Goal: Task Accomplishment & Management: Manage account settings

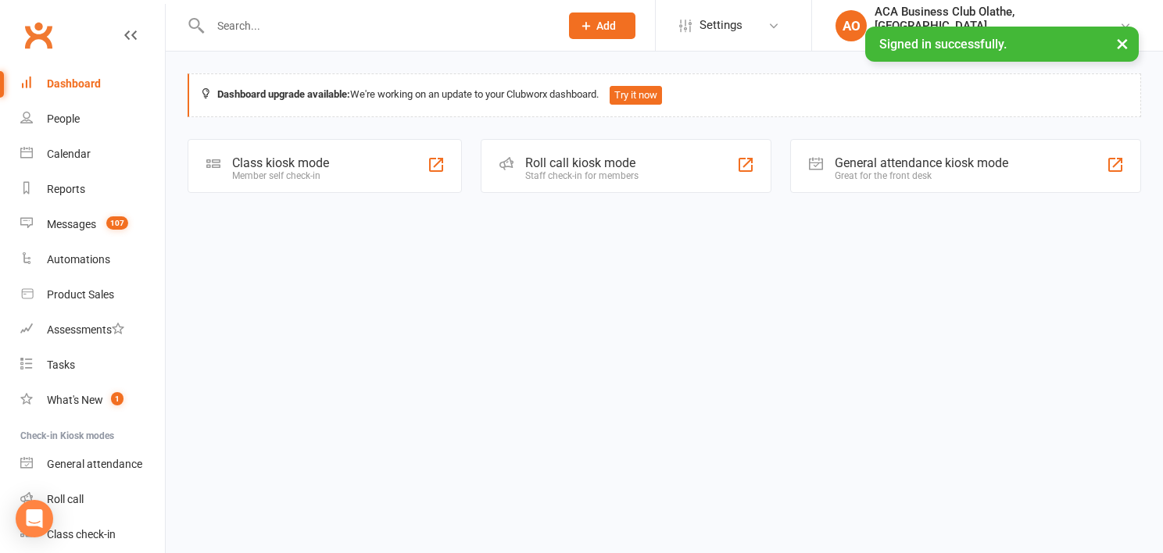
click at [343, 33] on input "text" at bounding box center [376, 26] width 343 height 22
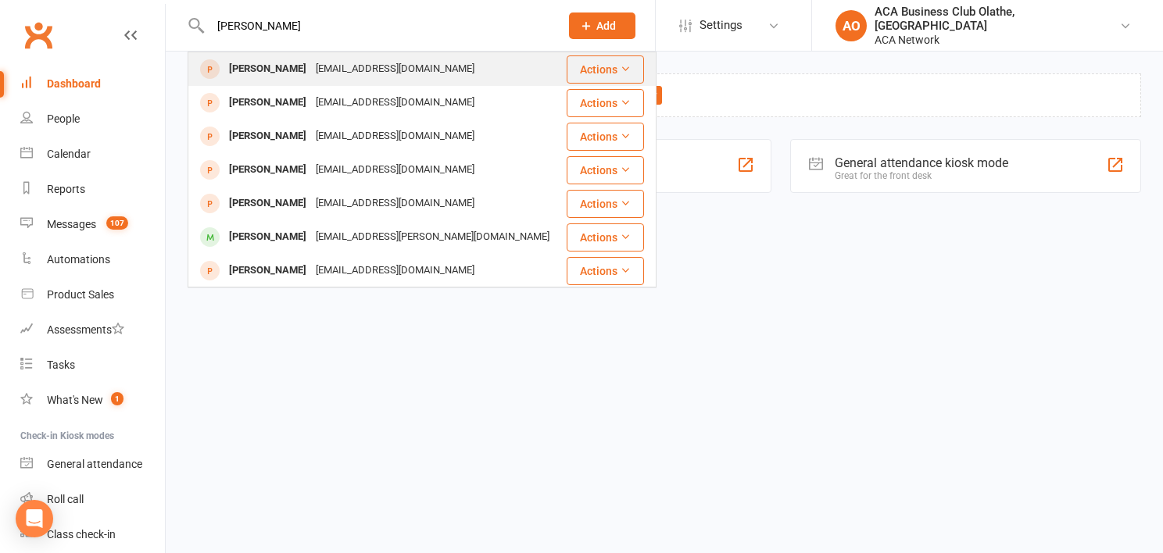
type input "[PERSON_NAME]"
click at [354, 72] on div "[EMAIL_ADDRESS][DOMAIN_NAME]" at bounding box center [395, 69] width 168 height 23
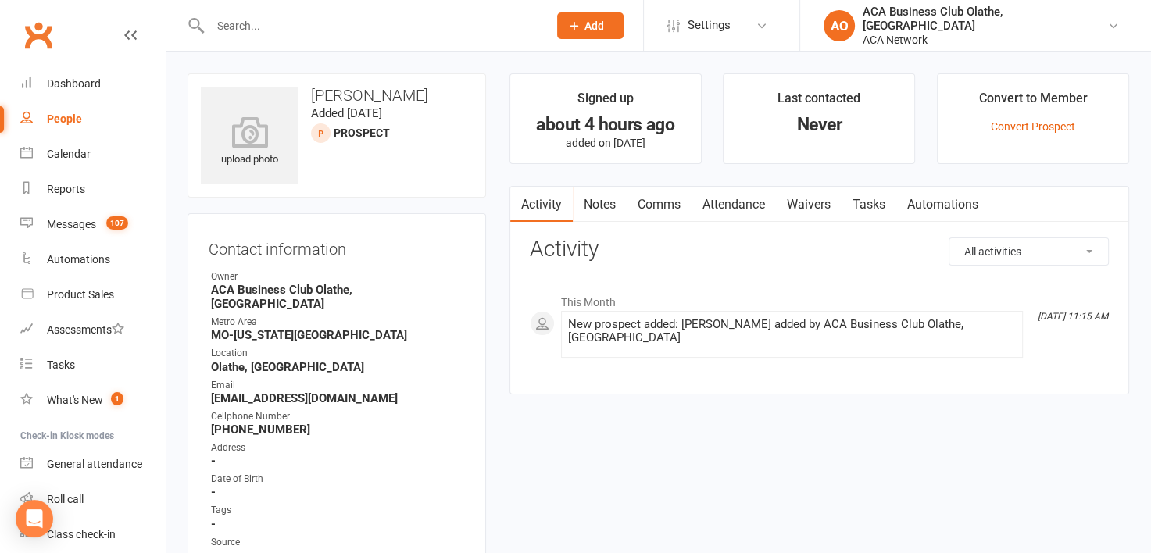
click at [585, 203] on link "Notes" at bounding box center [600, 205] width 54 height 36
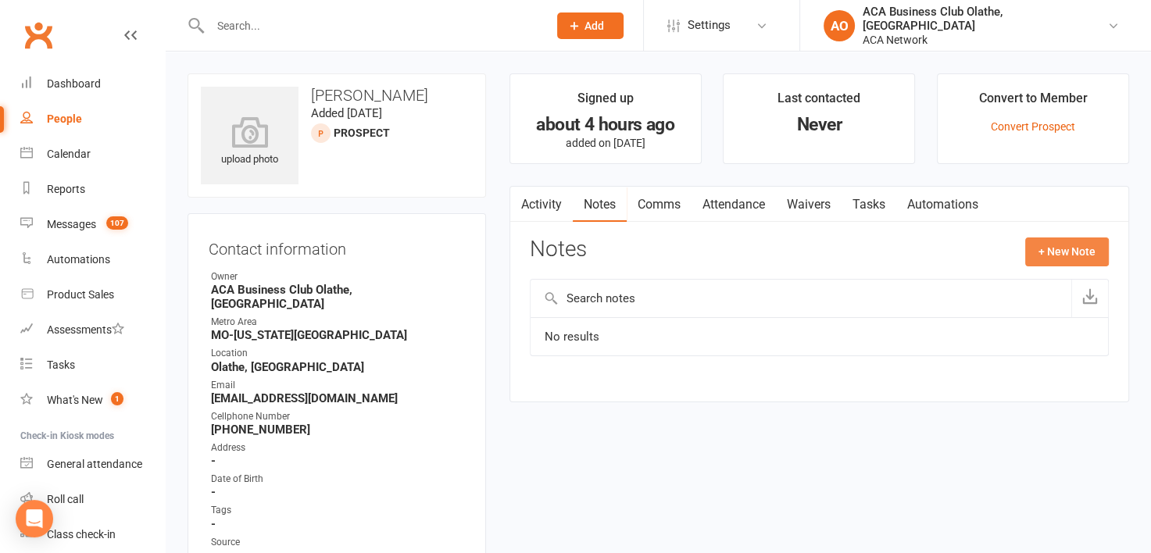
click at [1085, 251] on button "+ New Note" at bounding box center [1067, 252] width 84 height 28
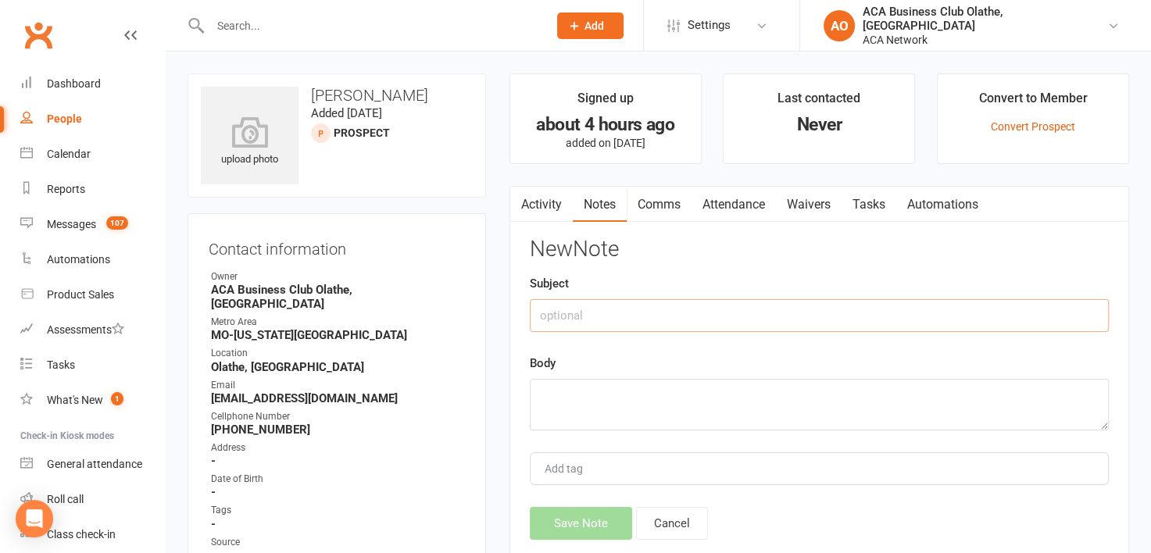
click at [572, 325] on input "text" at bounding box center [819, 315] width 579 height 33
type input "Thank you follow up email"
click at [556, 389] on textarea at bounding box center [819, 405] width 579 height 52
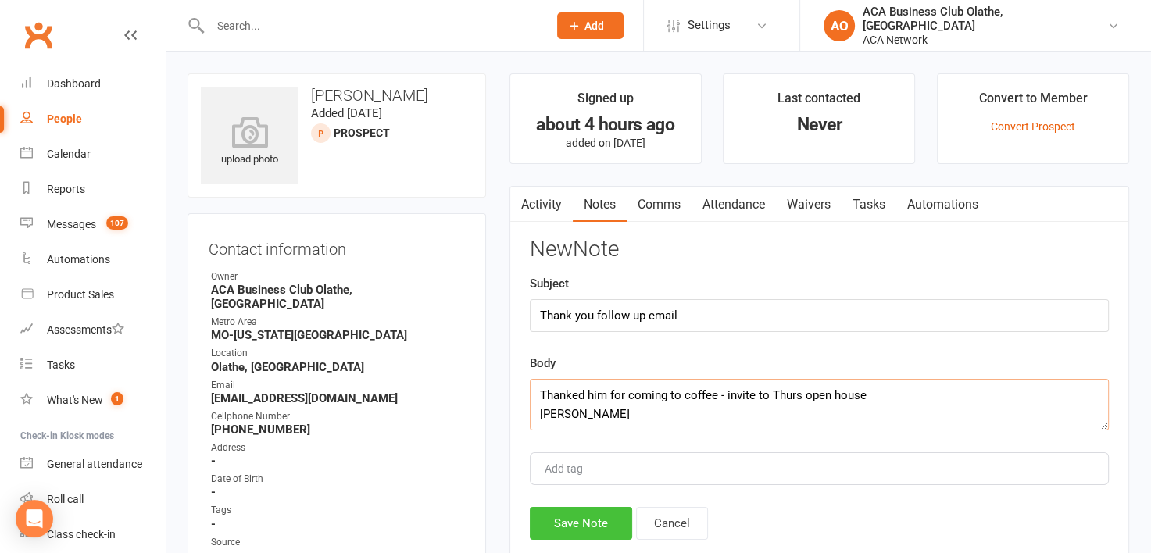
type textarea "Thanked him for coming to coffee - invite to Thurs open house [PERSON_NAME]"
click at [597, 516] on button "Save Note" at bounding box center [581, 523] width 102 height 33
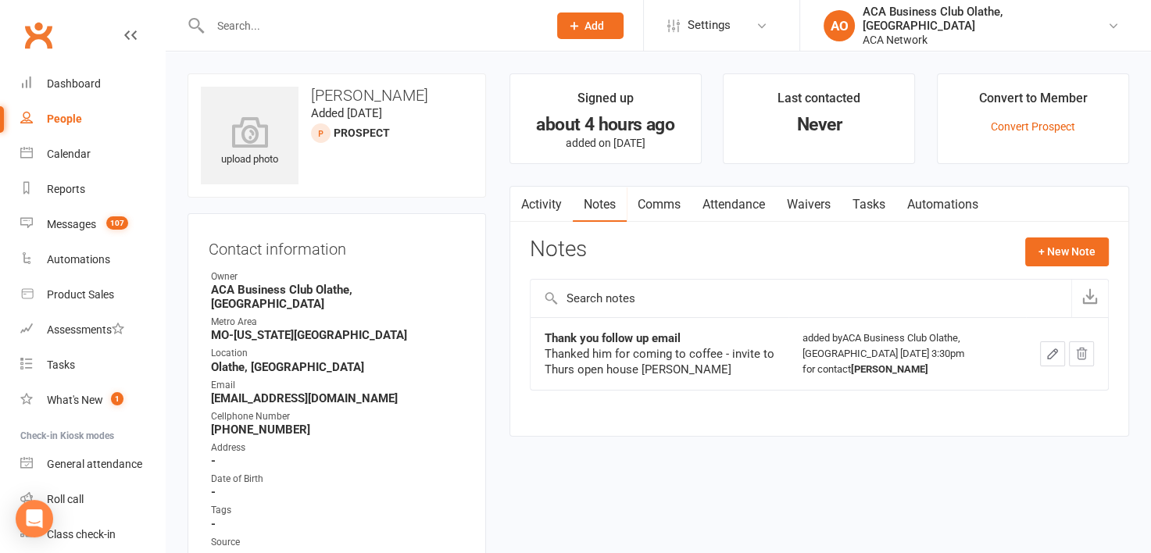
click at [279, 36] on input "text" at bounding box center [370, 26] width 331 height 22
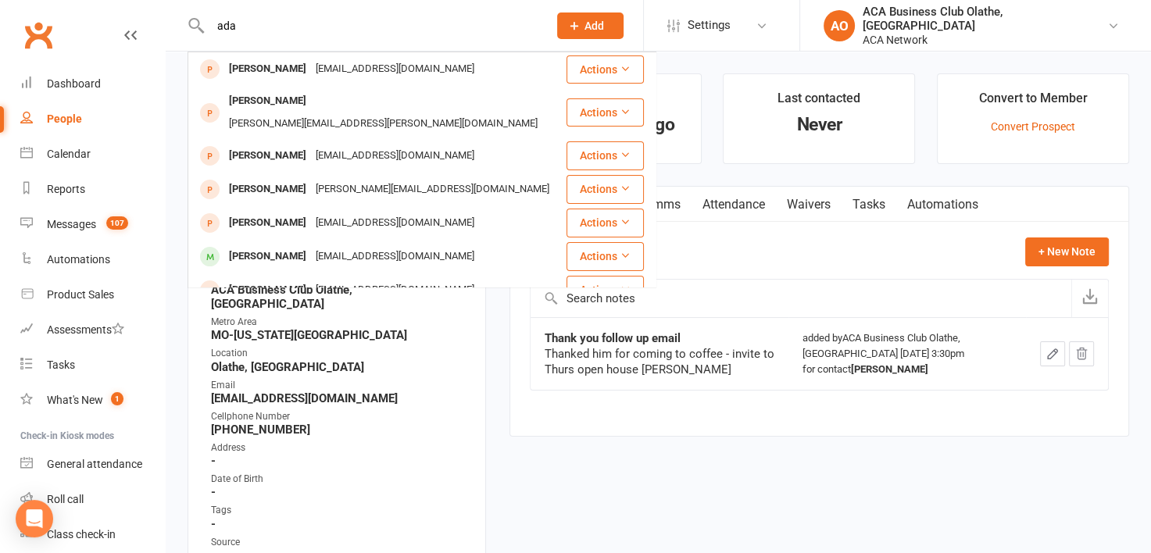
click at [275, 40] on div "[PERSON_NAME] [EMAIL_ADDRESS][DOMAIN_NAME] Actions [PERSON_NAME] [PERSON_NAME][…" at bounding box center [362, 25] width 349 height 51
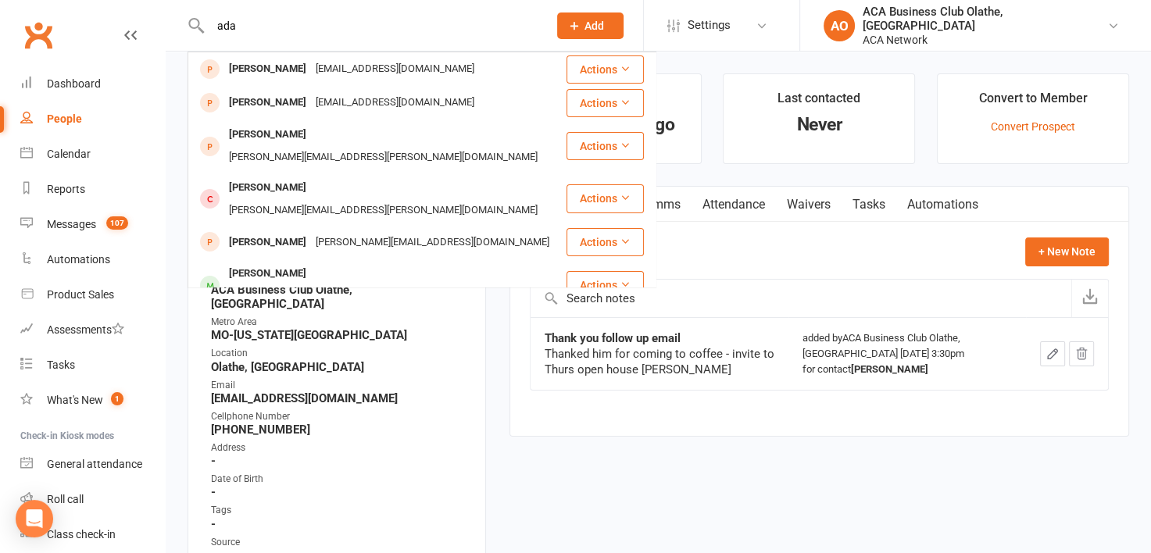
click at [258, 29] on input "ada" at bounding box center [370, 26] width 331 height 22
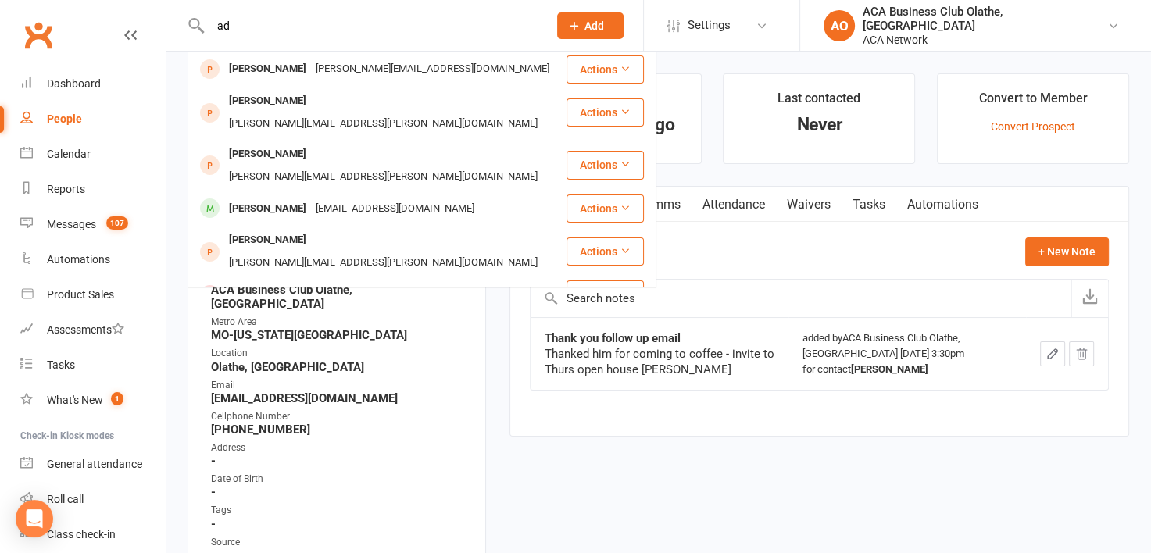
type input "a"
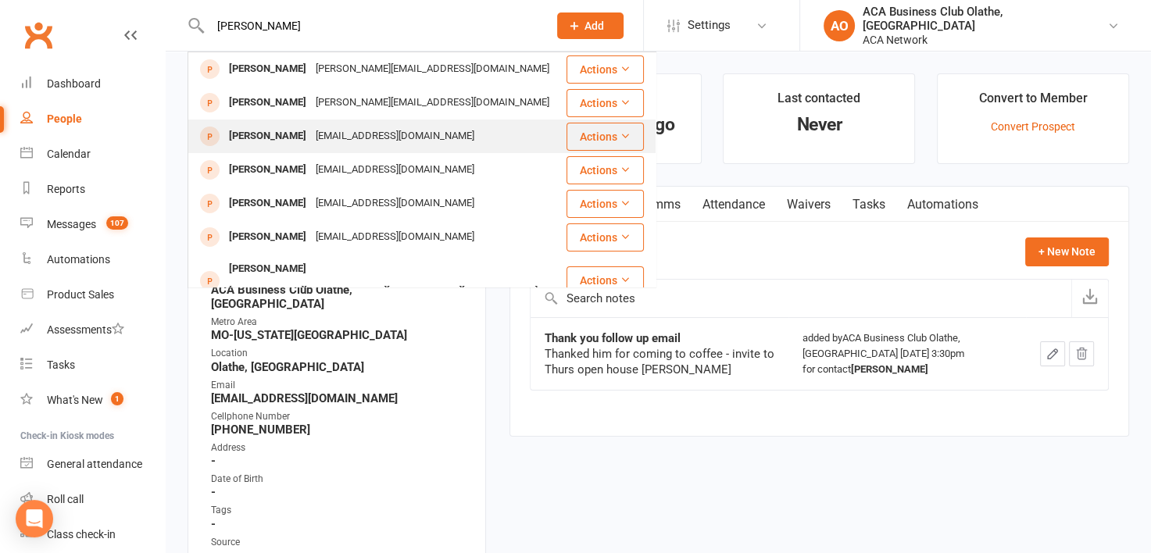
type input "[PERSON_NAME]"
click at [381, 133] on div "[EMAIL_ADDRESS][DOMAIN_NAME]" at bounding box center [395, 136] width 168 height 23
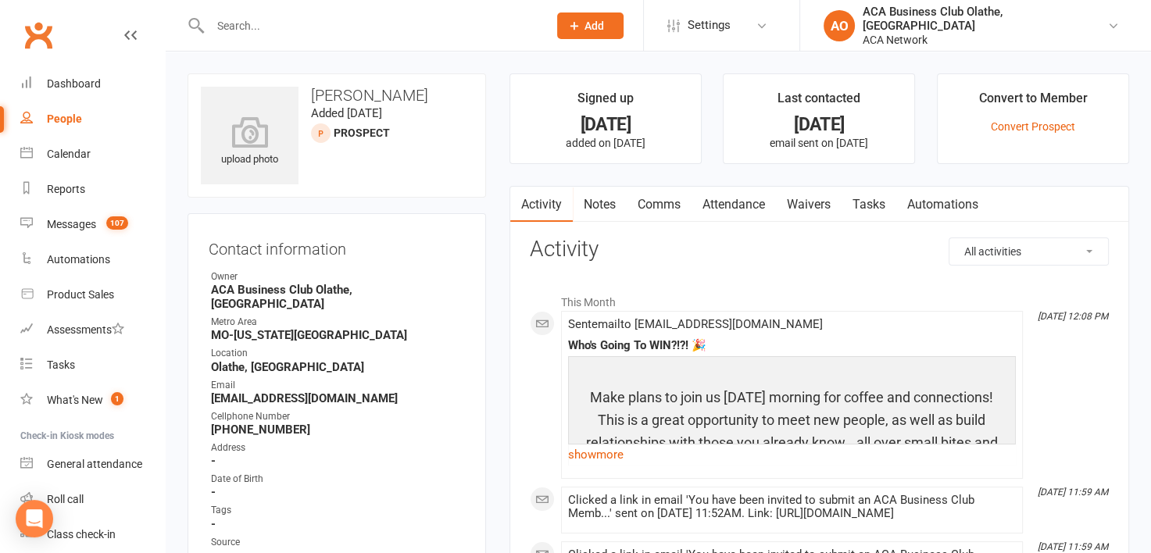
click at [597, 201] on link "Notes" at bounding box center [600, 205] width 54 height 36
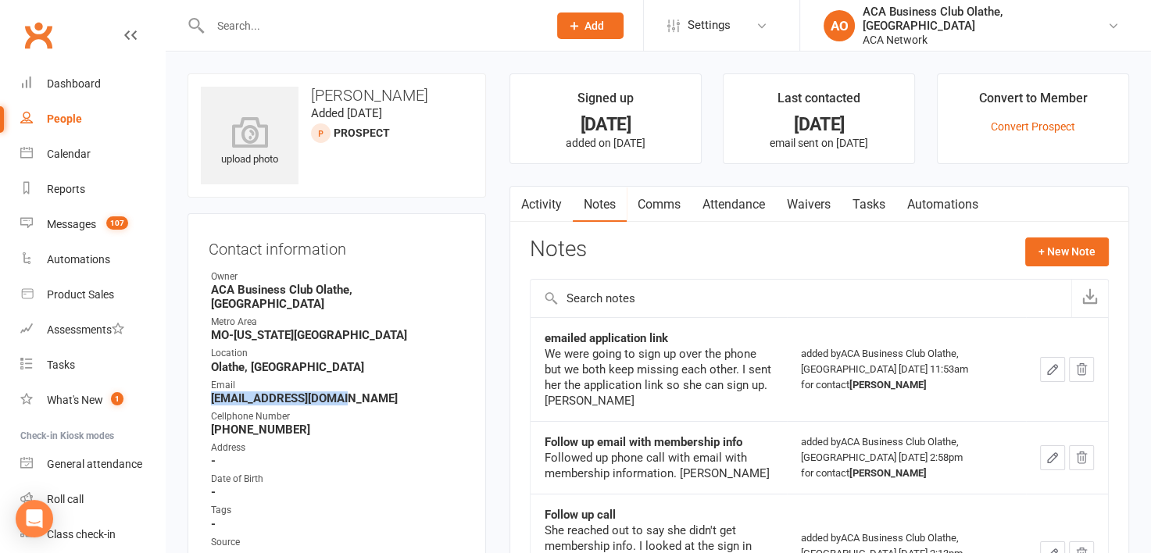
drag, startPoint x: 358, startPoint y: 388, endPoint x: 209, endPoint y: 386, distance: 148.5
click at [209, 386] on li "Email [EMAIL_ADDRESS][DOMAIN_NAME]" at bounding box center [337, 391] width 256 height 27
copy strong "[EMAIL_ADDRESS][DOMAIN_NAME]"
click at [1055, 238] on button "+ New Note" at bounding box center [1067, 252] width 84 height 28
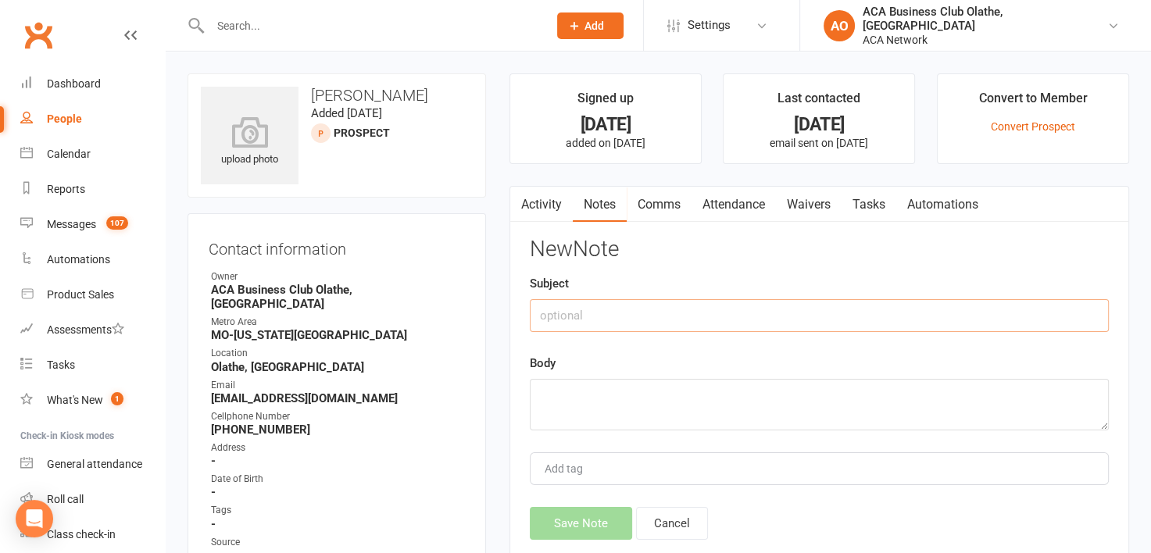
click at [573, 309] on input "text" at bounding box center [819, 315] width 579 height 33
type input "Follow up email"
click at [544, 386] on textarea at bounding box center [819, 405] width 579 height 52
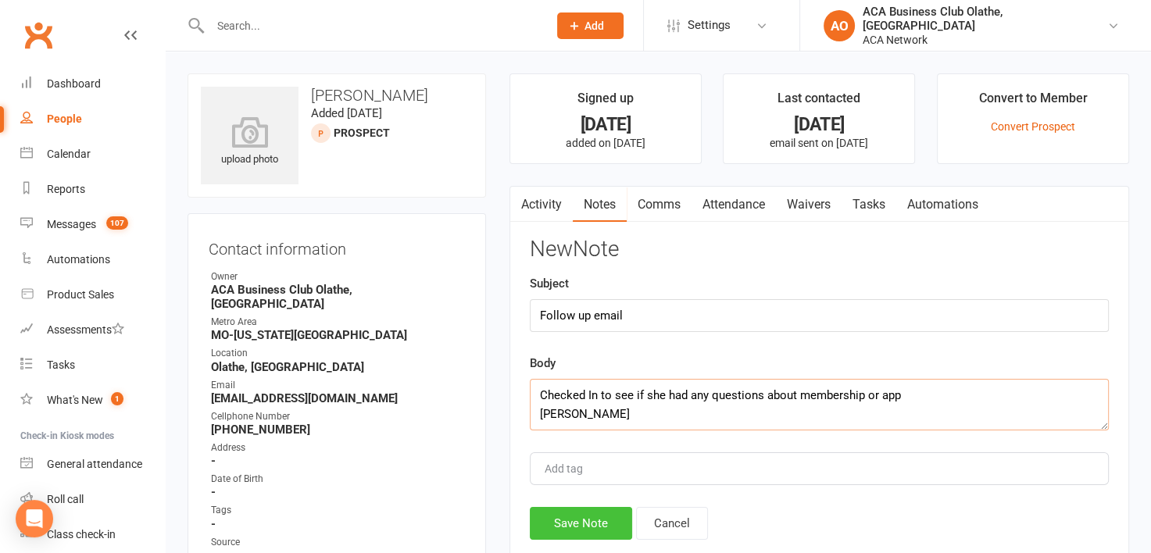
type textarea "Checked In to see if she had any questions about membership or app [PERSON_NAME]"
click at [568, 530] on button "Save Note" at bounding box center [581, 523] width 102 height 33
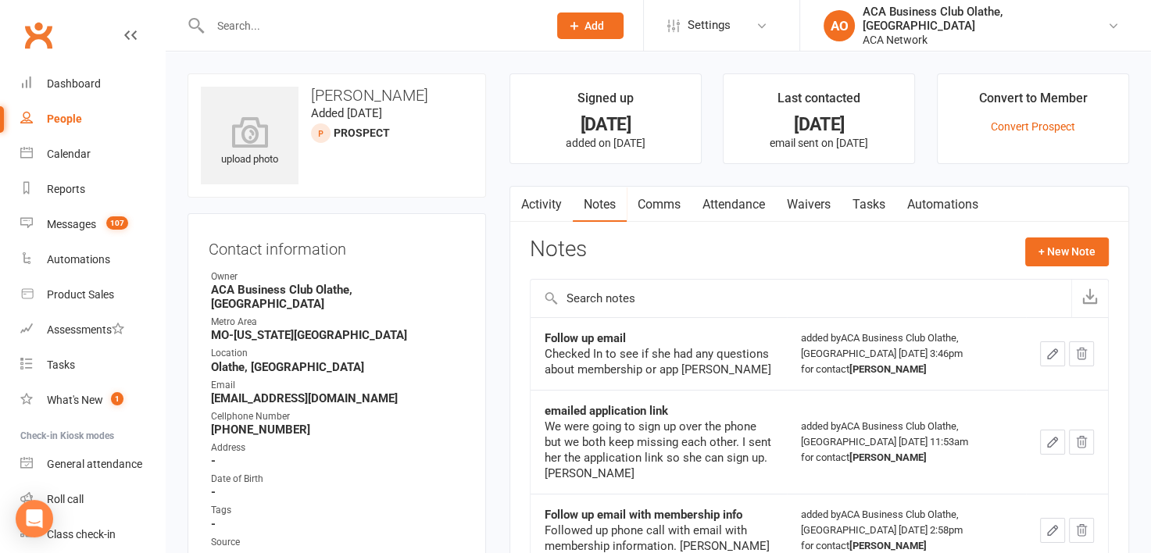
click at [256, 17] on input "text" at bounding box center [370, 26] width 331 height 22
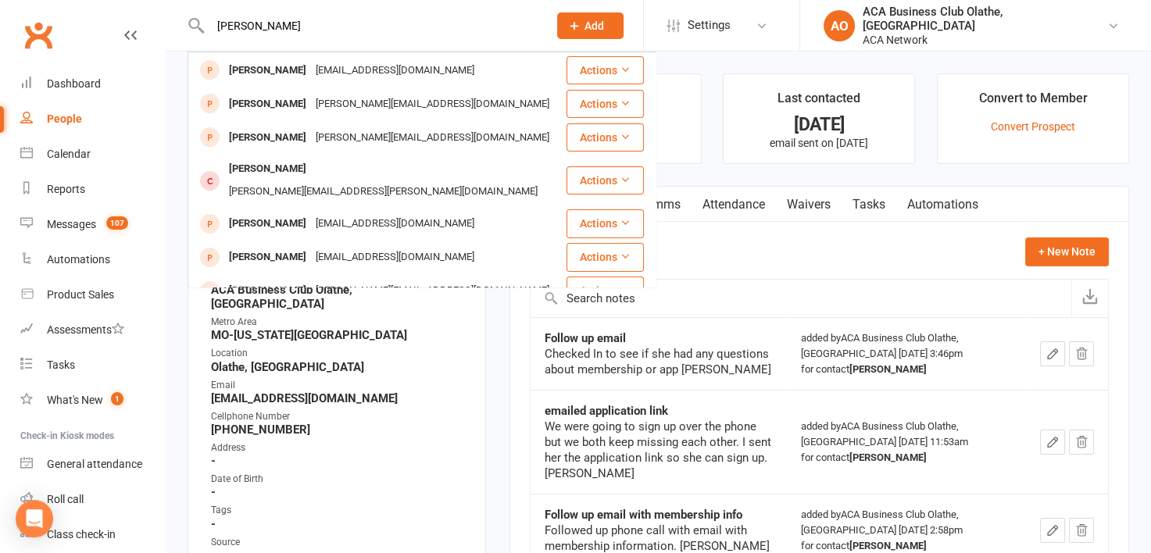
scroll to position [307, 0]
type input "[PERSON_NAME]"
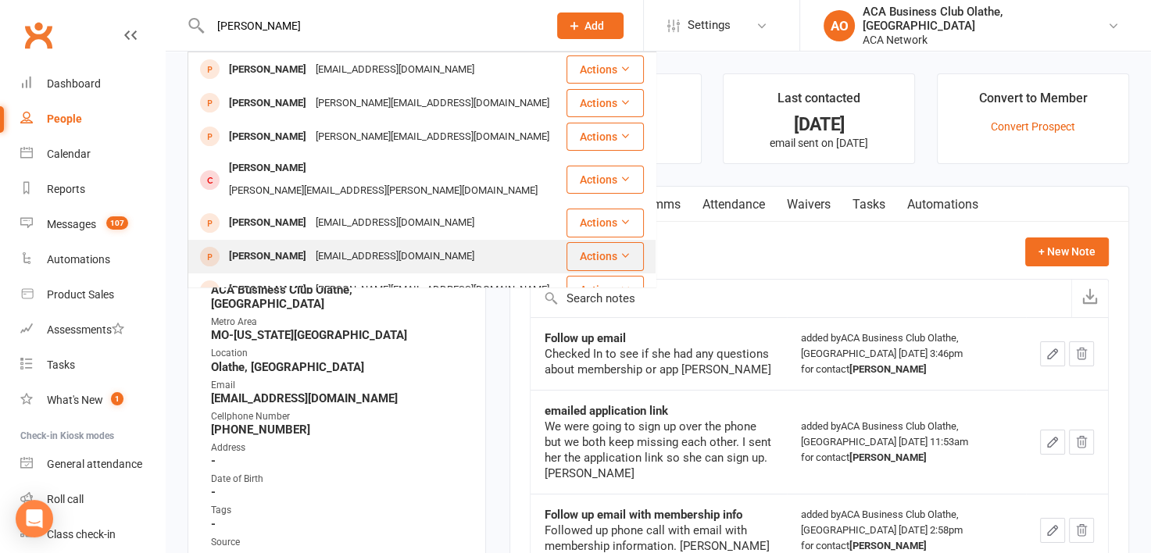
click at [402, 245] on div "[EMAIL_ADDRESS][DOMAIN_NAME]" at bounding box center [395, 256] width 168 height 23
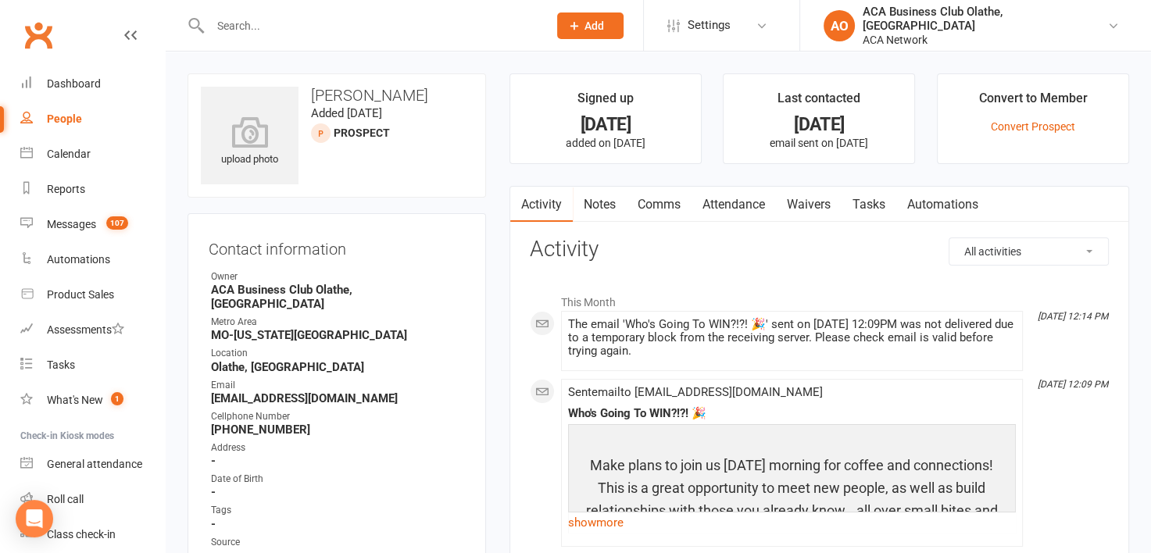
click at [591, 209] on link "Notes" at bounding box center [600, 205] width 54 height 36
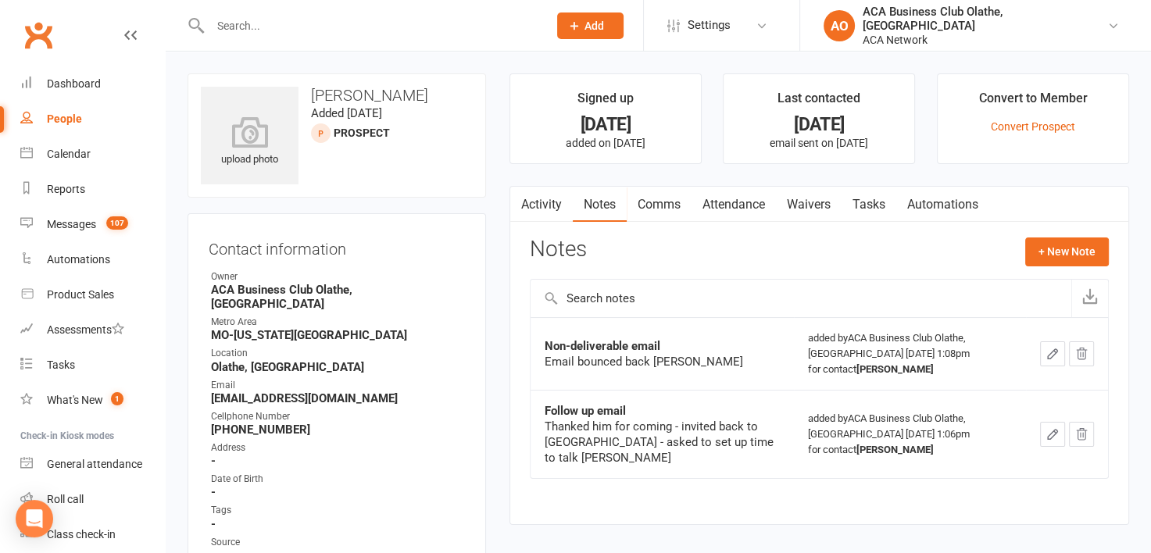
click at [591, 209] on link "Notes" at bounding box center [600, 205] width 54 height 36
click at [464, 34] on input "text" at bounding box center [370, 26] width 331 height 22
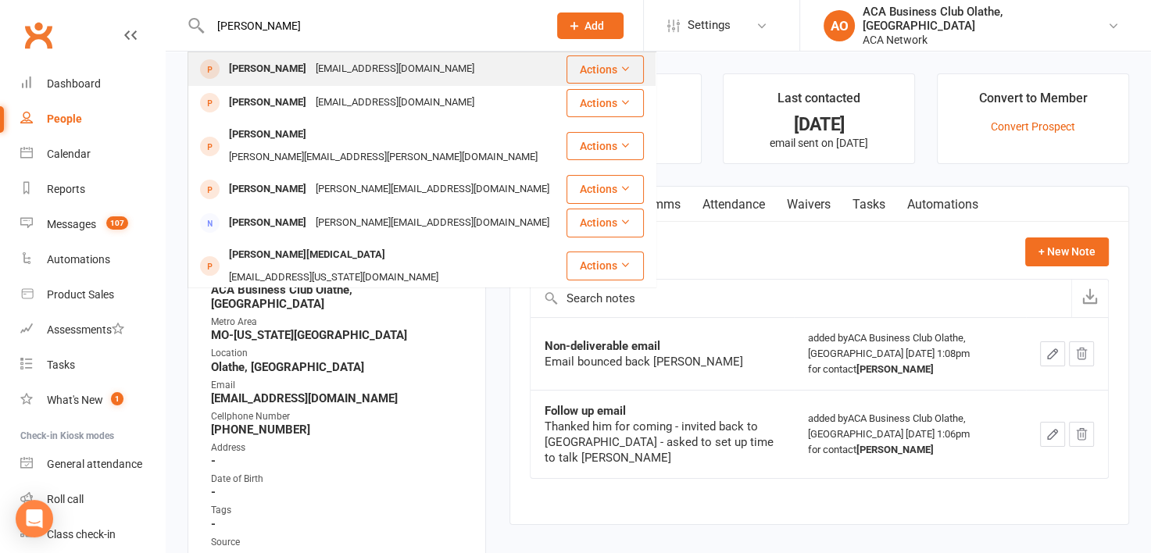
type input "[PERSON_NAME]"
click at [352, 62] on div "[EMAIL_ADDRESS][DOMAIN_NAME]" at bounding box center [395, 69] width 168 height 23
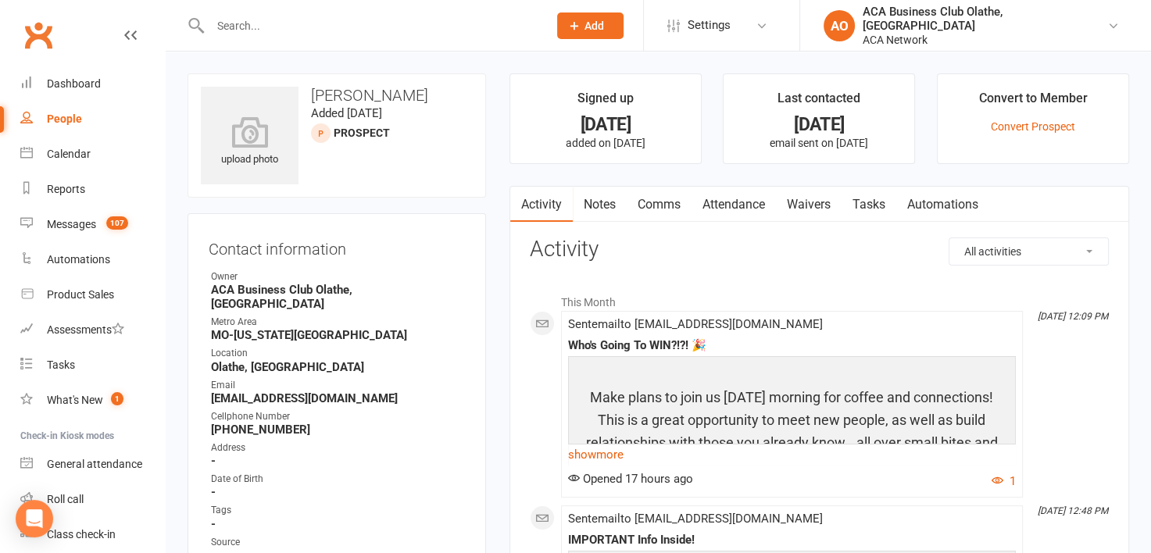
click at [609, 214] on link "Notes" at bounding box center [600, 205] width 54 height 36
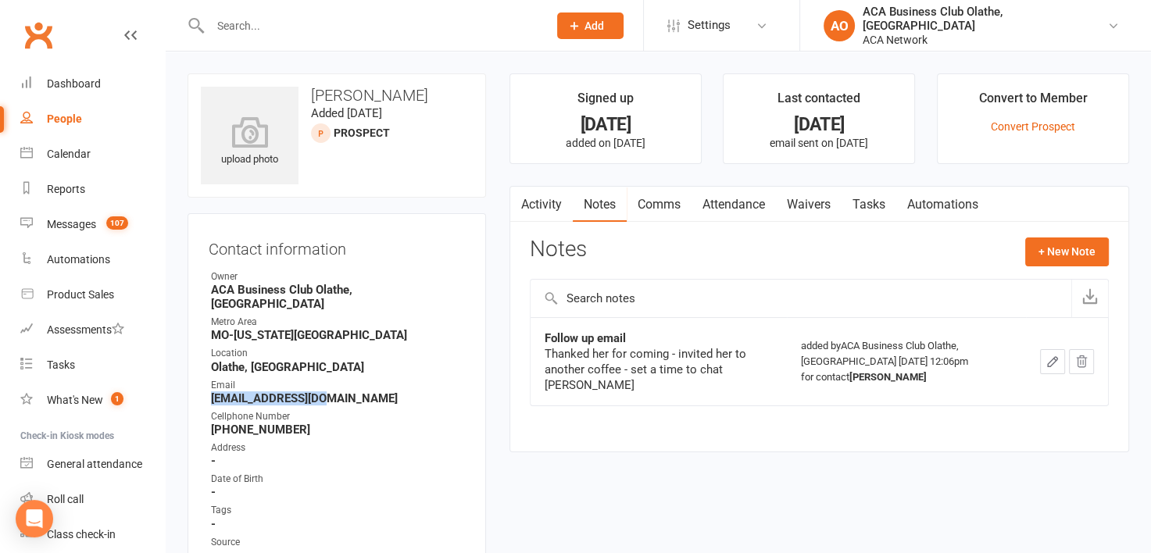
drag, startPoint x: 330, startPoint y: 389, endPoint x: 213, endPoint y: 388, distance: 116.4
click at [213, 391] on strong "[EMAIL_ADDRESS][DOMAIN_NAME]" at bounding box center [338, 398] width 254 height 14
copy strong "[EMAIL_ADDRESS][DOMAIN_NAME]"
click at [1052, 246] on button "+ New Note" at bounding box center [1067, 252] width 84 height 28
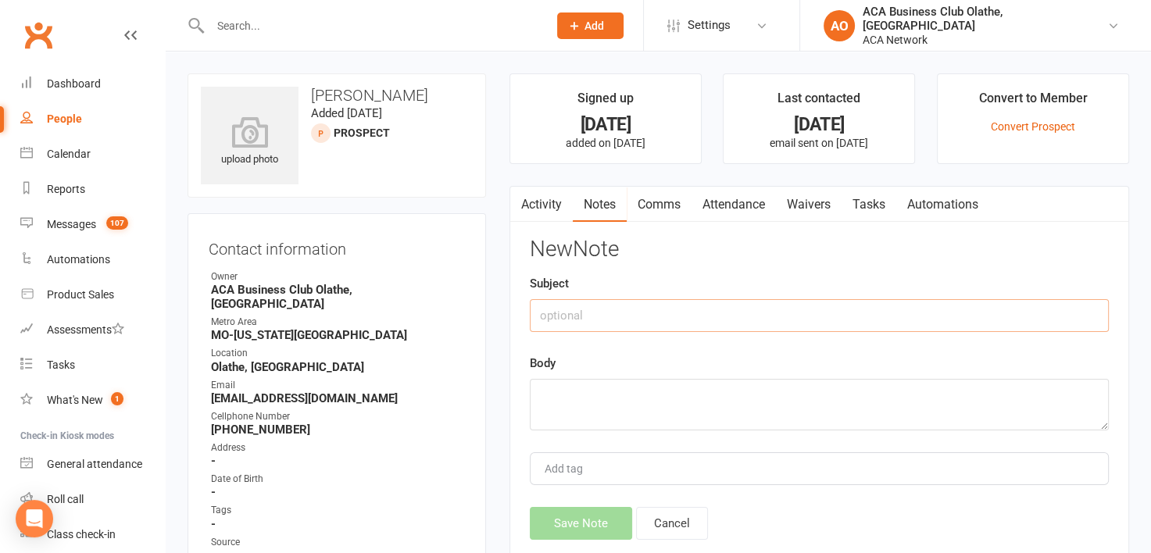
click at [605, 313] on input "text" at bounding box center [819, 315] width 579 height 33
type input "Follow up email"
click at [550, 385] on textarea at bounding box center [819, 405] width 579 height 52
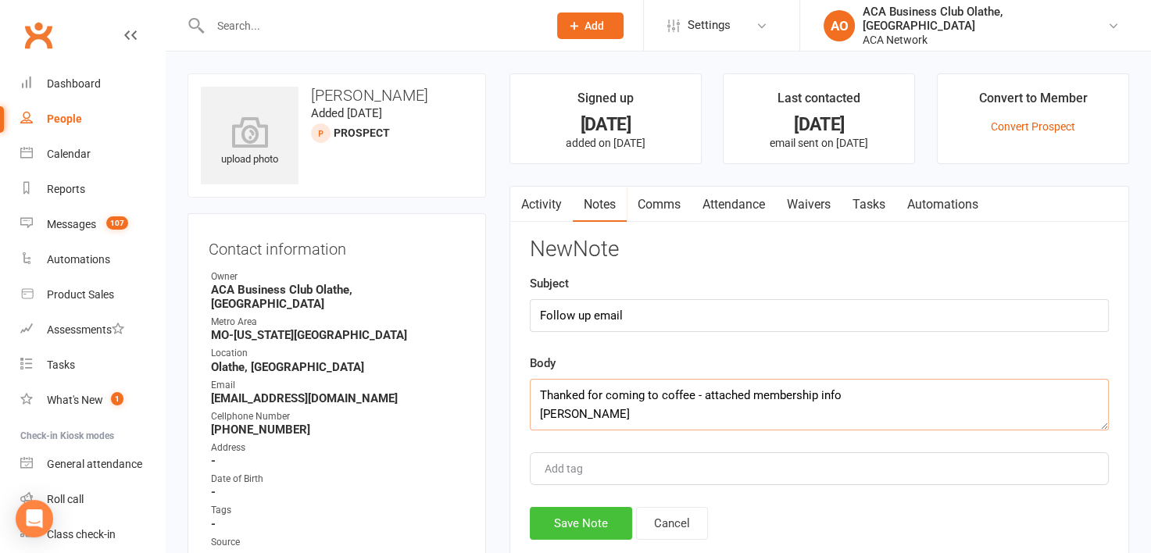
type textarea "Thanked for coming to coffee - attached membership info [PERSON_NAME]"
click at [597, 522] on button "Save Note" at bounding box center [581, 523] width 102 height 33
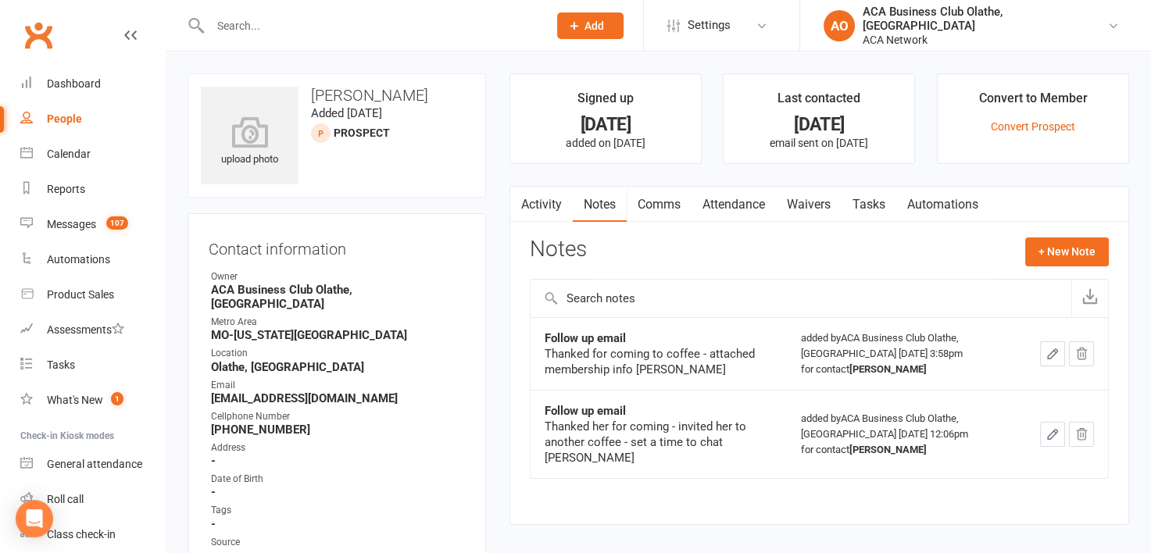
click at [230, 18] on input "text" at bounding box center [370, 26] width 331 height 22
paste input "[PERSON_NAME]"
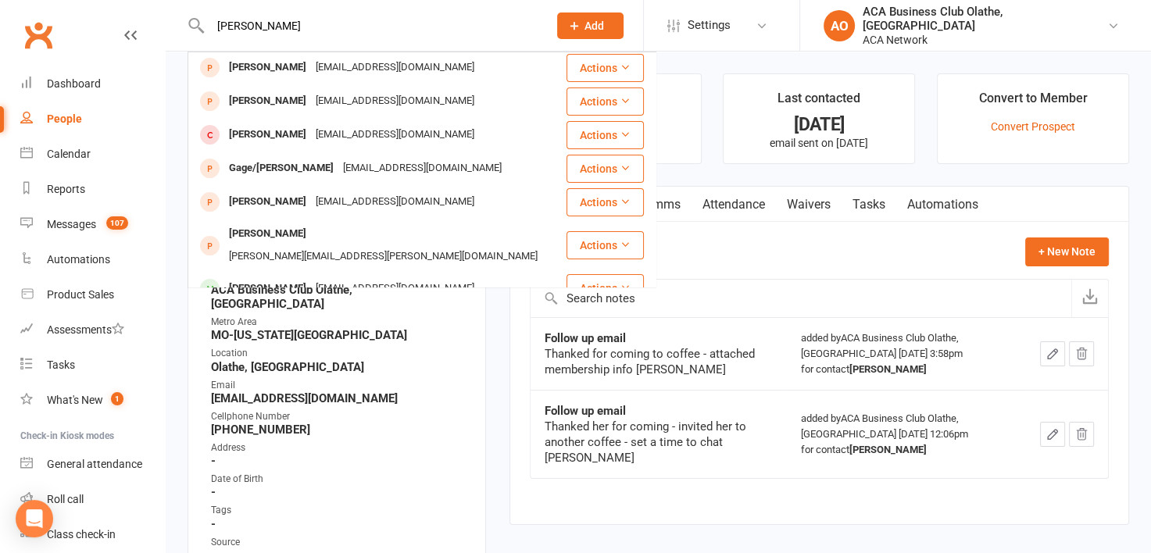
scroll to position [437, 0]
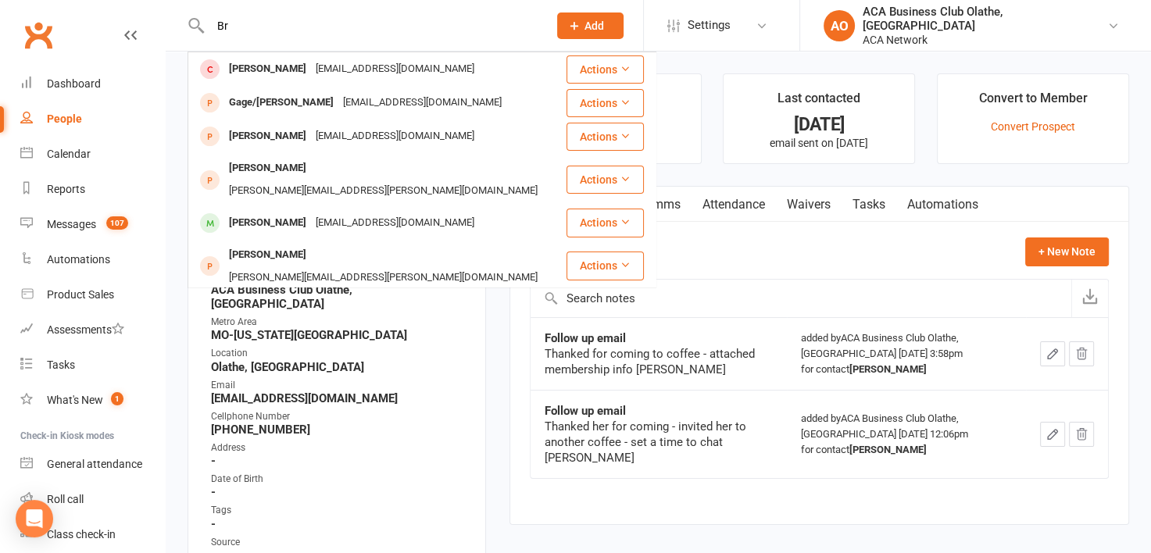
type input "B"
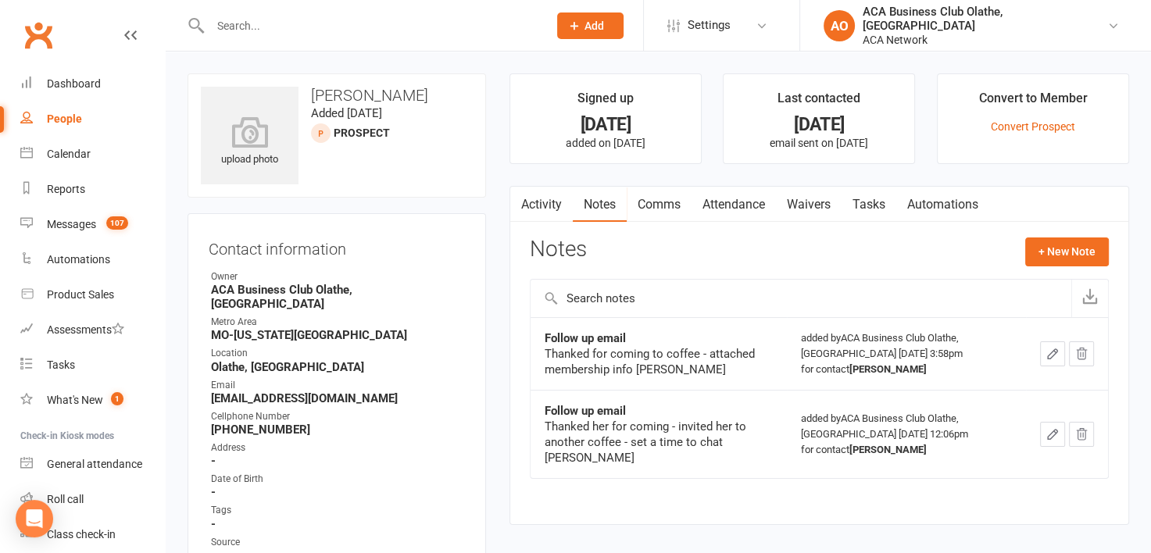
paste input "[PERSON_NAME]"
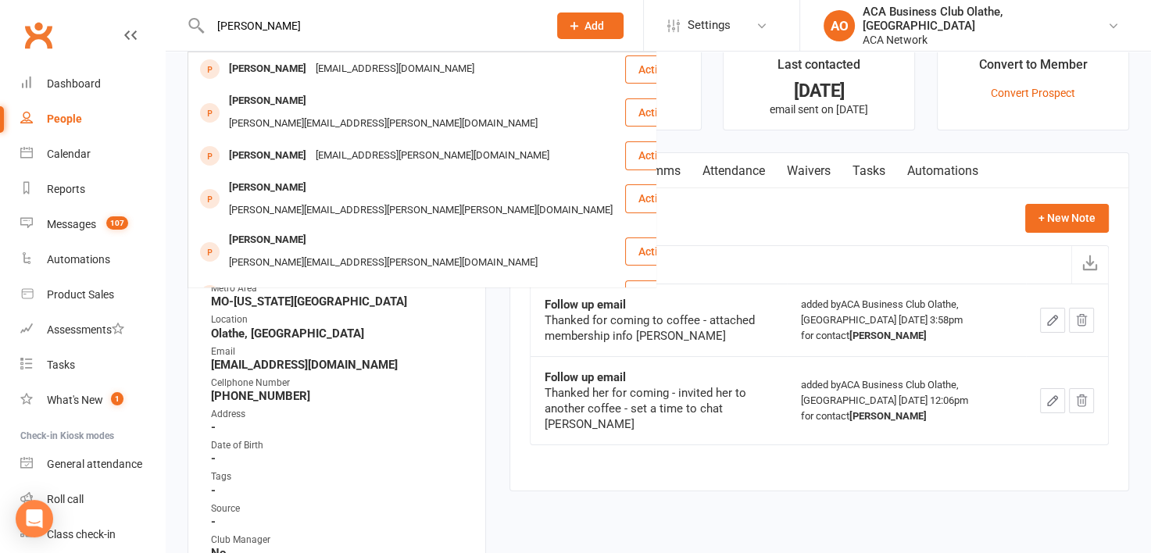
scroll to position [0, 0]
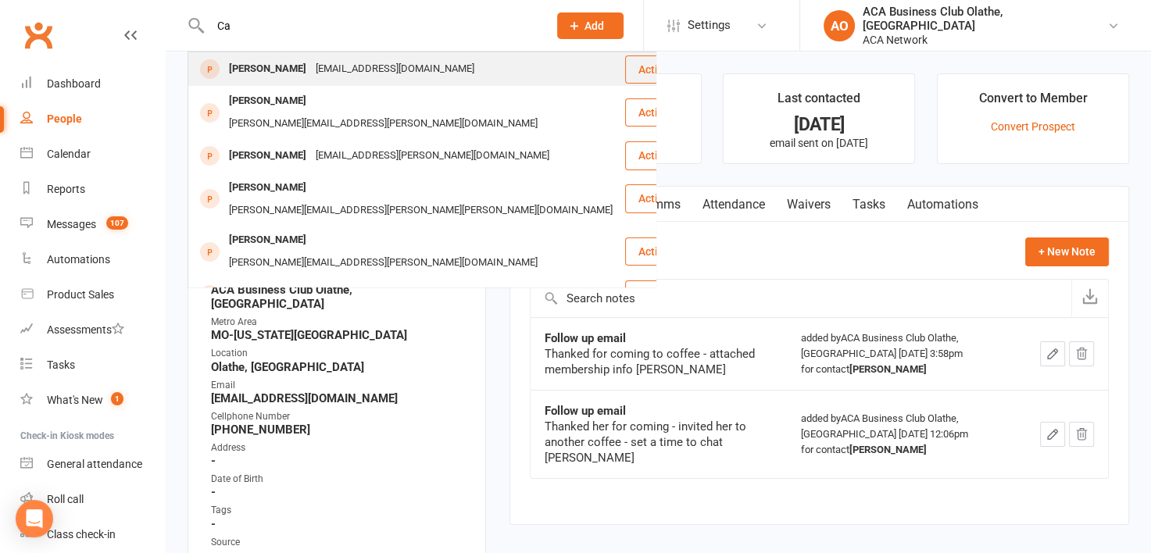
type input "C"
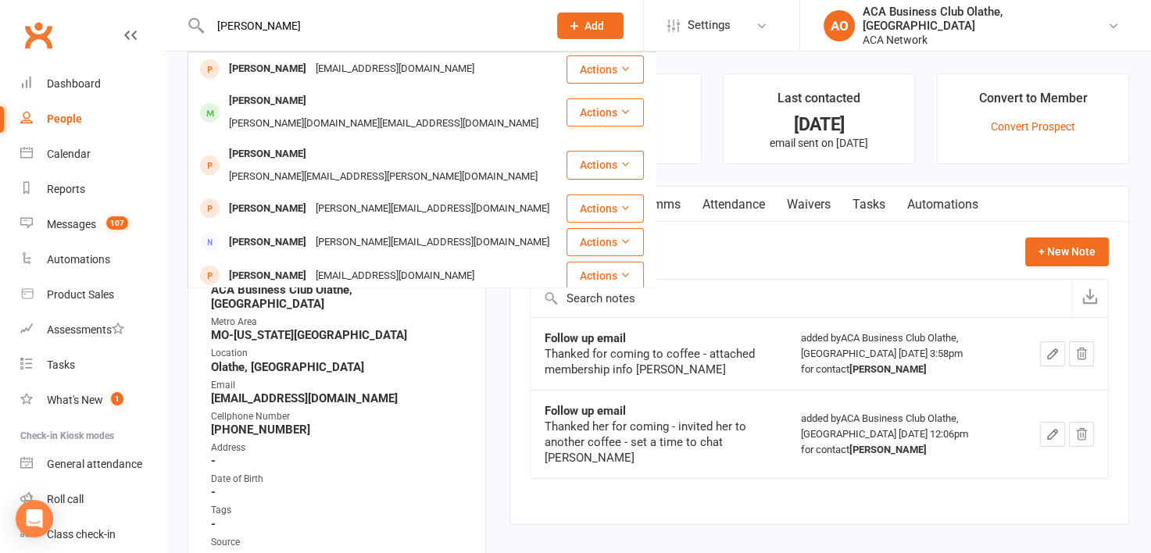
type input "[PERSON_NAME]"
click at [383, 72] on div "[EMAIL_ADDRESS][DOMAIN_NAME]" at bounding box center [395, 69] width 168 height 23
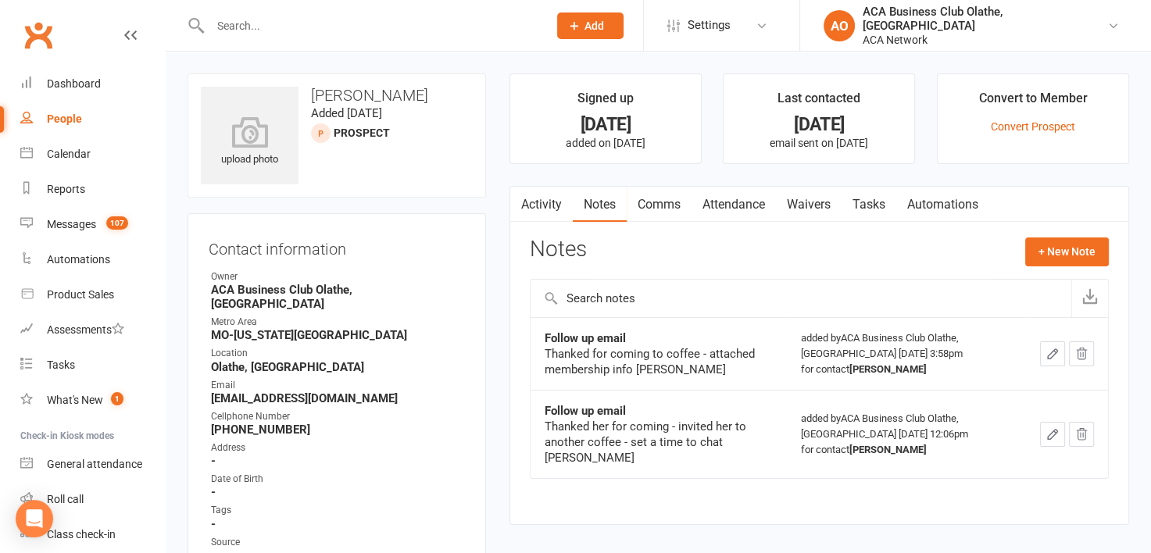
click at [525, 208] on button "button" at bounding box center [520, 204] width 20 height 35
click at [539, 200] on link "Activity" at bounding box center [541, 205] width 63 height 36
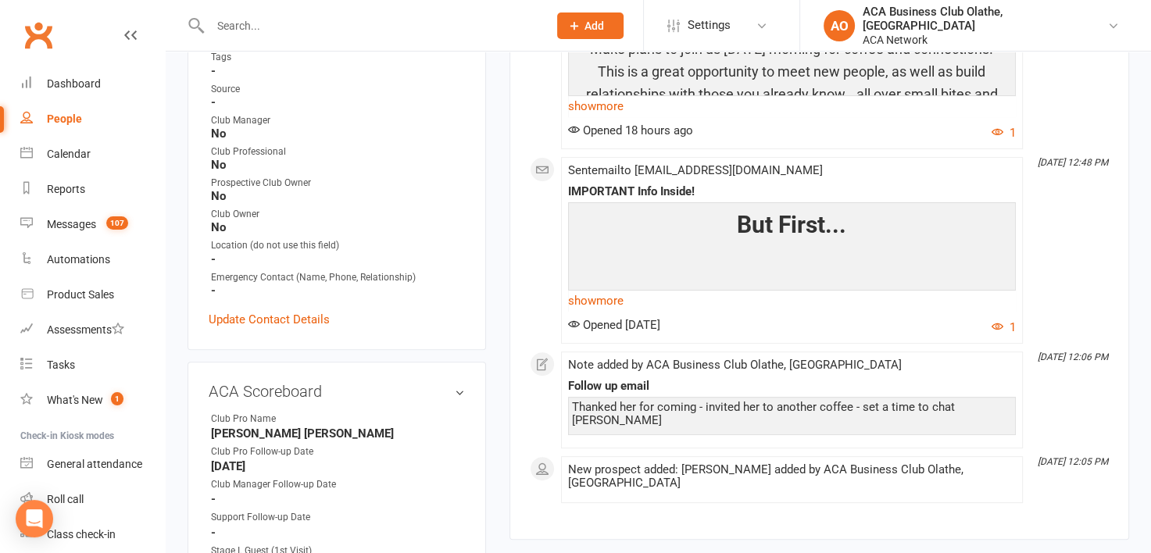
scroll to position [463, 0]
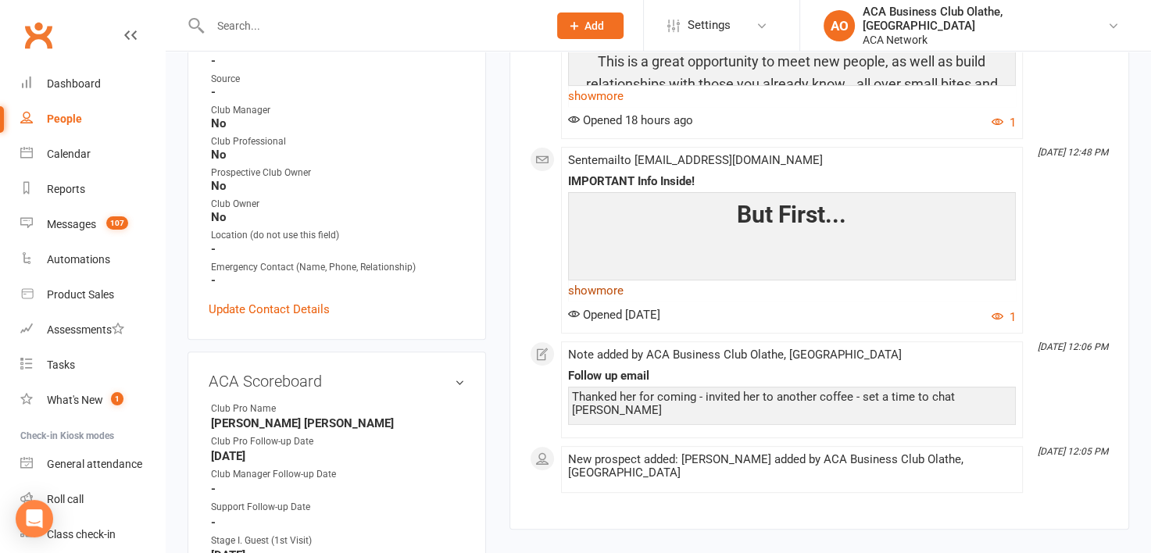
click at [606, 284] on link "show more" at bounding box center [792, 291] width 448 height 22
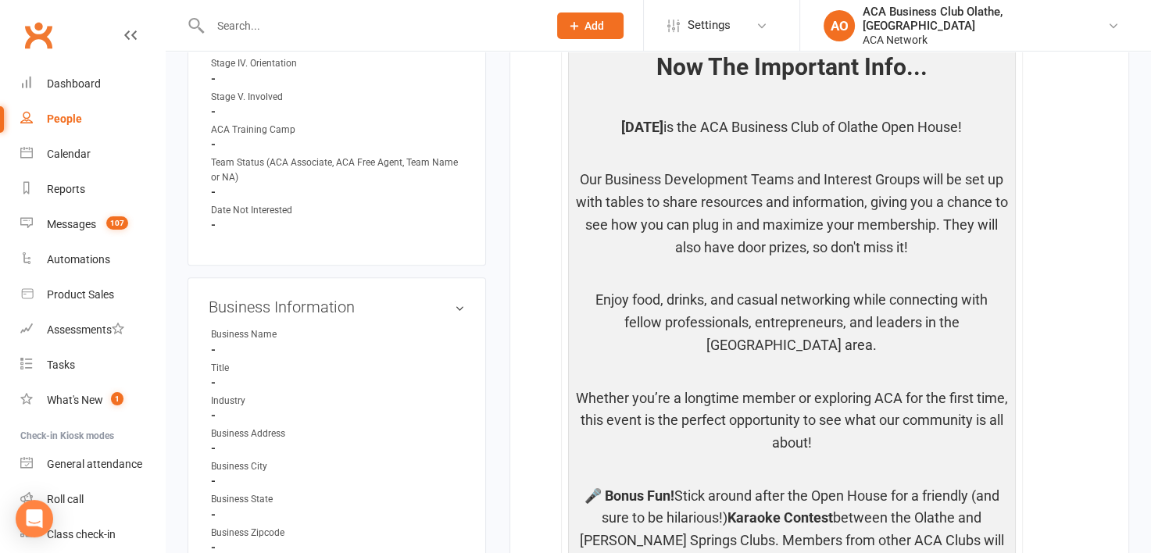
scroll to position [1074, 0]
click at [274, 20] on input "text" at bounding box center [370, 26] width 331 height 22
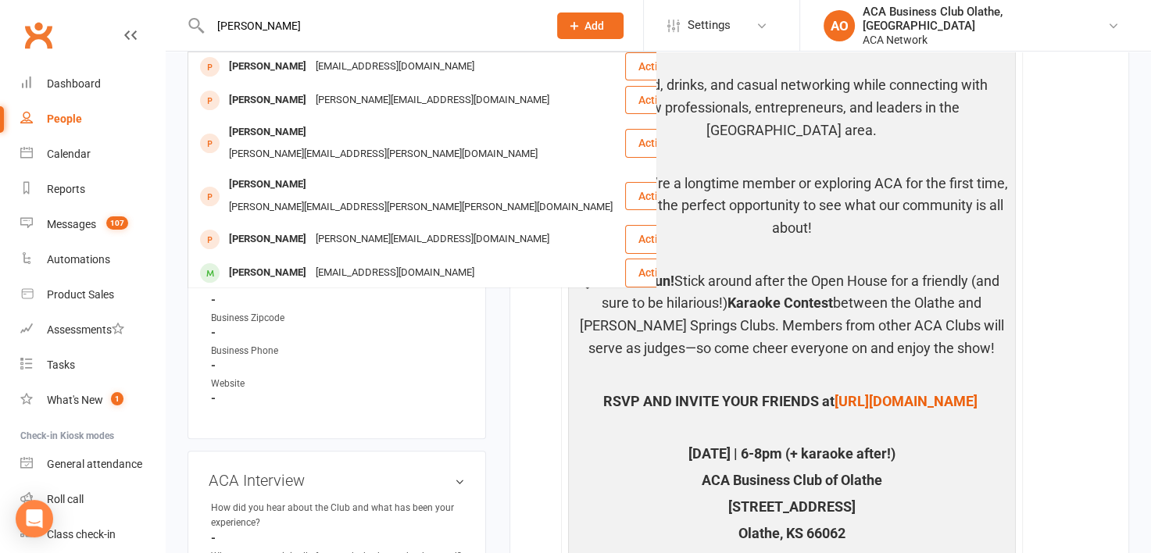
scroll to position [356, 0]
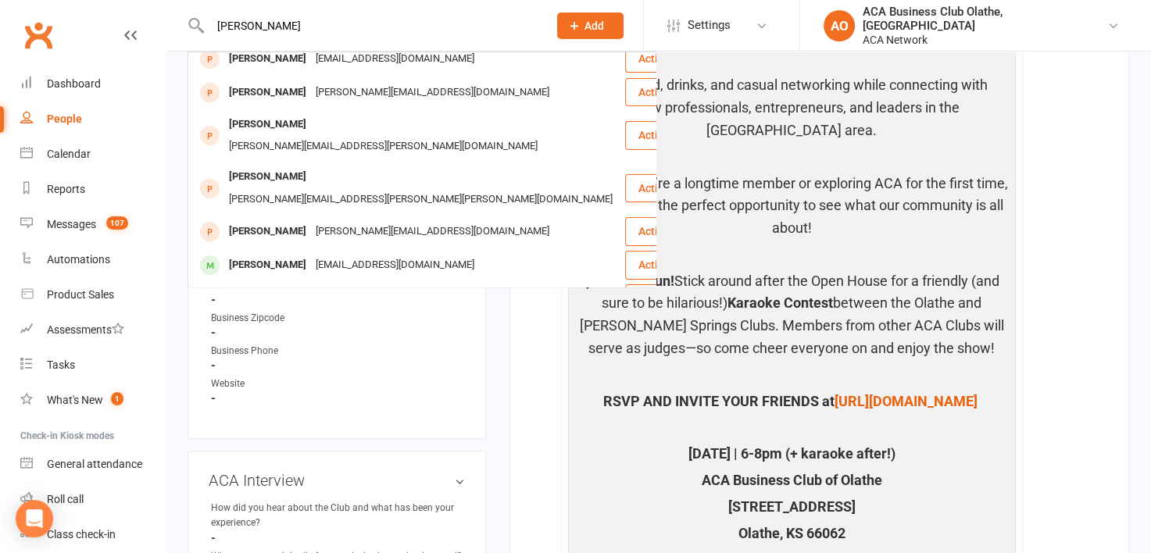
type input "[PERSON_NAME]"
click at [346, 321] on div "[PERSON_NAME][EMAIL_ADDRESS][DOMAIN_NAME]" at bounding box center [432, 332] width 243 height 23
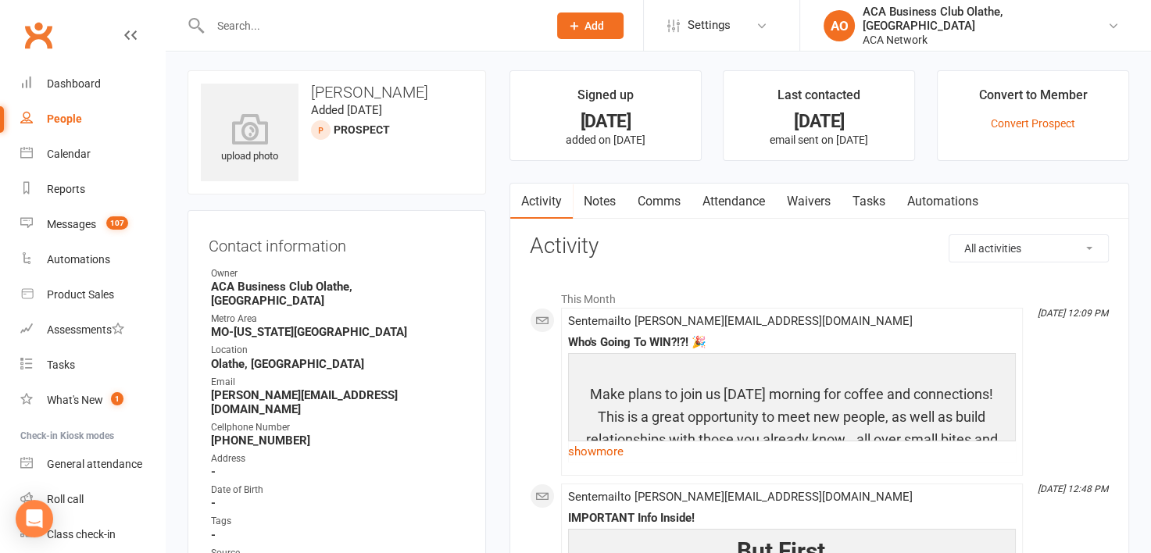
scroll to position [2, 0]
click at [604, 197] on link "Notes" at bounding box center [600, 202] width 54 height 36
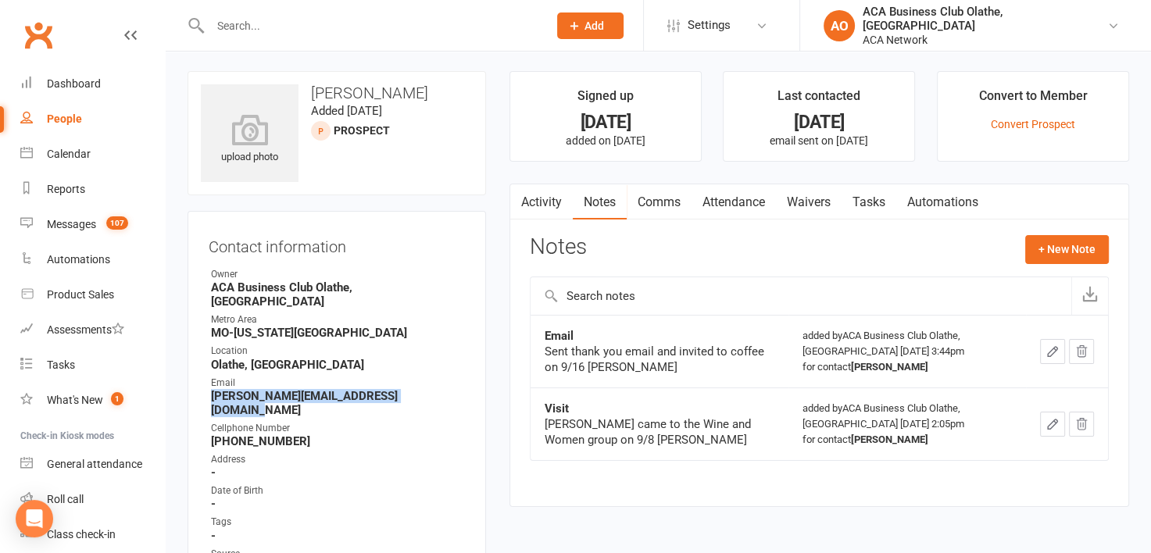
drag, startPoint x: 435, startPoint y: 381, endPoint x: 209, endPoint y: 381, distance: 225.8
click at [209, 381] on li "Email [PERSON_NAME][EMAIL_ADDRESS][DOMAIN_NAME]" at bounding box center [337, 396] width 256 height 41
copy strong "[PERSON_NAME][EMAIL_ADDRESS][DOMAIN_NAME]"
click at [342, 25] on input "text" at bounding box center [370, 26] width 331 height 22
paste input "[PERSON_NAME]"
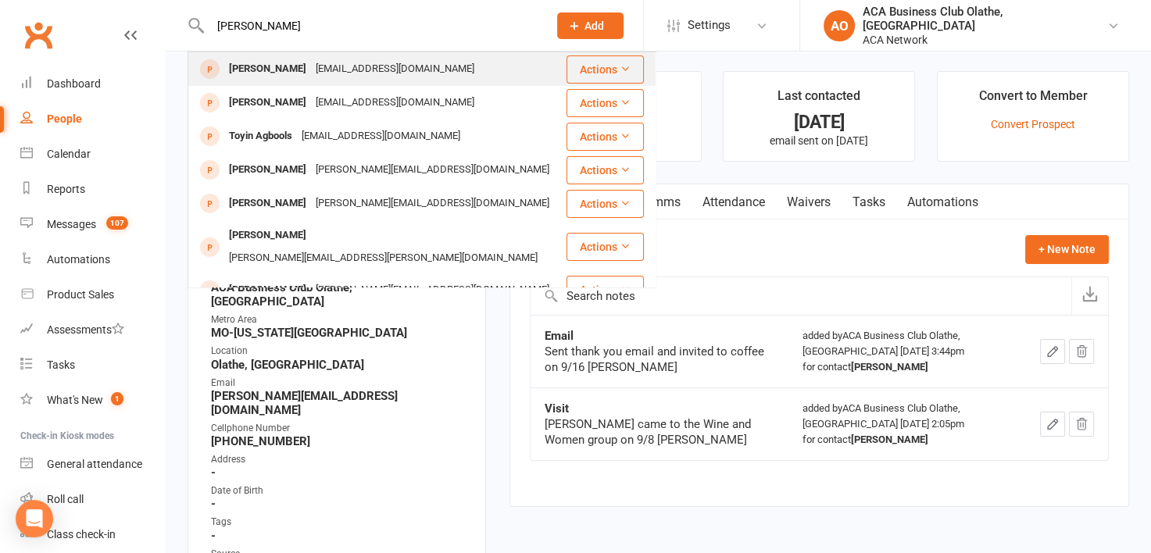
type input "[PERSON_NAME]"
click at [315, 70] on div "[EMAIL_ADDRESS][DOMAIN_NAME]" at bounding box center [395, 69] width 168 height 23
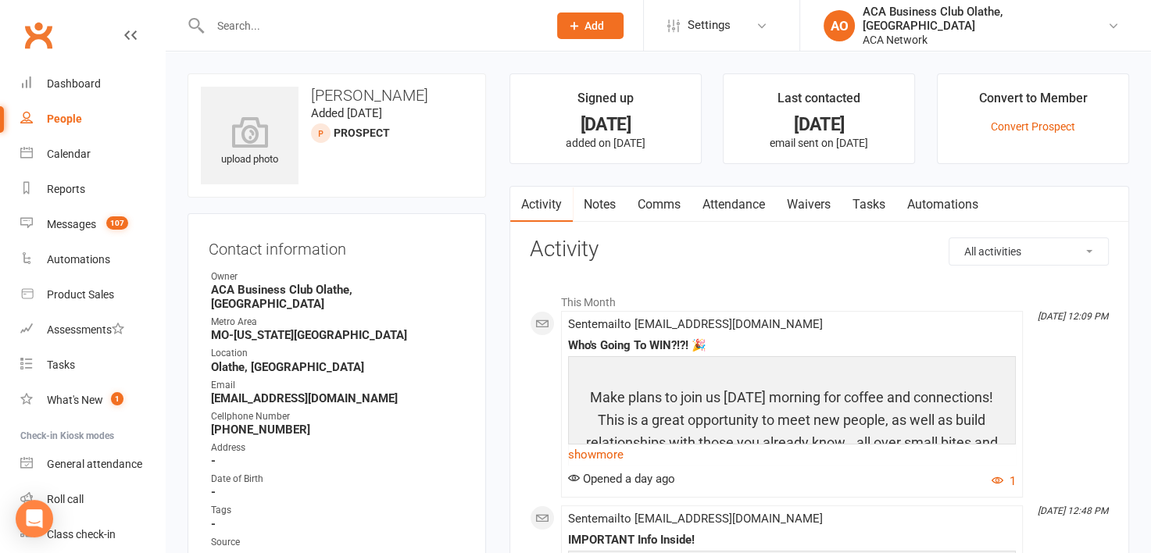
click at [613, 205] on link "Notes" at bounding box center [600, 205] width 54 height 36
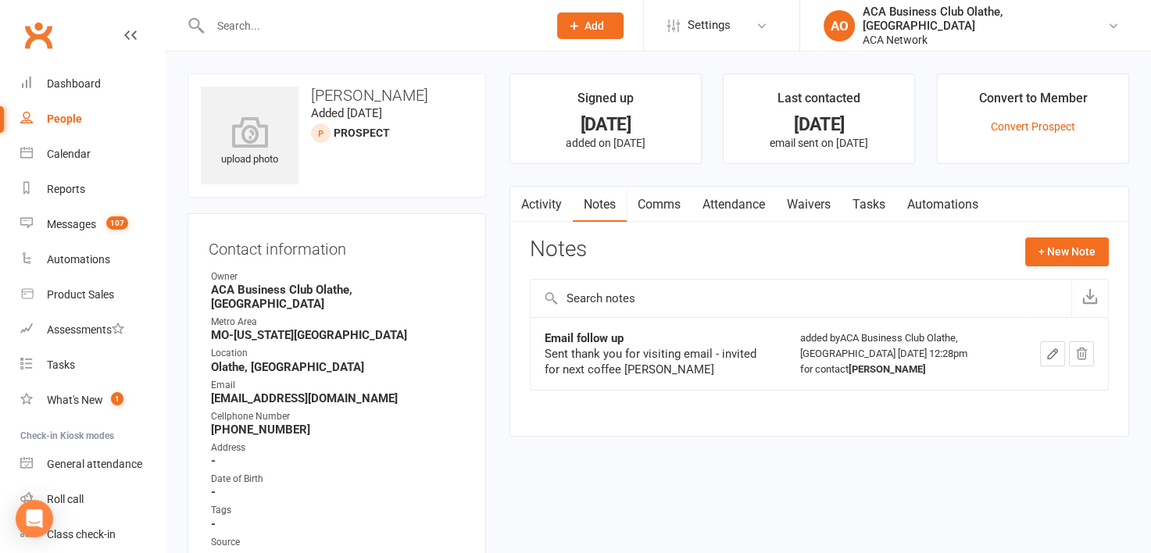
click at [534, 204] on link "Activity" at bounding box center [541, 205] width 63 height 36
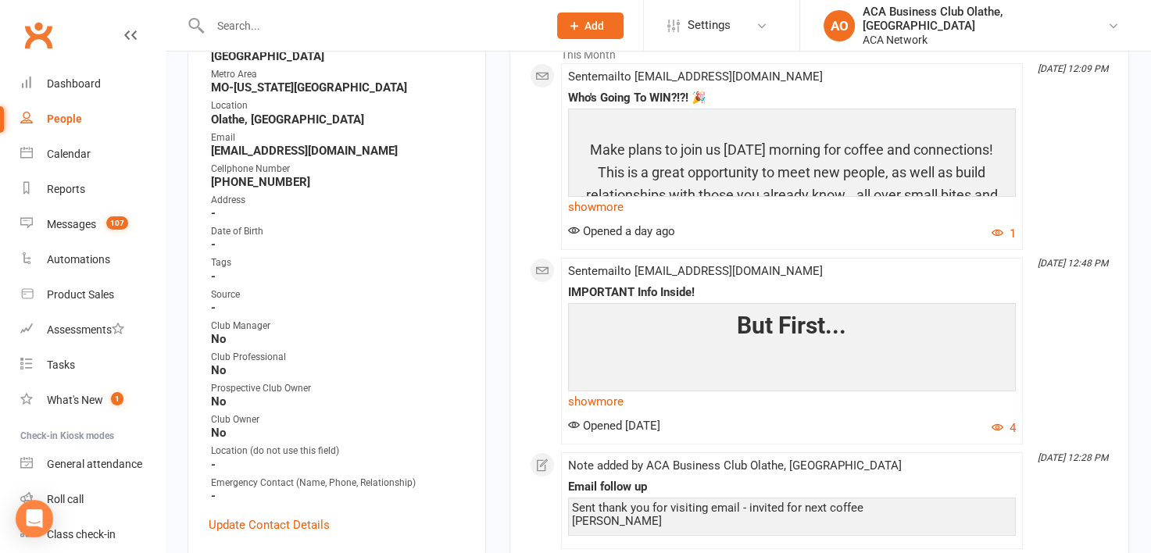
scroll to position [197, 0]
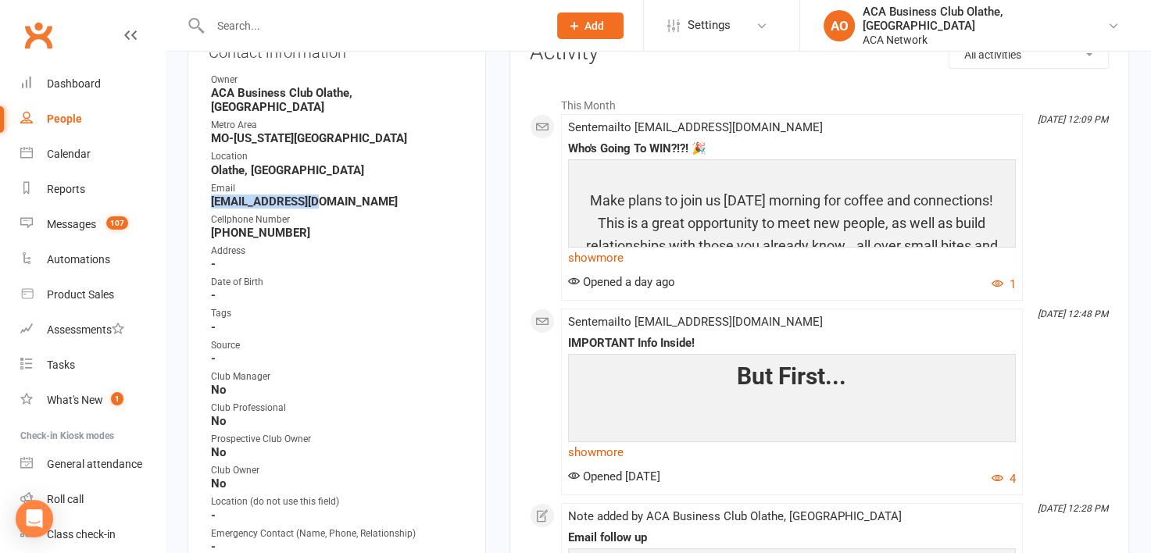
drag, startPoint x: 340, startPoint y: 189, endPoint x: 197, endPoint y: 191, distance: 143.0
click at [197, 191] on div "Contact information Owner ACA Business Club [GEOGRAPHIC_DATA], [GEOGRAPHIC_DATA…" at bounding box center [337, 311] width 298 height 590
copy strong "[EMAIL_ADDRESS][DOMAIN_NAME]"
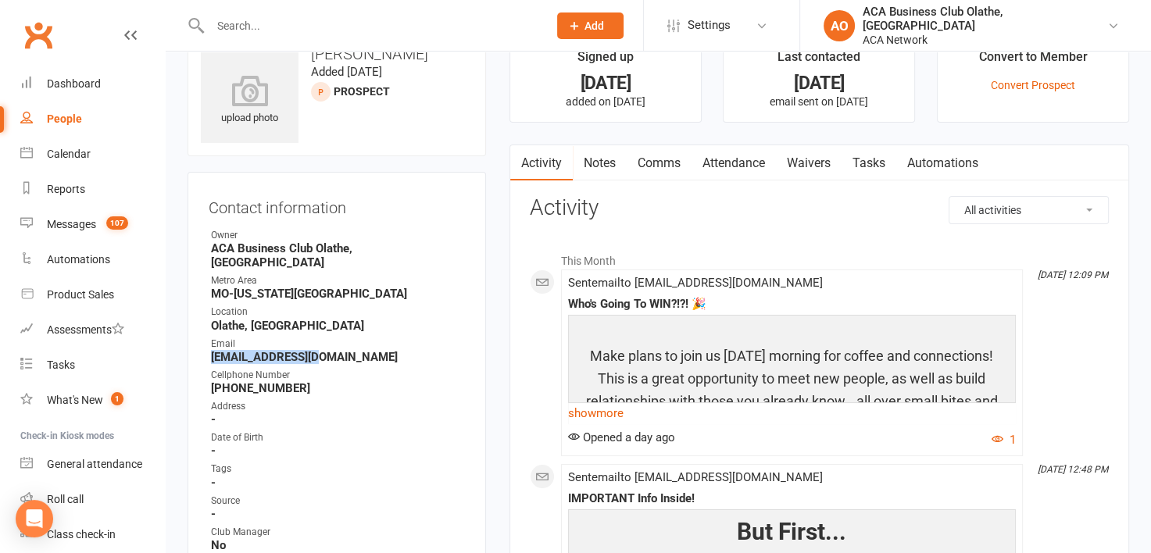
scroll to position [0, 0]
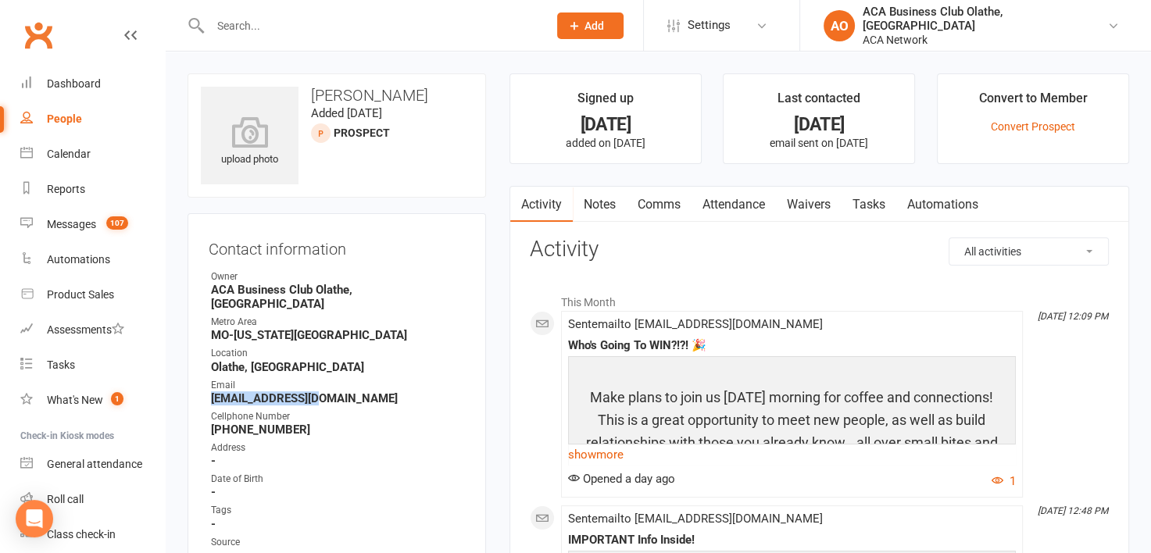
click at [608, 197] on link "Notes" at bounding box center [600, 205] width 54 height 36
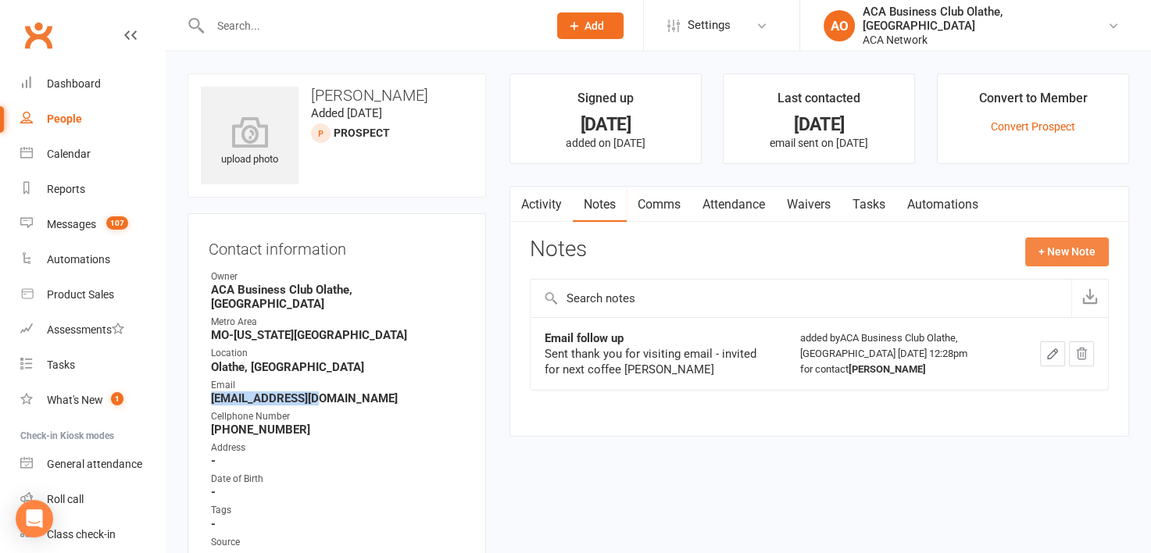
click at [1047, 252] on button "+ New Note" at bounding box center [1067, 252] width 84 height 28
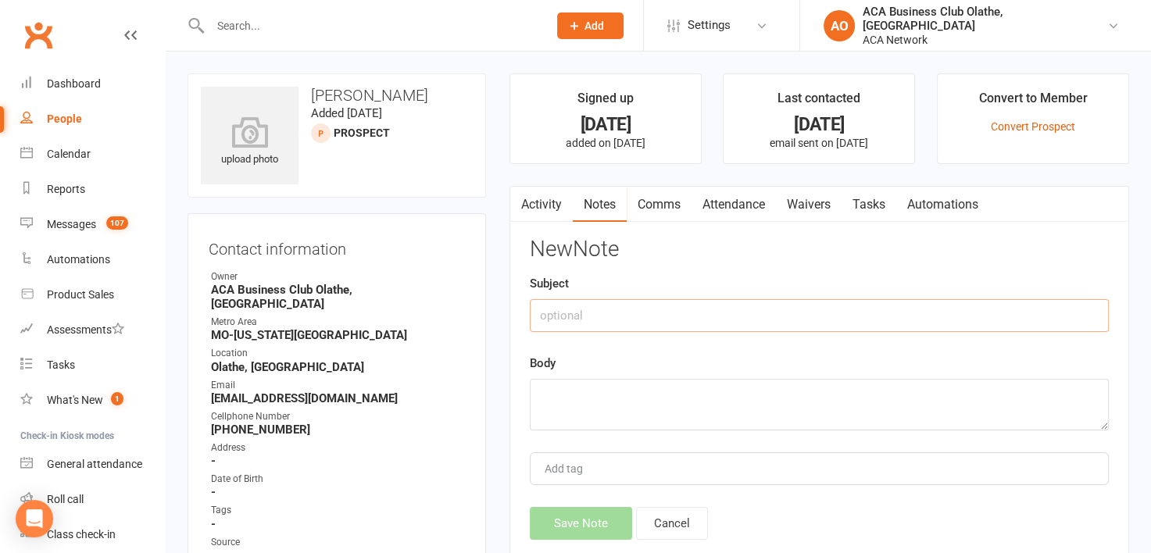
click at [596, 306] on input "text" at bounding box center [819, 315] width 579 height 33
type input "Follow up email"
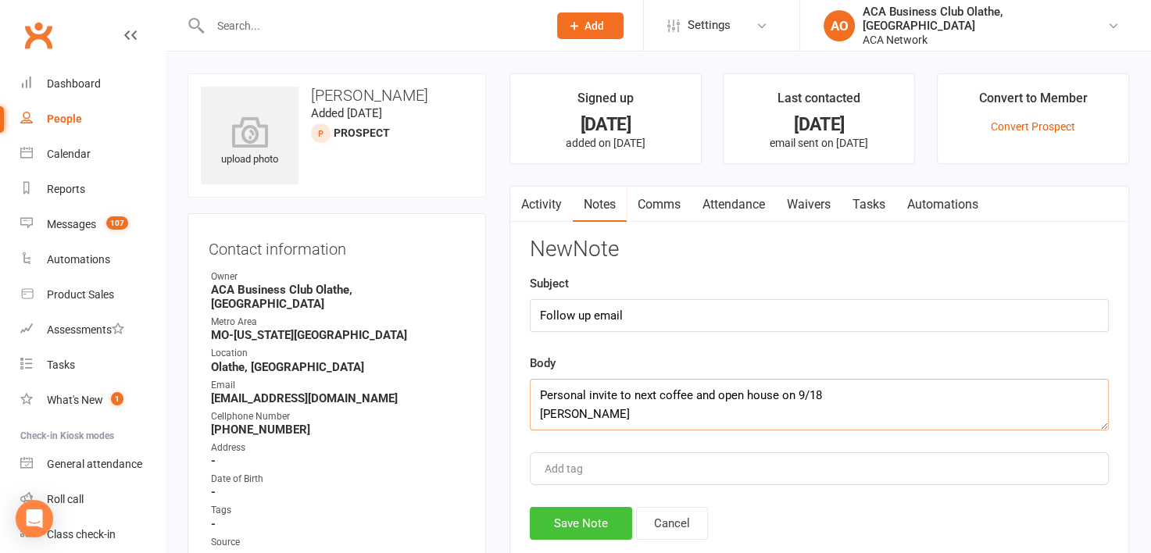
type textarea "Personal invite to next coffee and open house on 9/18 [PERSON_NAME]"
click at [581, 513] on button "Save Note" at bounding box center [581, 523] width 102 height 33
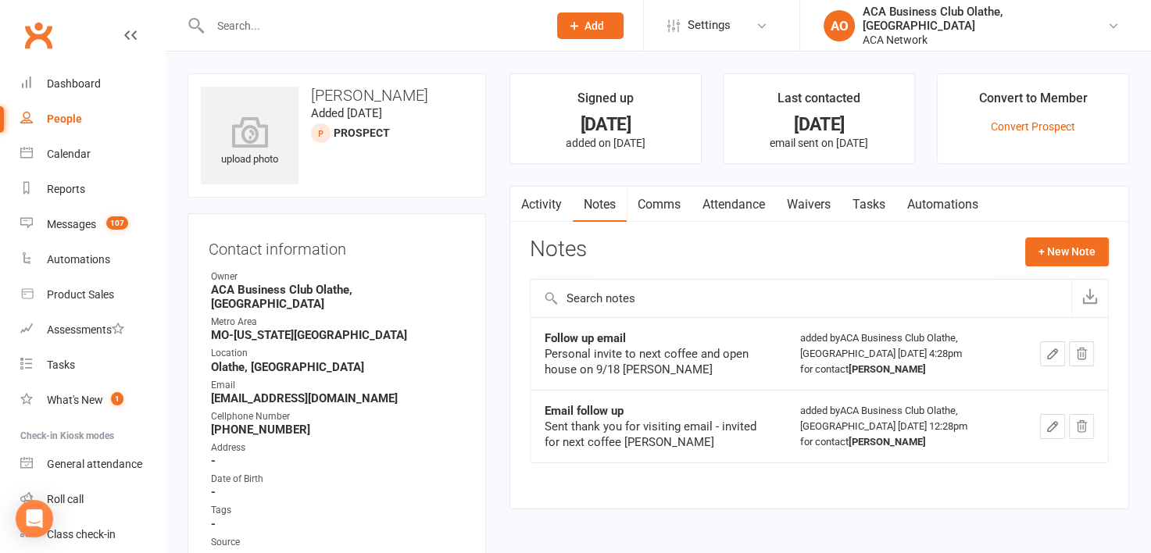
click at [288, 34] on input "text" at bounding box center [370, 26] width 331 height 22
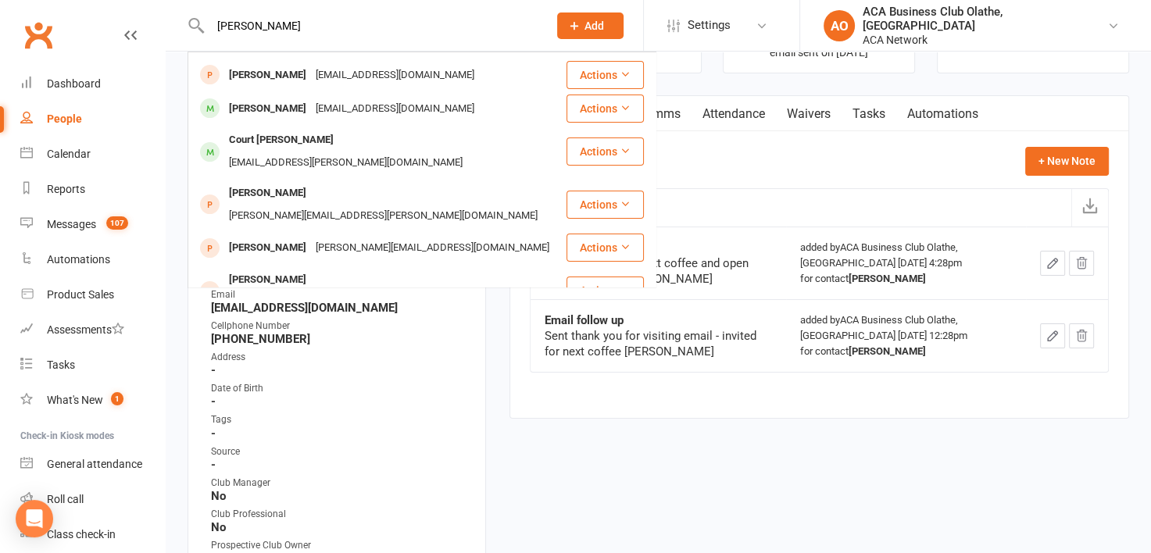
scroll to position [233, 0]
type input "[PERSON_NAME]"
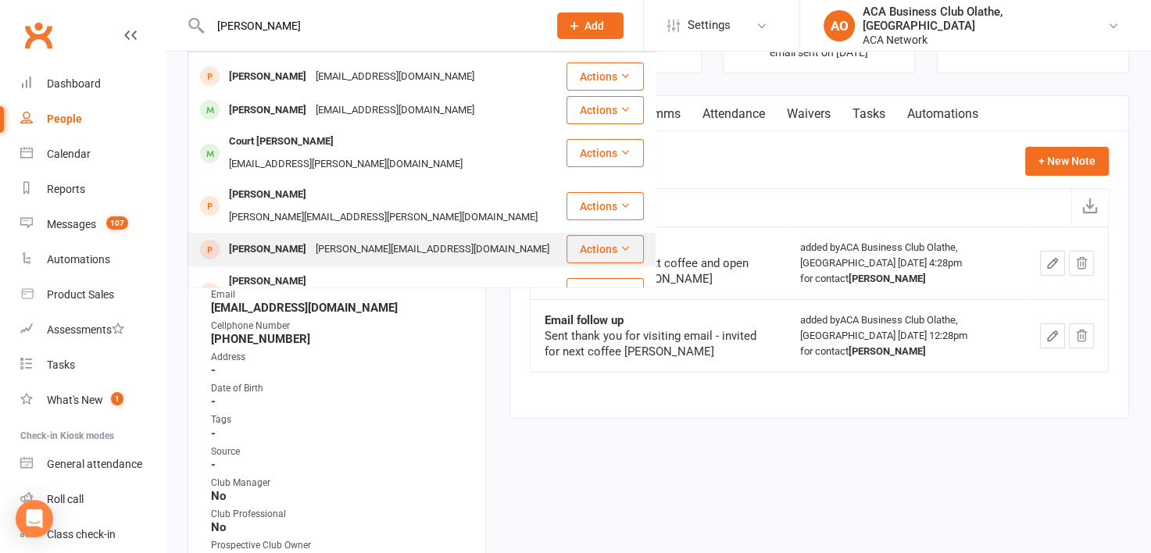
click at [333, 238] on div "[PERSON_NAME][EMAIL_ADDRESS][DOMAIN_NAME]" at bounding box center [432, 249] width 243 height 23
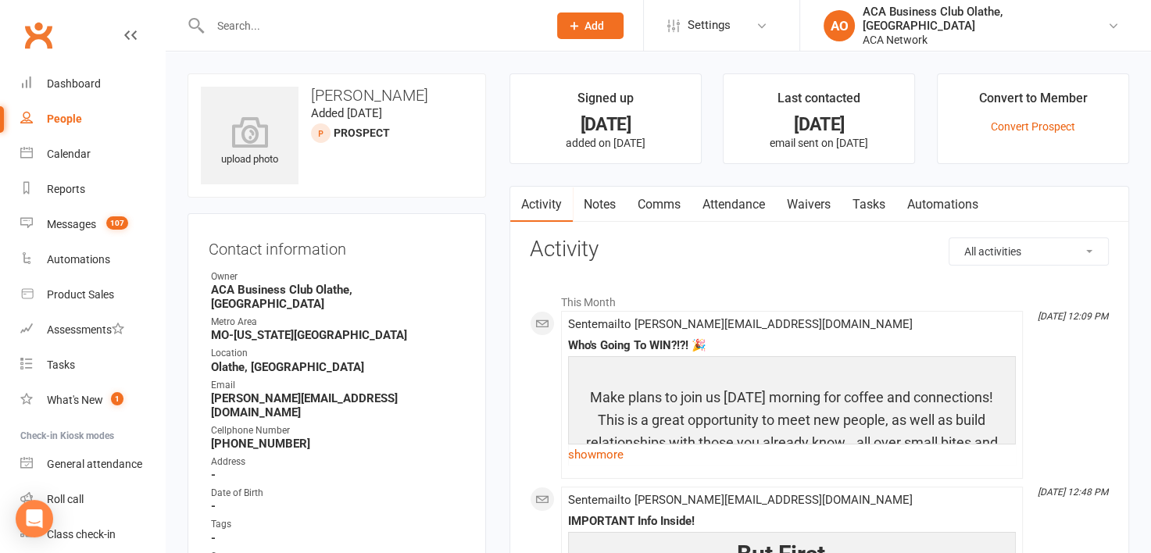
click at [605, 215] on link "Notes" at bounding box center [600, 205] width 54 height 36
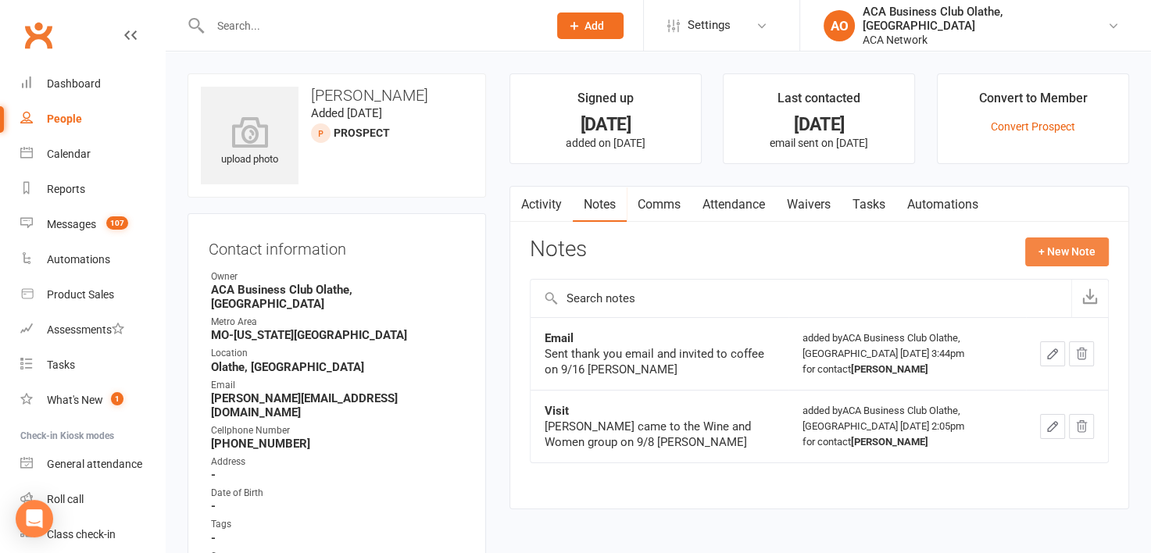
click at [1073, 253] on button "+ New Note" at bounding box center [1067, 252] width 84 height 28
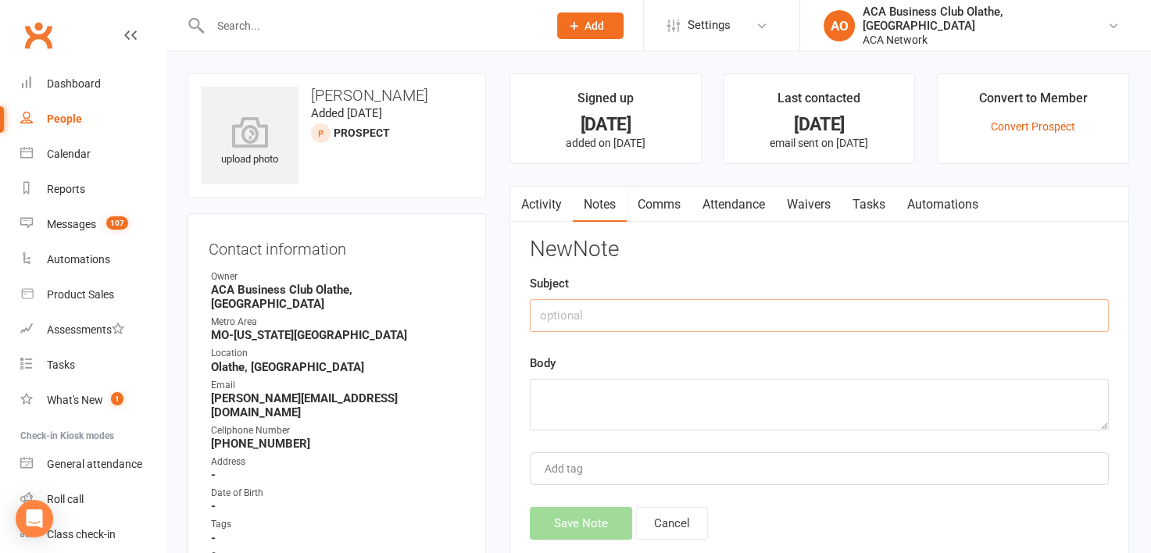
click at [616, 305] on input "text" at bounding box center [819, 315] width 579 height 33
type input "Follow up email"
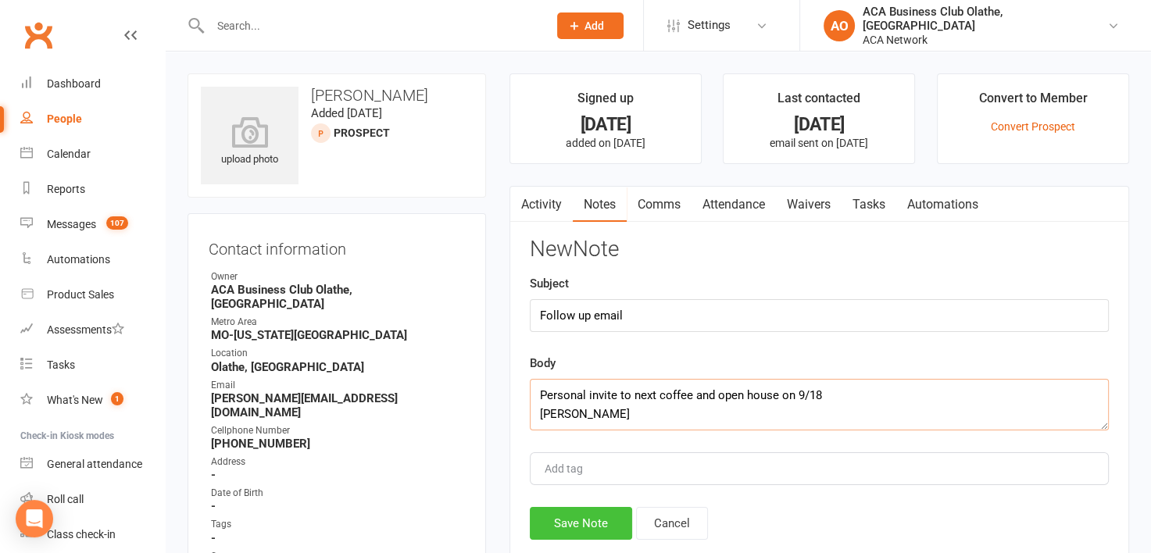
type textarea "Personal invite to next coffee and open house on 9/18 [PERSON_NAME]"
click at [609, 508] on button "Save Note" at bounding box center [581, 523] width 102 height 33
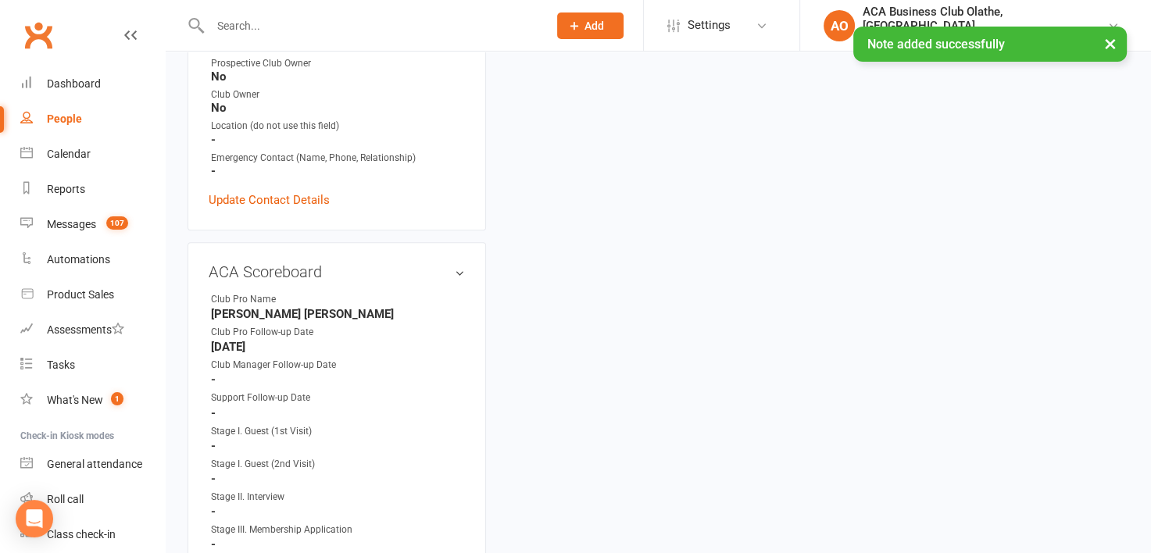
scroll to position [616, 0]
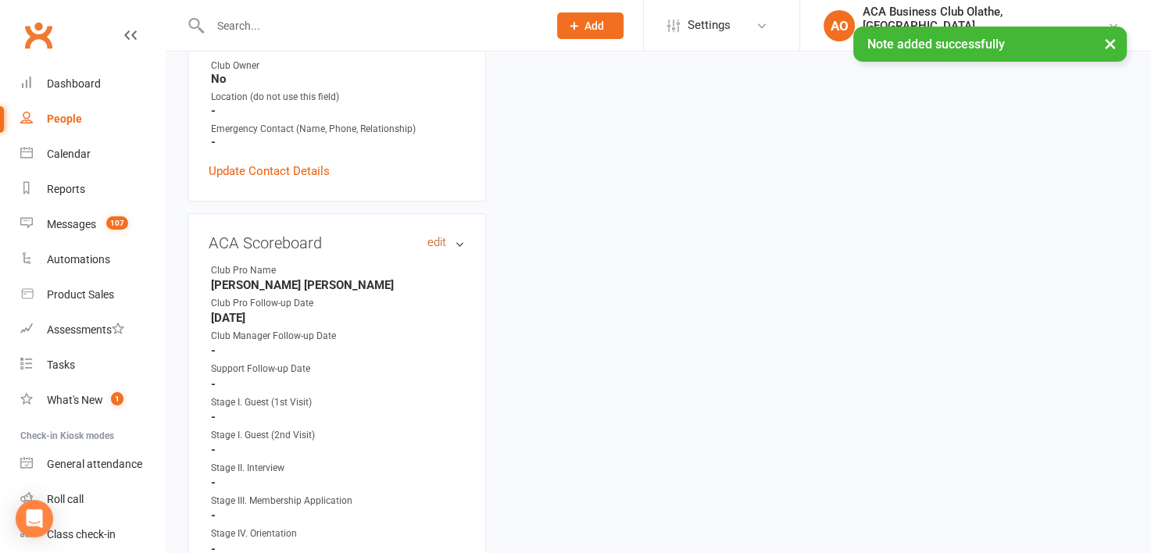
click at [431, 236] on link "edit" at bounding box center [436, 242] width 19 height 13
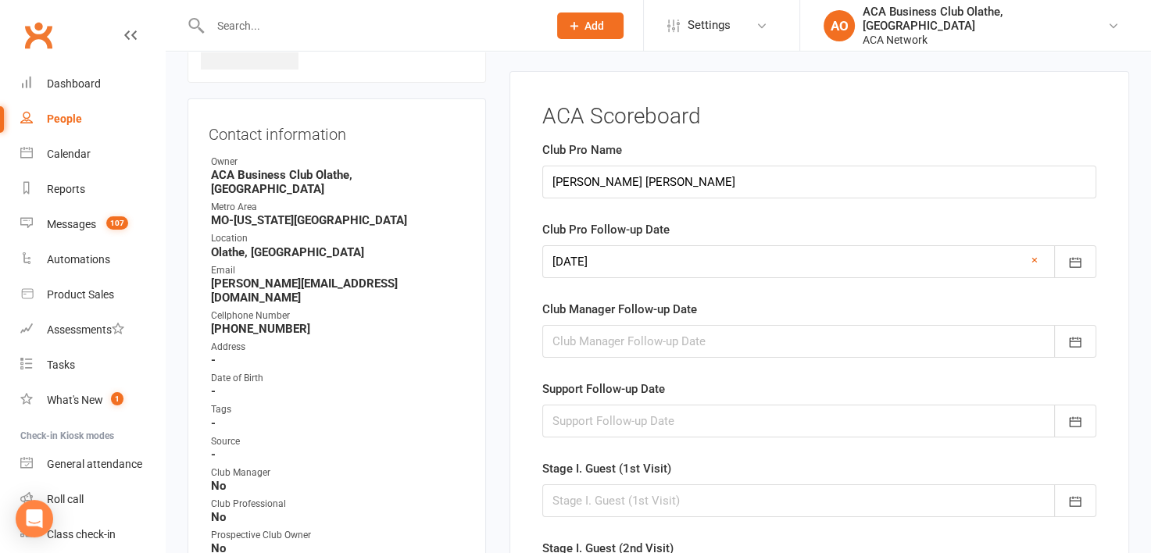
scroll to position [106, 0]
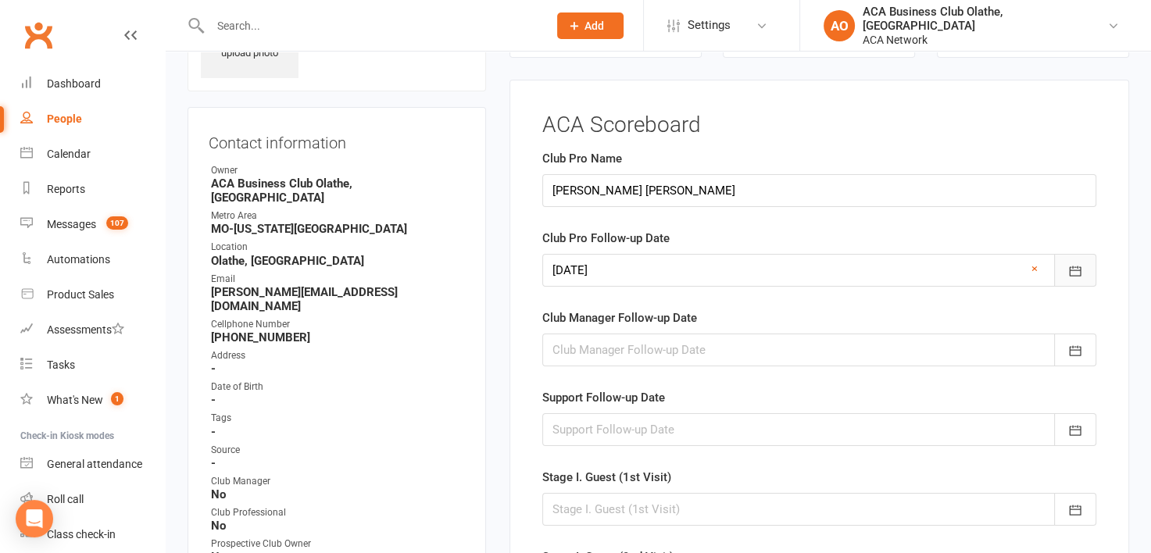
click at [1082, 267] on icon "button" at bounding box center [1075, 271] width 16 height 16
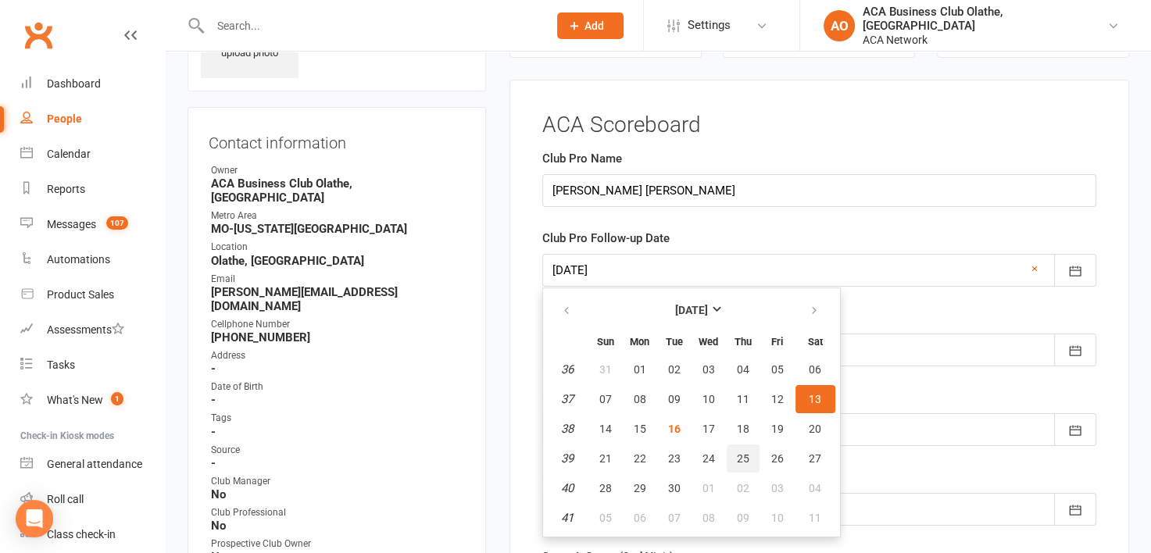
click at [735, 447] on button "25" at bounding box center [743, 459] width 33 height 28
type input "[DATE]"
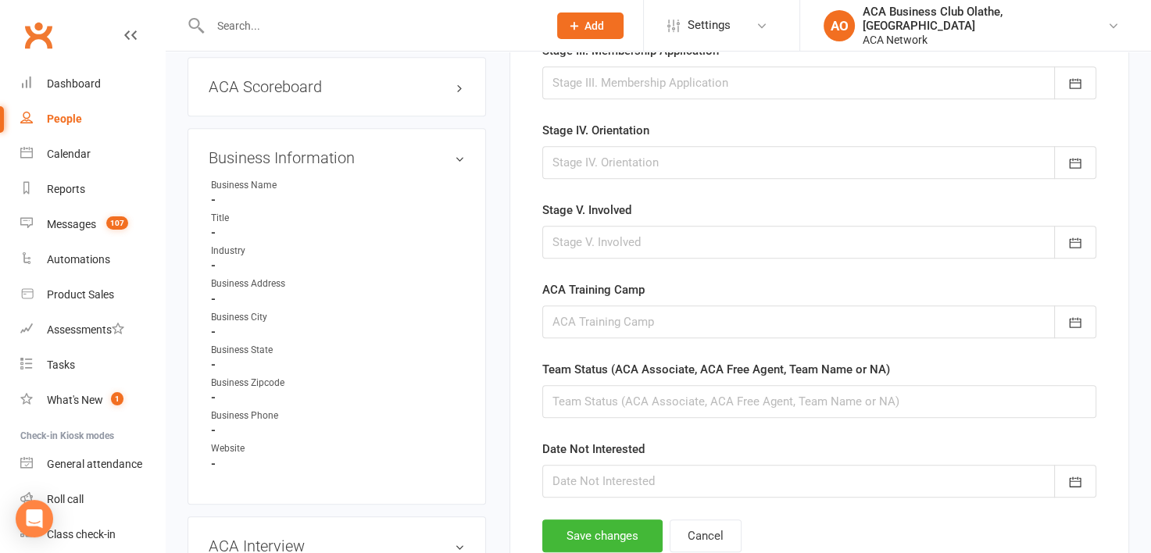
scroll to position [785, 0]
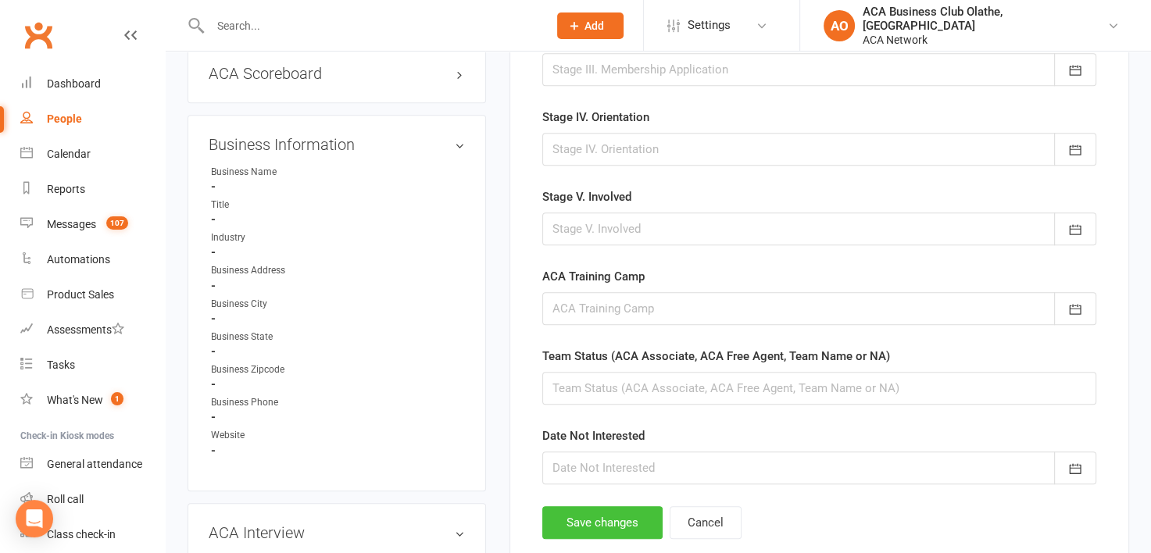
click at [592, 509] on button "Save changes" at bounding box center [602, 522] width 120 height 33
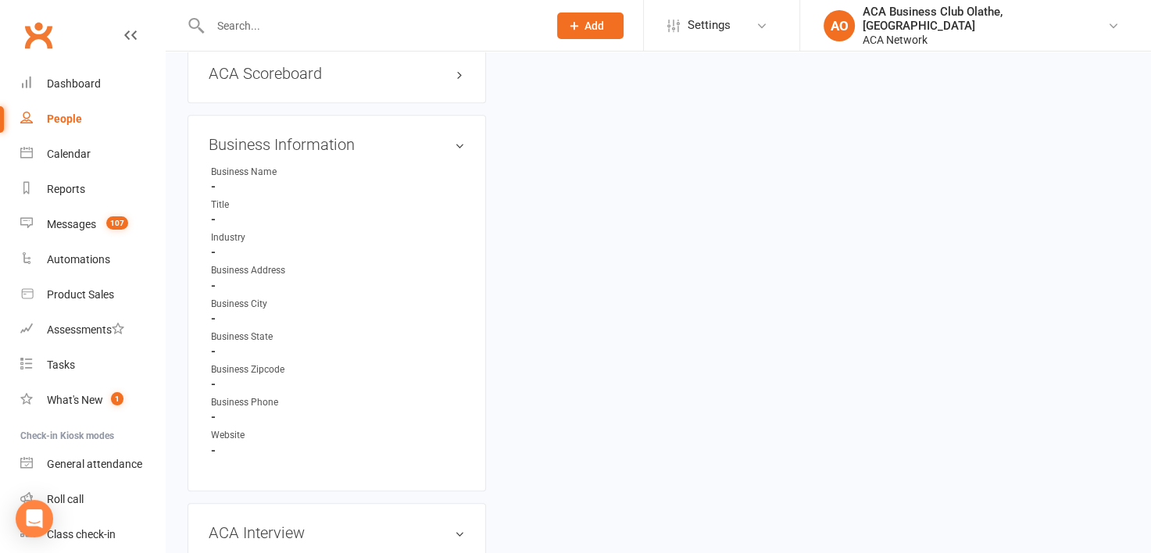
click at [328, 29] on input "text" at bounding box center [370, 26] width 331 height 22
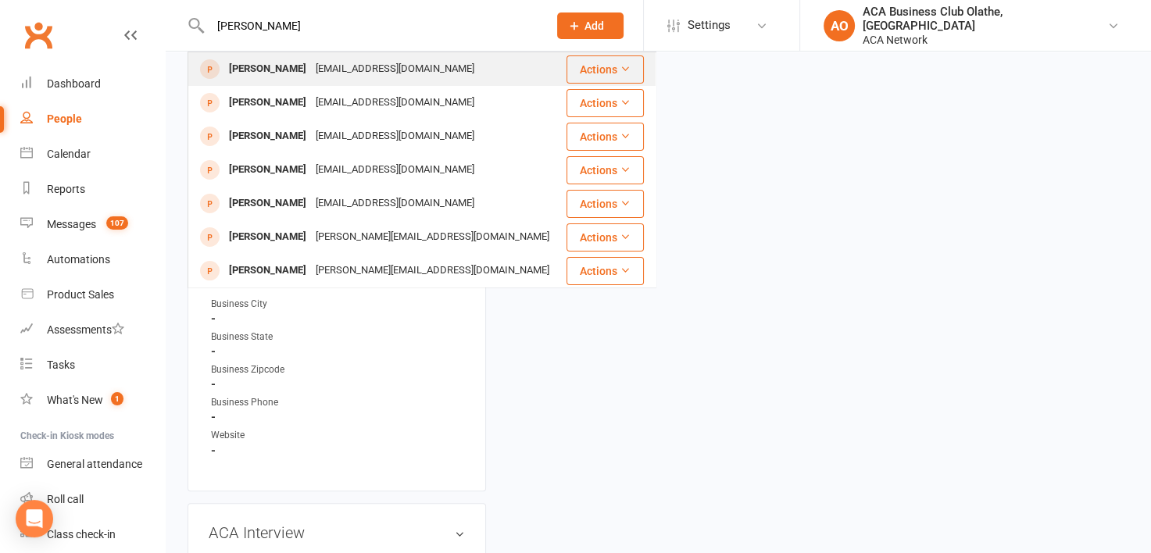
type input "[PERSON_NAME]"
click at [327, 59] on div "[EMAIL_ADDRESS][DOMAIN_NAME]" at bounding box center [395, 69] width 168 height 23
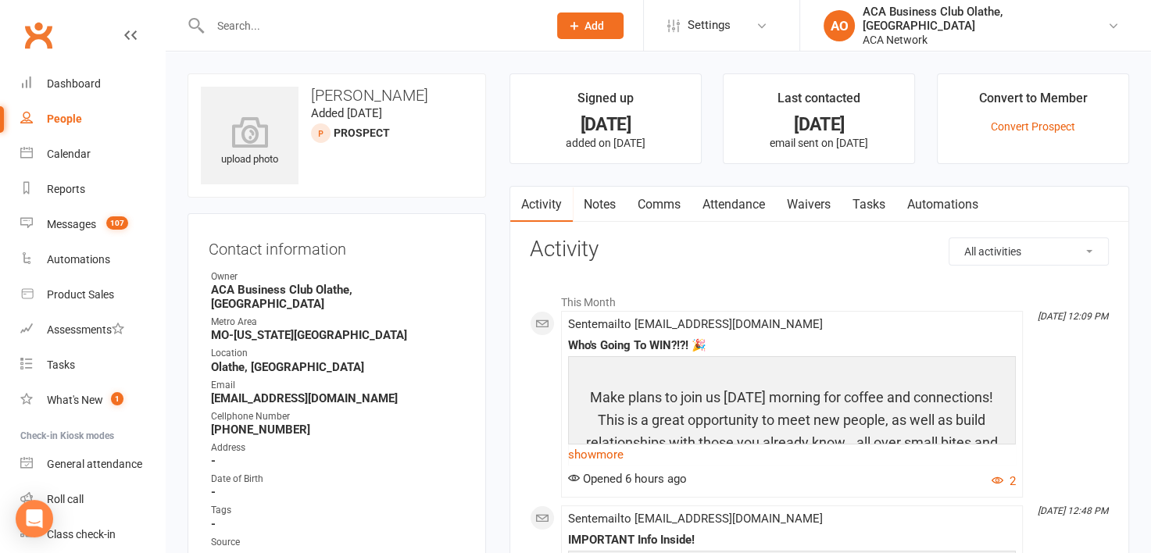
click at [595, 204] on link "Notes" at bounding box center [600, 205] width 54 height 36
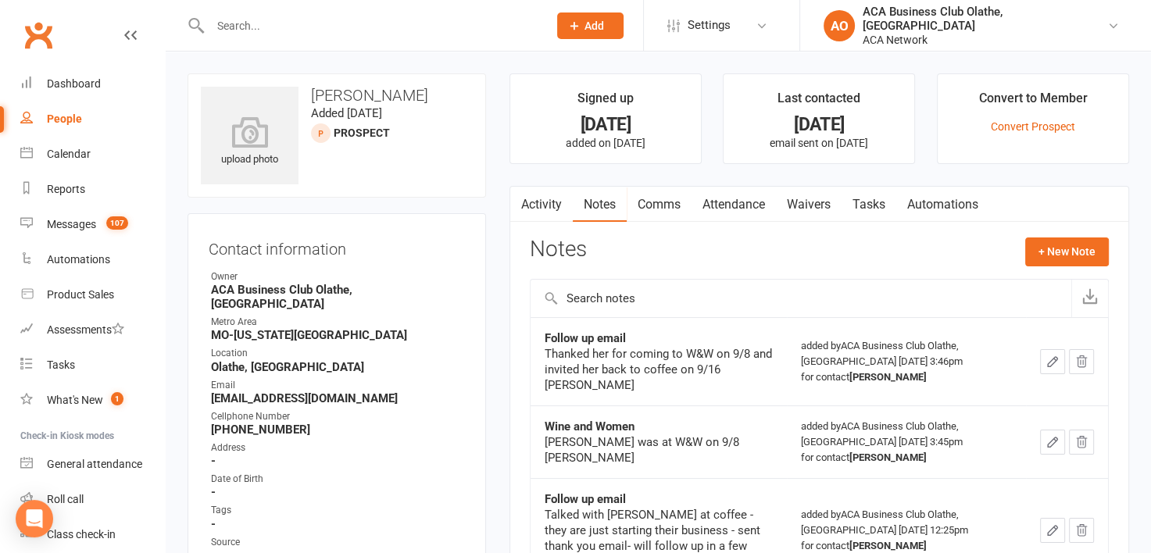
click at [313, 23] on input "text" at bounding box center [370, 26] width 331 height 22
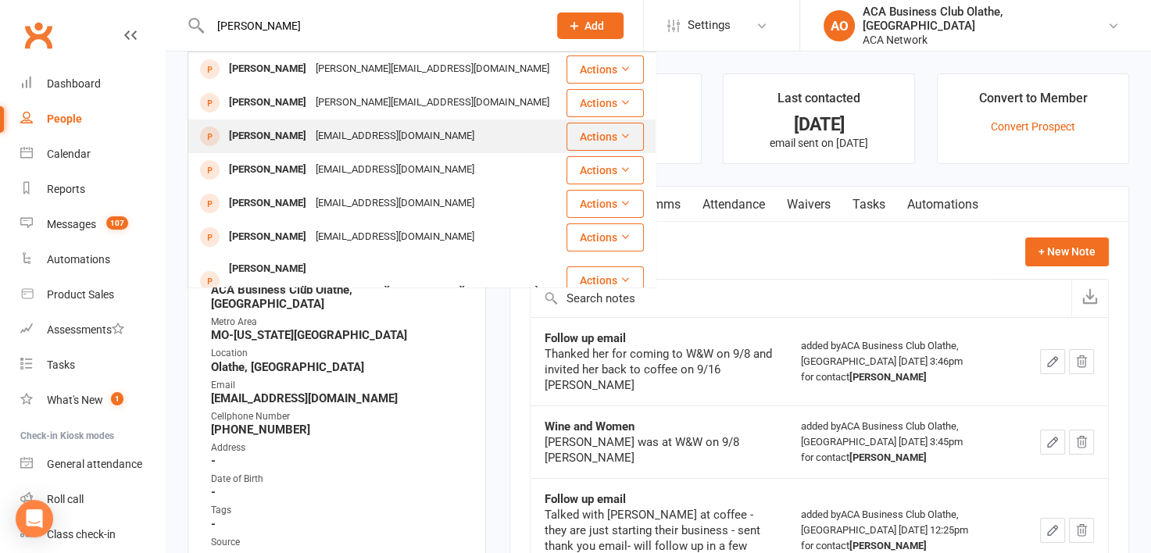
type input "[PERSON_NAME]"
click at [325, 141] on div "[EMAIL_ADDRESS][DOMAIN_NAME]" at bounding box center [395, 136] width 168 height 23
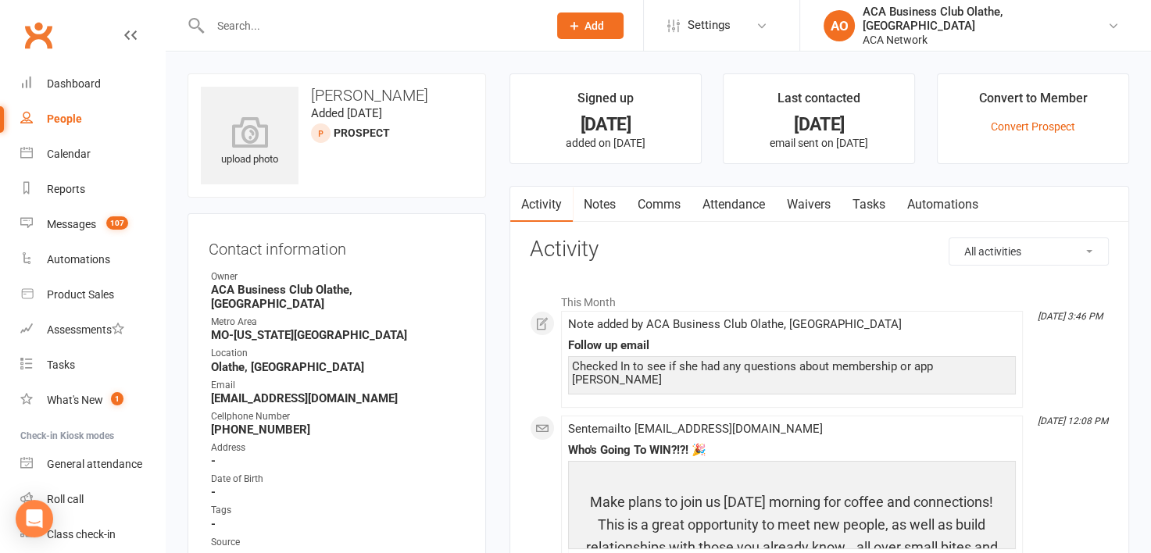
click at [597, 197] on link "Notes" at bounding box center [600, 205] width 54 height 36
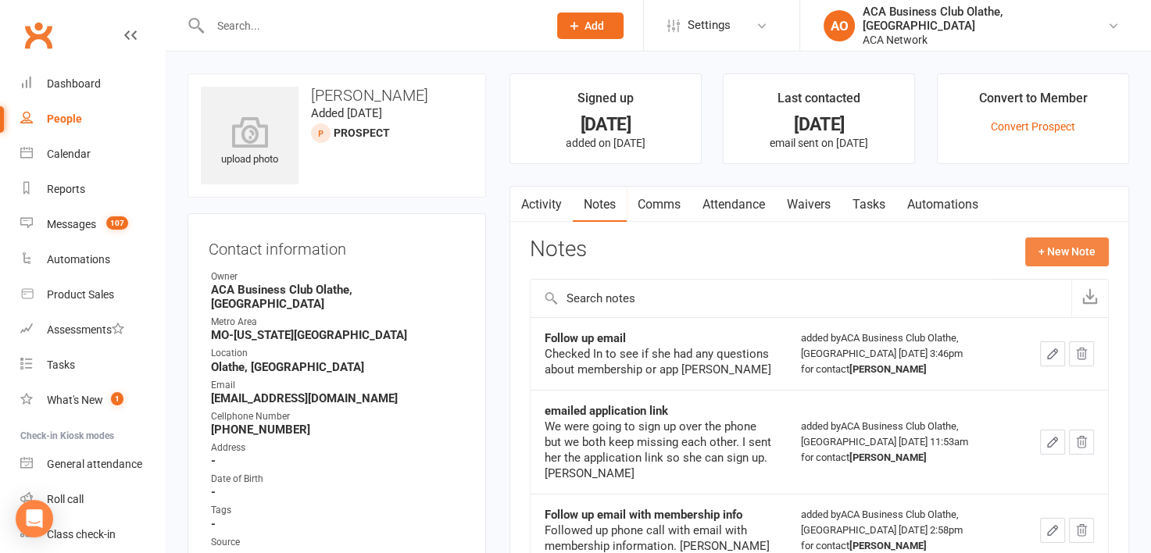
click at [1075, 252] on button "+ New Note" at bounding box center [1067, 252] width 84 height 28
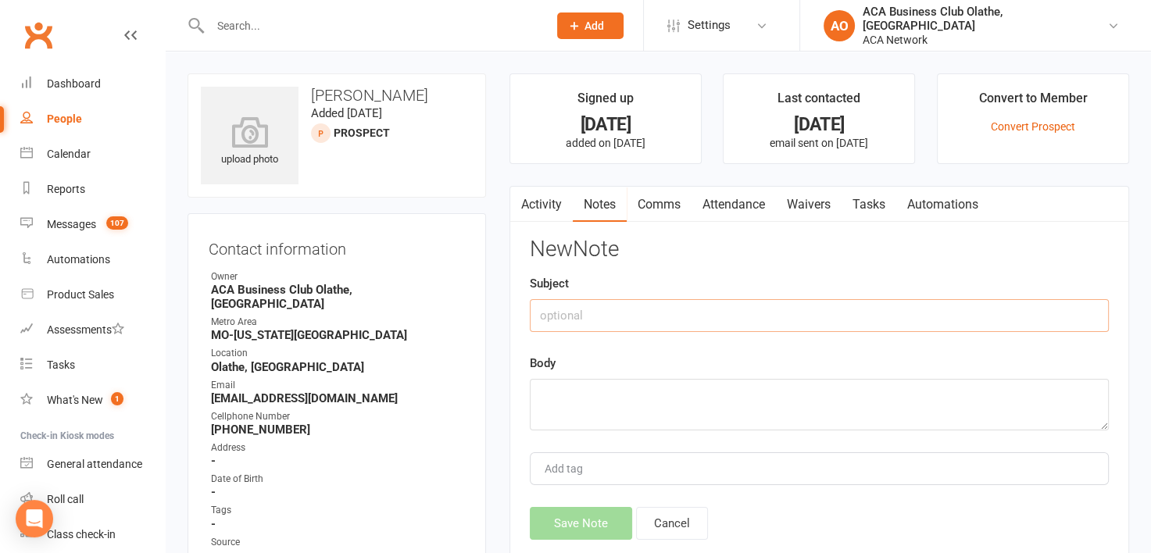
click at [629, 315] on input "text" at bounding box center [819, 315] width 579 height 33
type input "[PERSON_NAME] email to me"
click at [574, 385] on textarea at bounding box center [819, 405] width 579 height 52
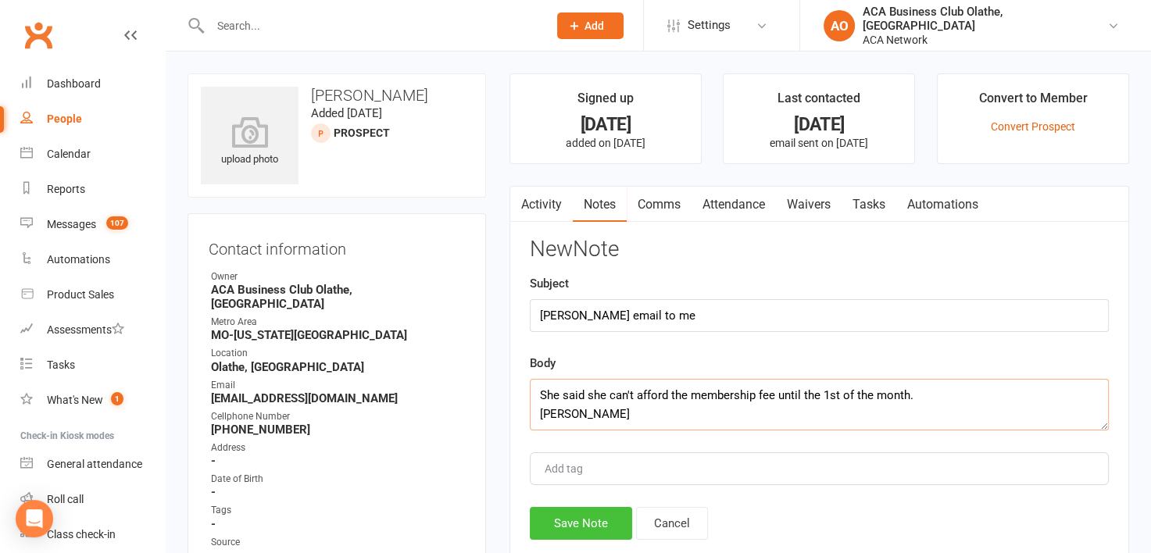
type textarea "She said she can't afford the membership fee until the 1st of the month. [PERSO…"
click at [594, 530] on button "Save Note" at bounding box center [581, 523] width 102 height 33
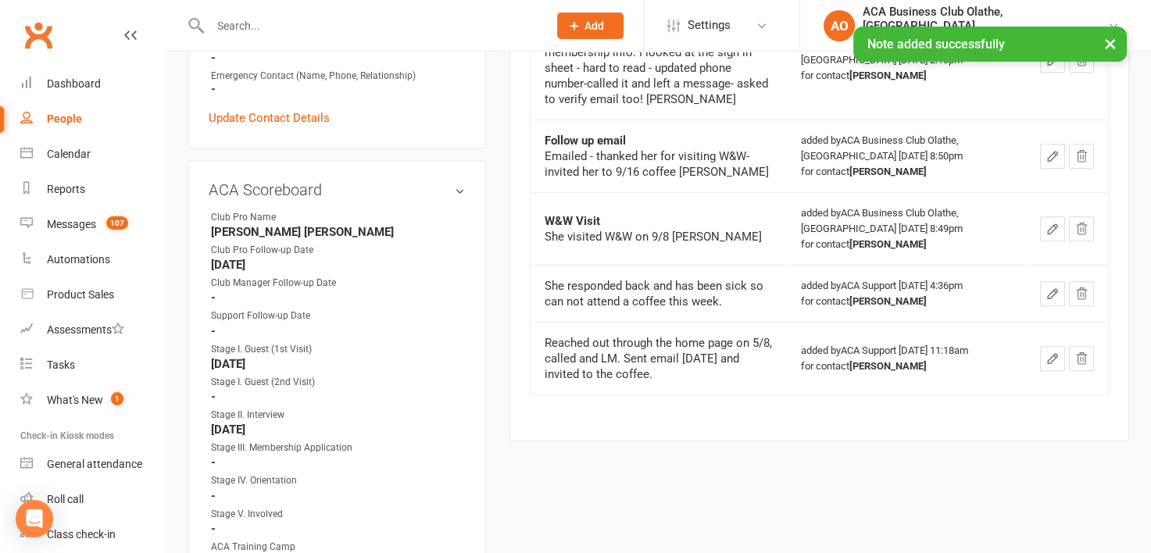
scroll to position [649, 0]
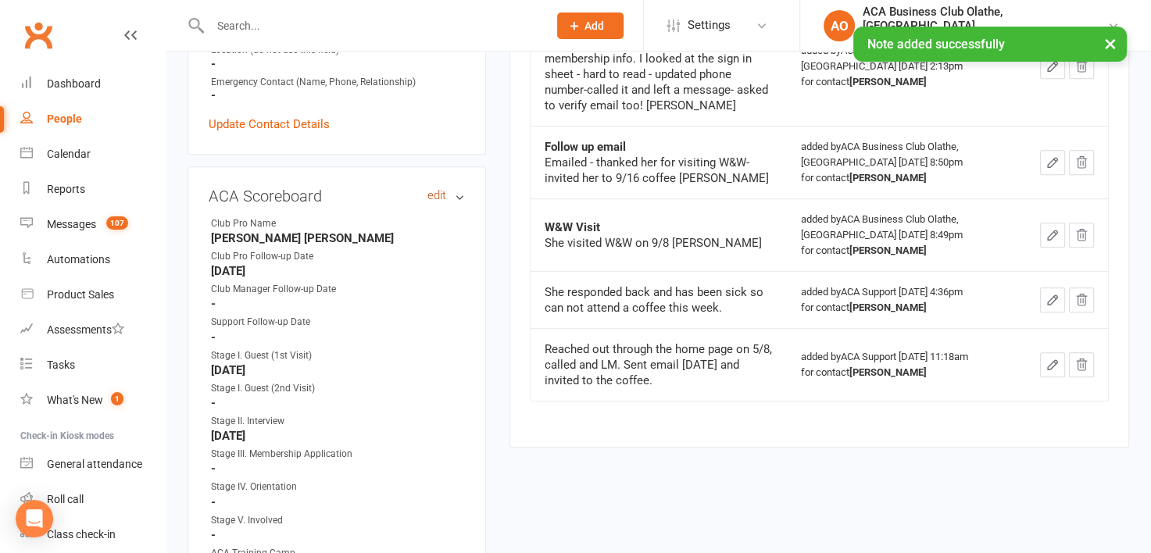
click at [431, 189] on link "edit" at bounding box center [436, 195] width 19 height 13
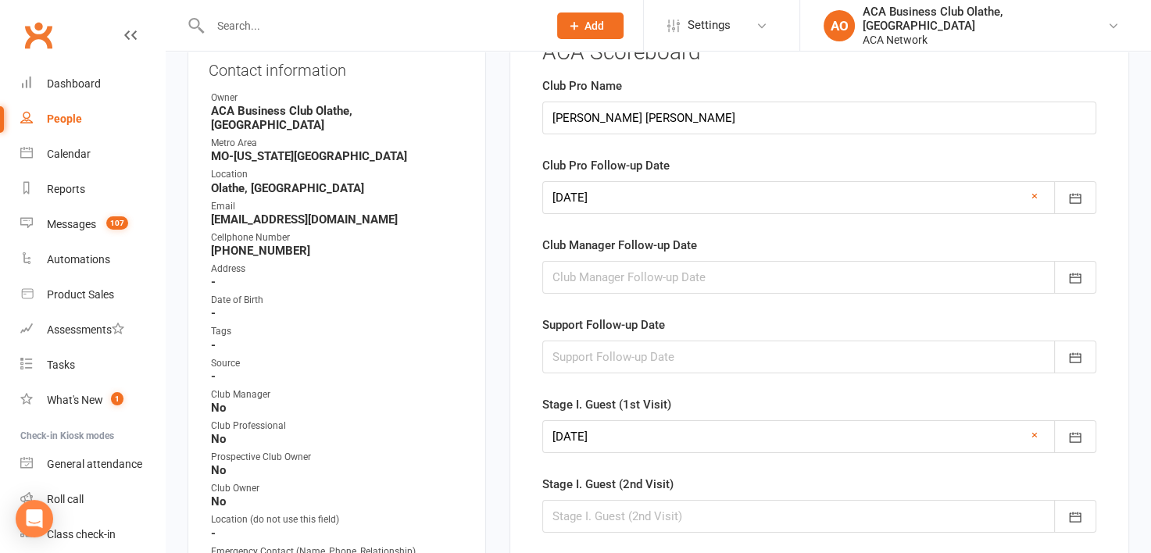
scroll to position [181, 0]
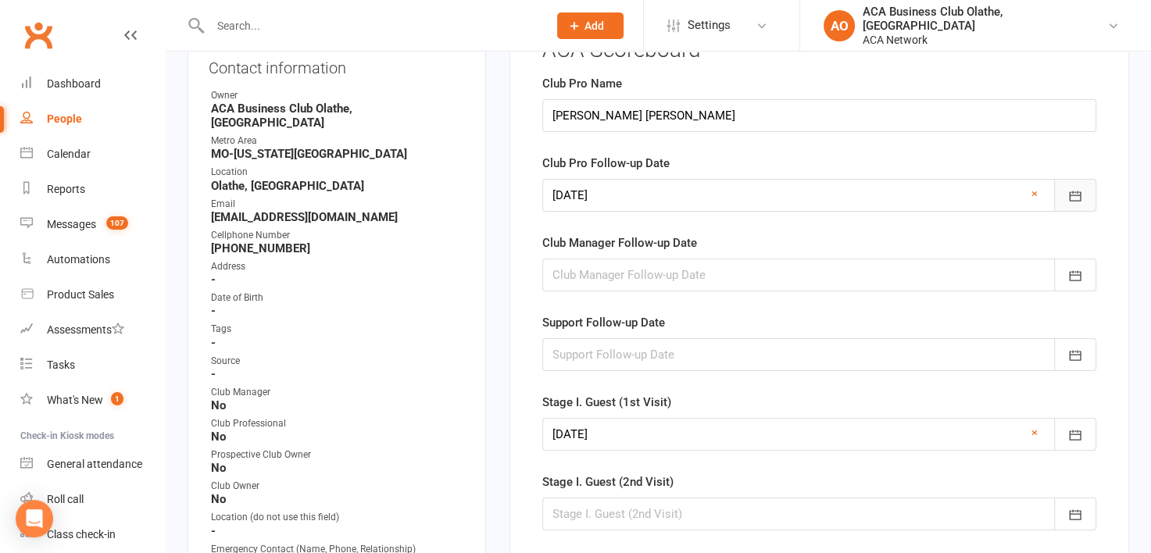
click at [1071, 191] on icon "button" at bounding box center [1075, 196] width 16 height 16
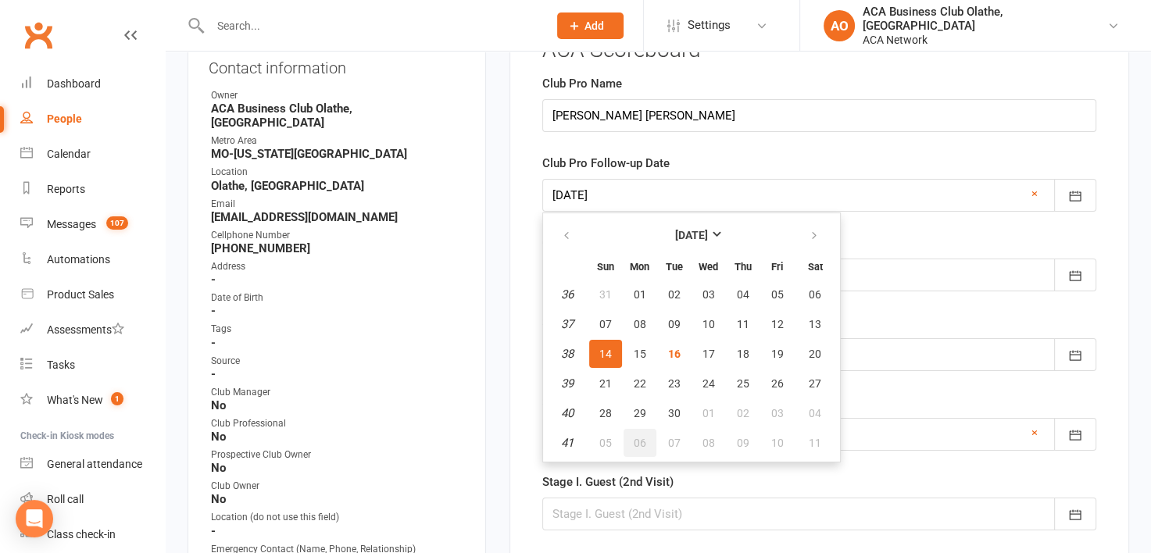
click at [636, 437] on span "06" at bounding box center [640, 443] width 13 height 13
type input "[DATE]"
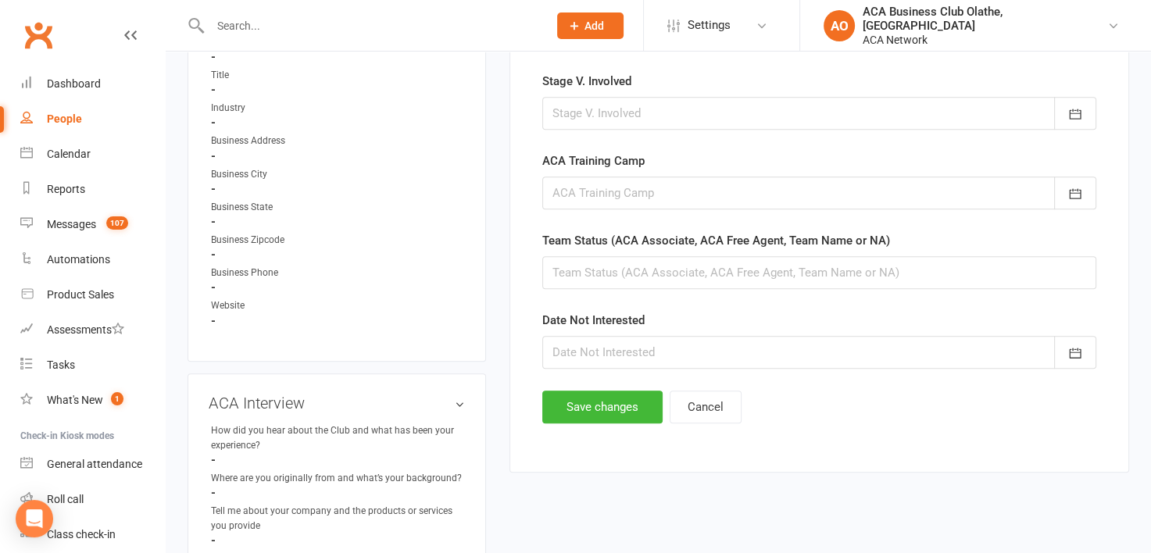
scroll to position [906, 0]
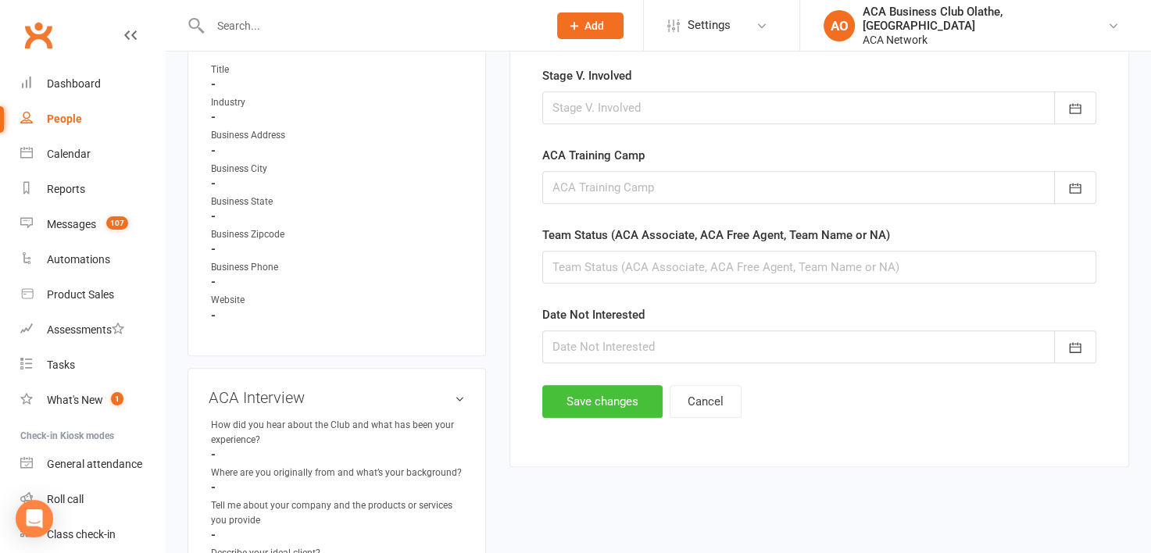
click at [619, 396] on button "Save changes" at bounding box center [602, 401] width 120 height 33
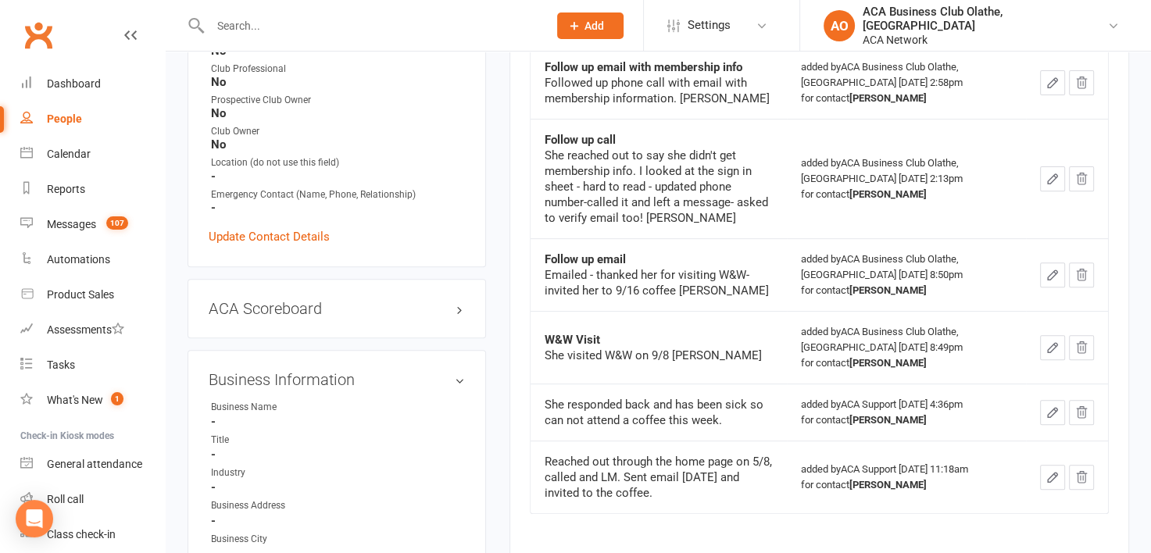
scroll to position [542, 0]
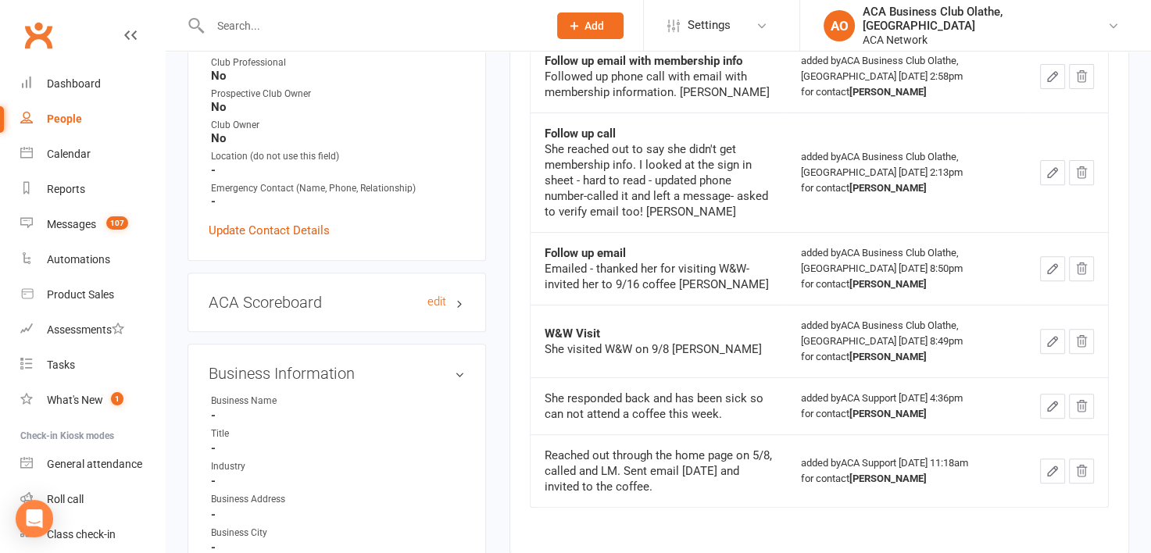
click at [449, 295] on h3 "ACA Scoreboard edit" at bounding box center [337, 302] width 256 height 17
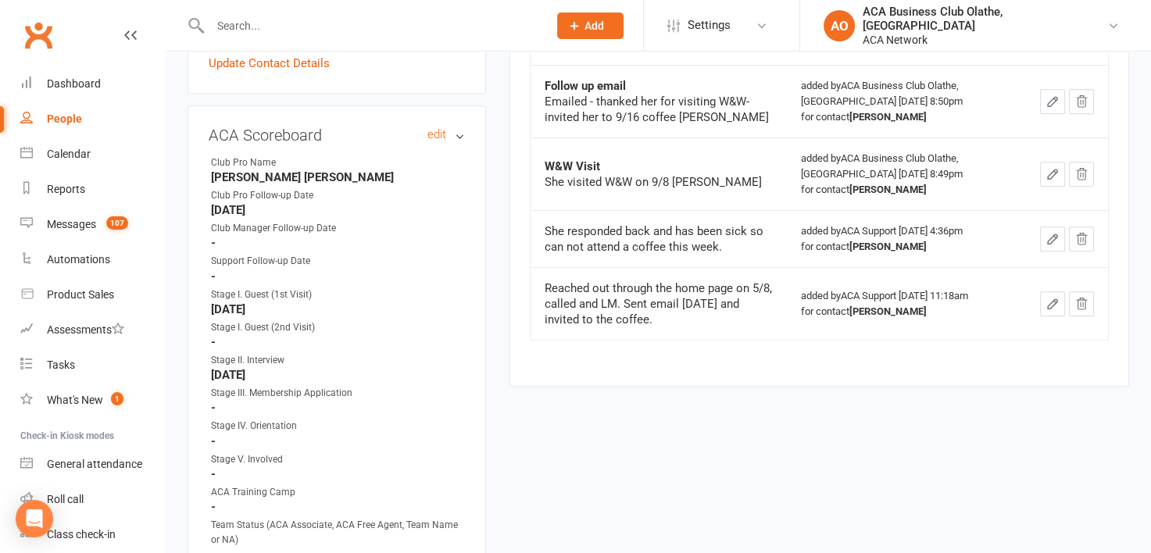
scroll to position [695, 0]
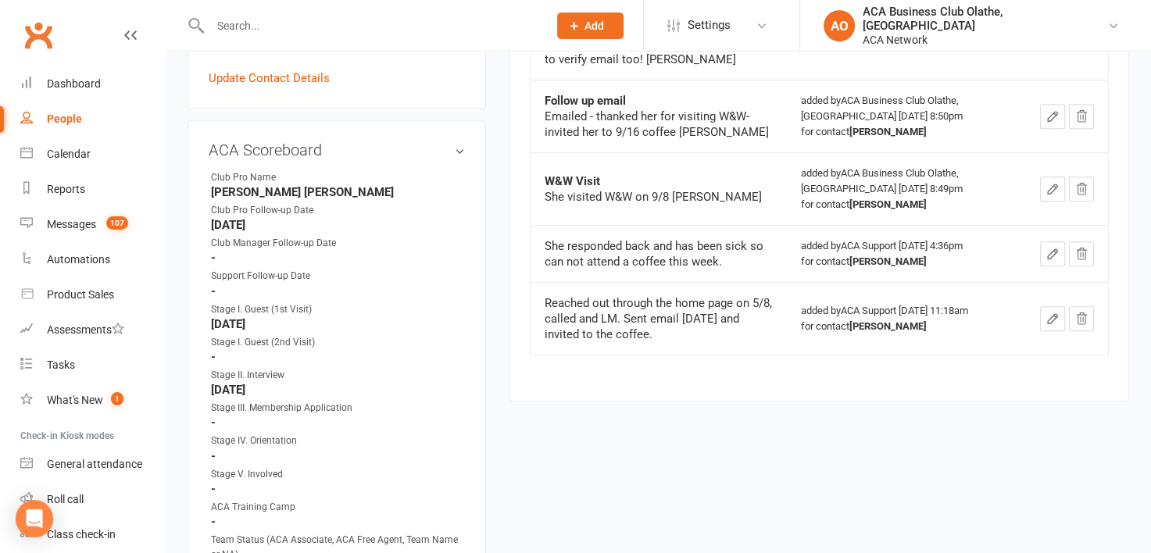
click at [267, 32] on input "text" at bounding box center [370, 26] width 331 height 22
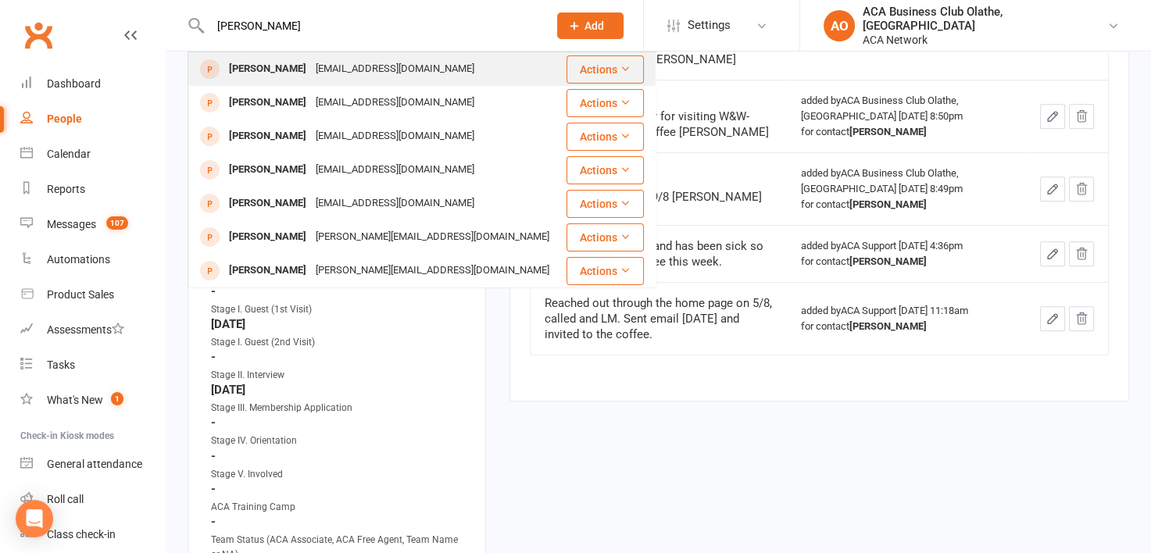
type input "[PERSON_NAME]"
click at [289, 57] on div "[PERSON_NAME] [EMAIL_ADDRESS][DOMAIN_NAME]" at bounding box center [377, 69] width 376 height 32
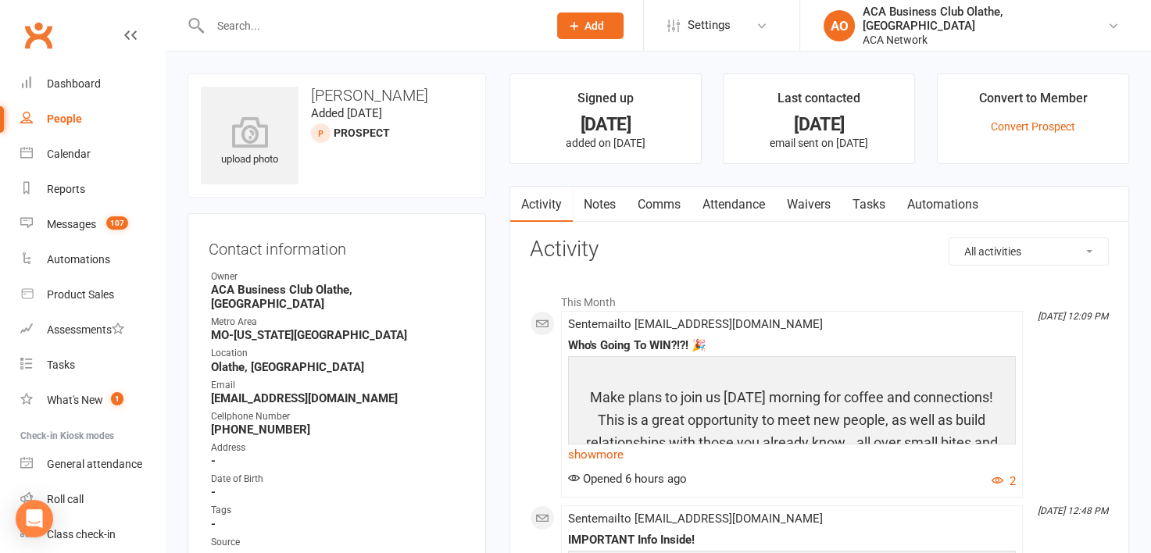
click at [606, 202] on link "Notes" at bounding box center [600, 205] width 54 height 36
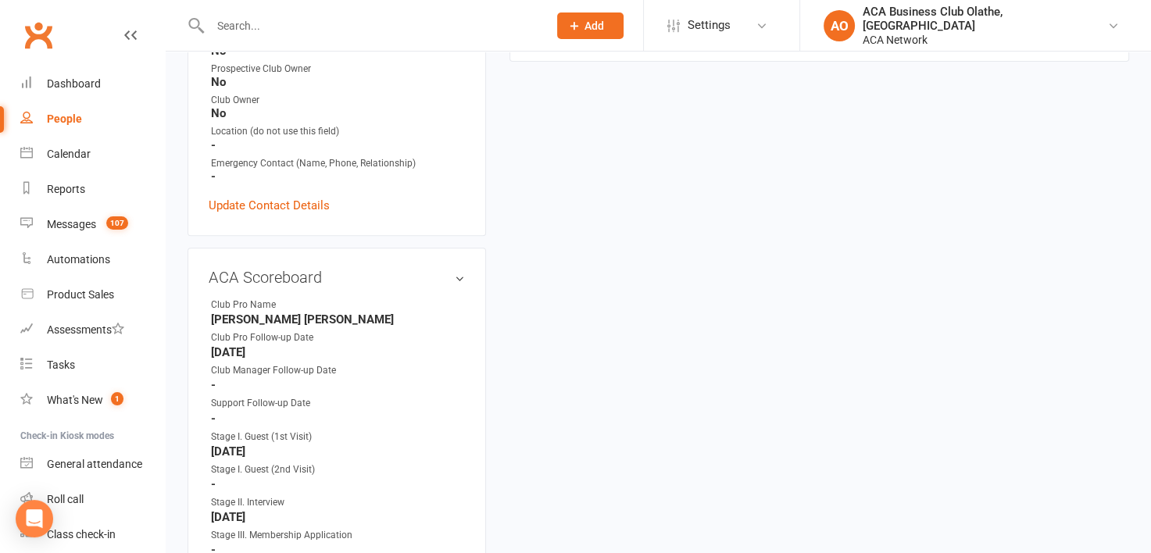
scroll to position [571, 0]
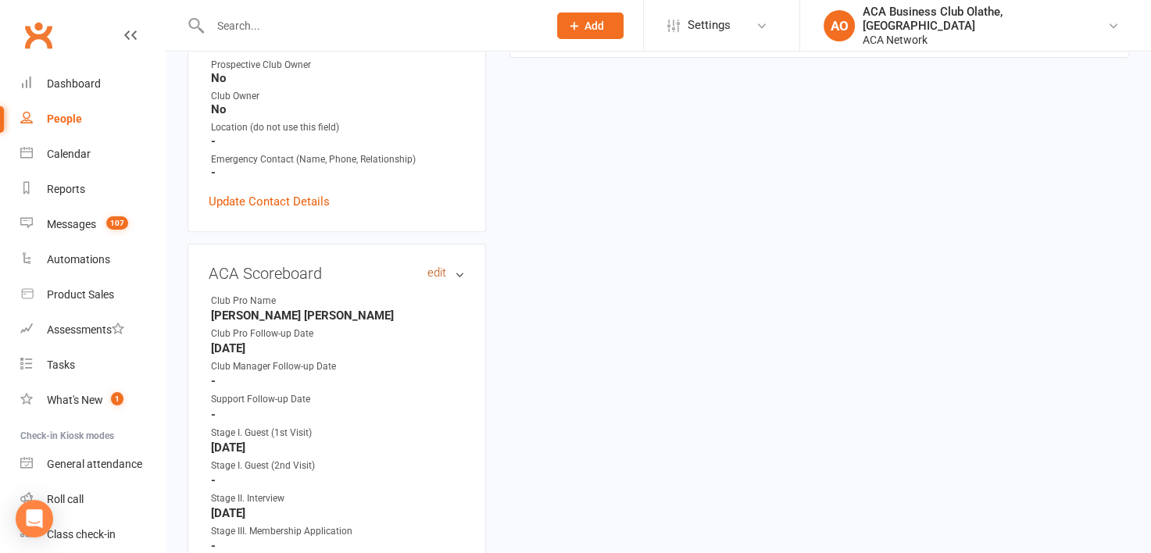
click at [434, 266] on link "edit" at bounding box center [436, 272] width 19 height 13
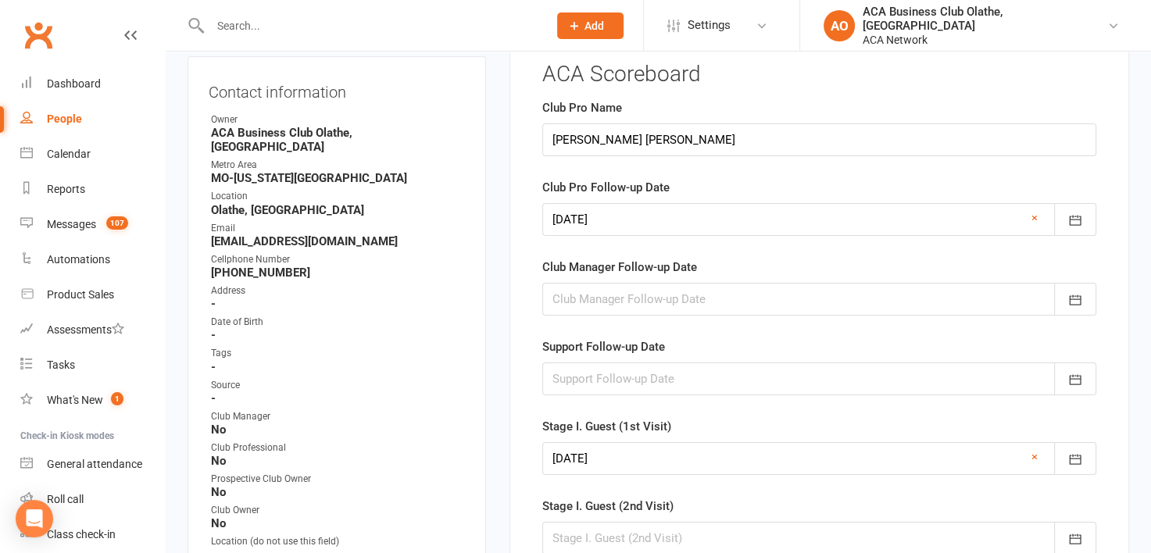
scroll to position [107, 0]
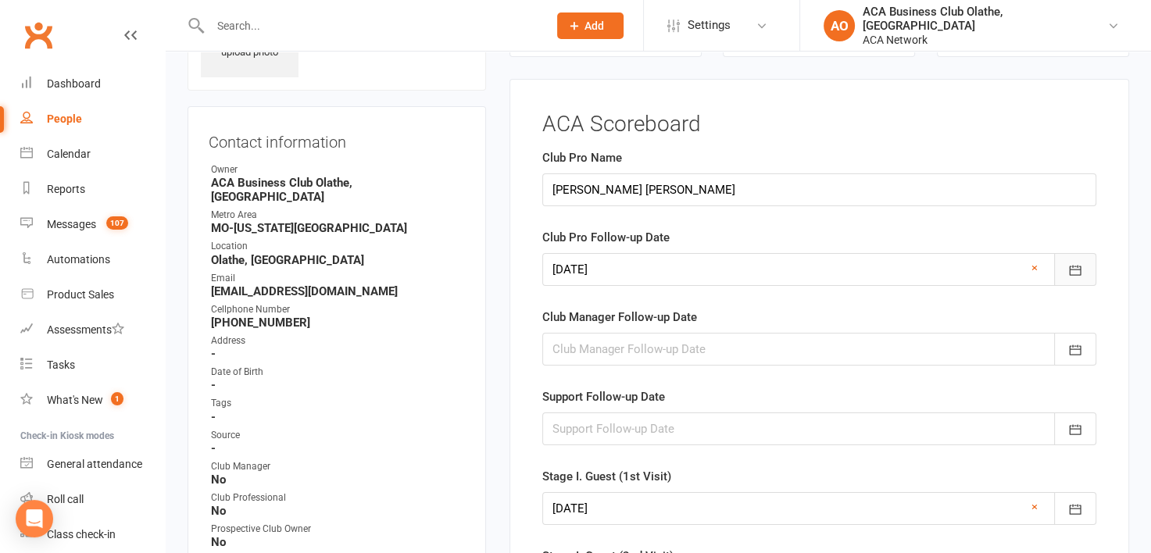
click at [1080, 269] on icon "button" at bounding box center [1075, 271] width 12 height 10
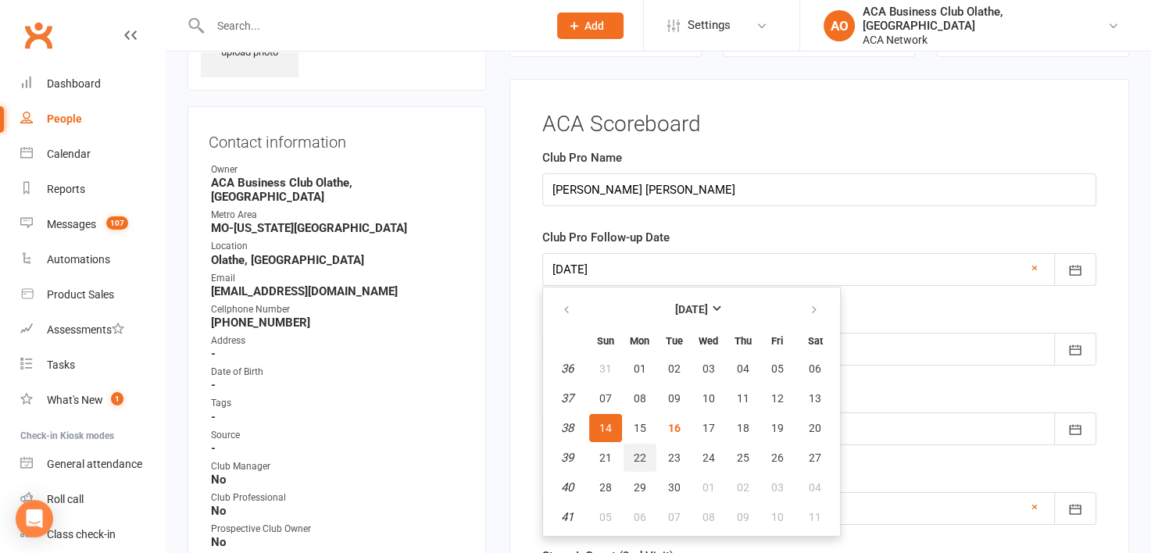
click at [636, 452] on span "22" at bounding box center [640, 458] width 13 height 13
type input "[DATE]"
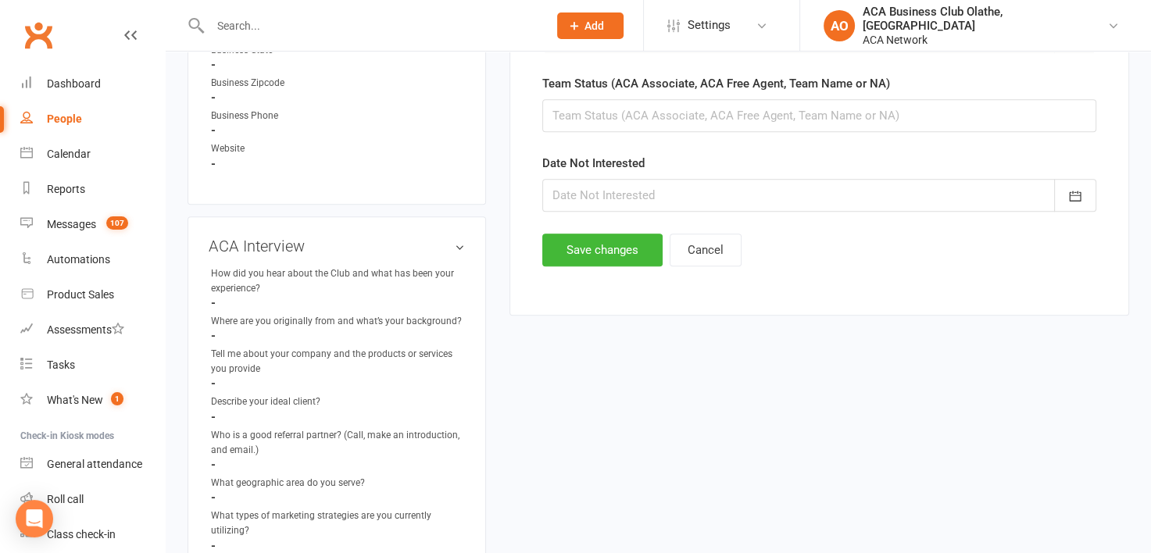
scroll to position [1060, 0]
click at [588, 242] on button "Save changes" at bounding box center [602, 247] width 120 height 33
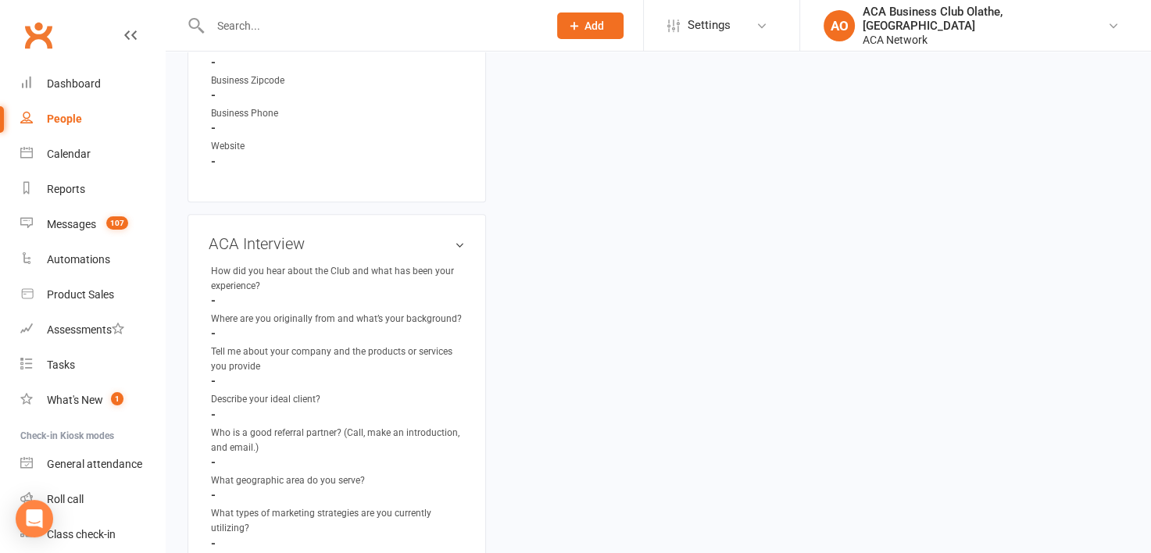
click at [256, 23] on input "text" at bounding box center [370, 26] width 331 height 22
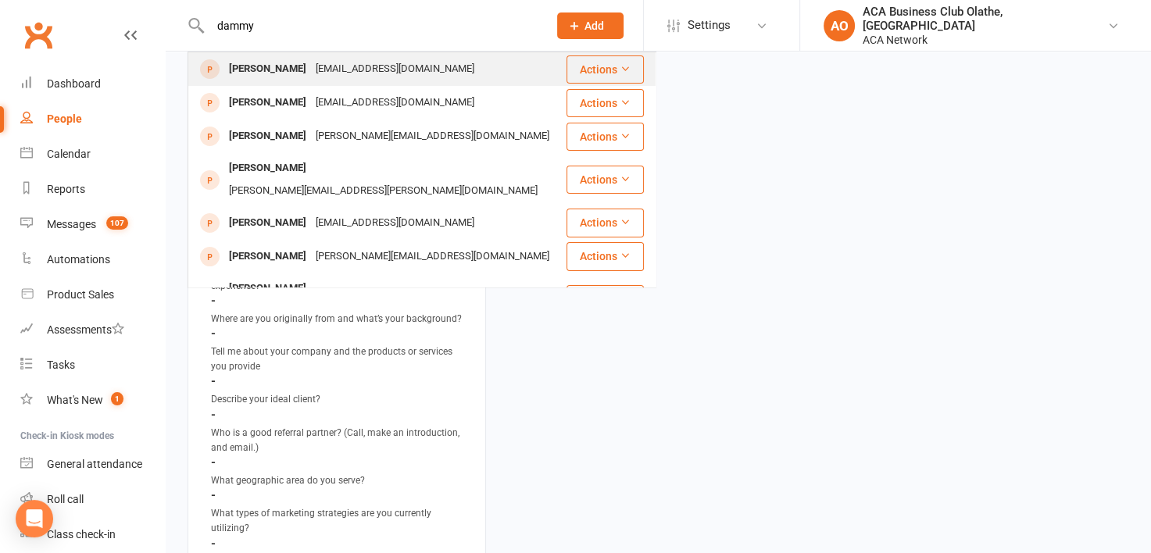
type input "dammy"
click at [282, 76] on div "[PERSON_NAME]" at bounding box center [267, 69] width 87 height 23
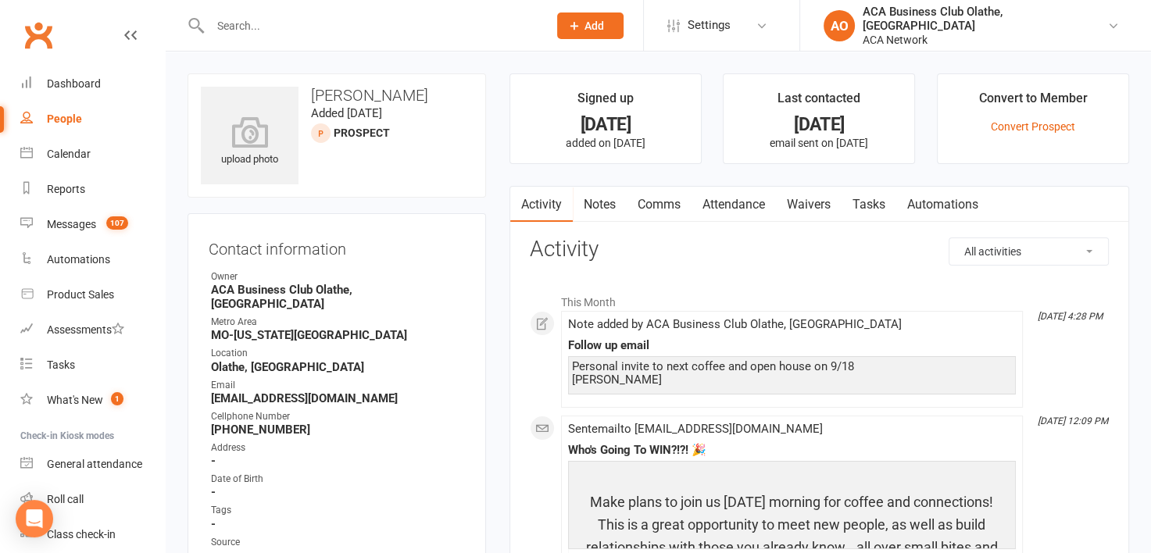
click at [602, 203] on link "Notes" at bounding box center [600, 205] width 54 height 36
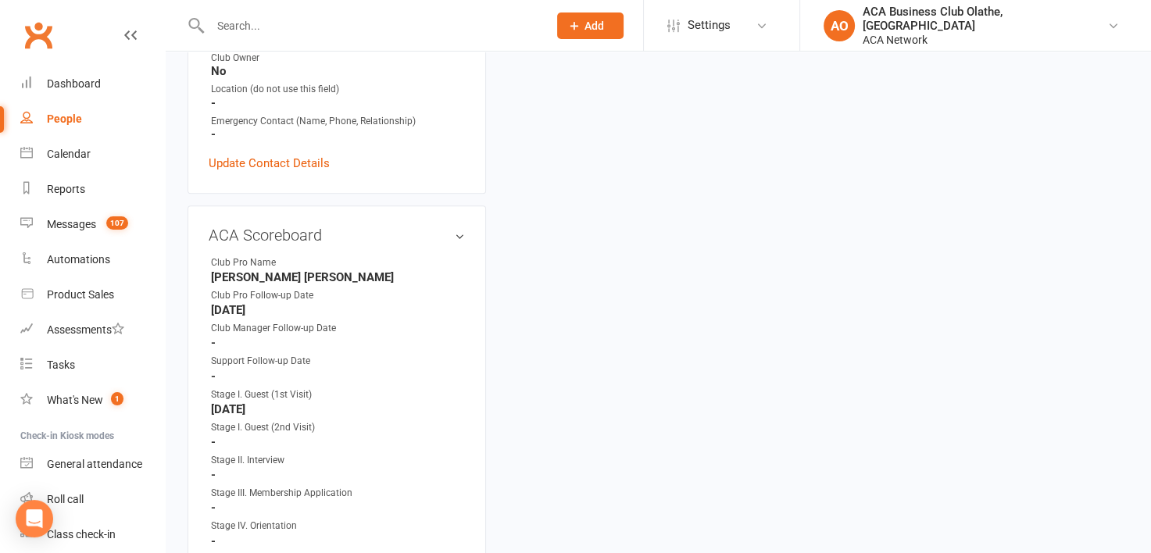
scroll to position [641, 0]
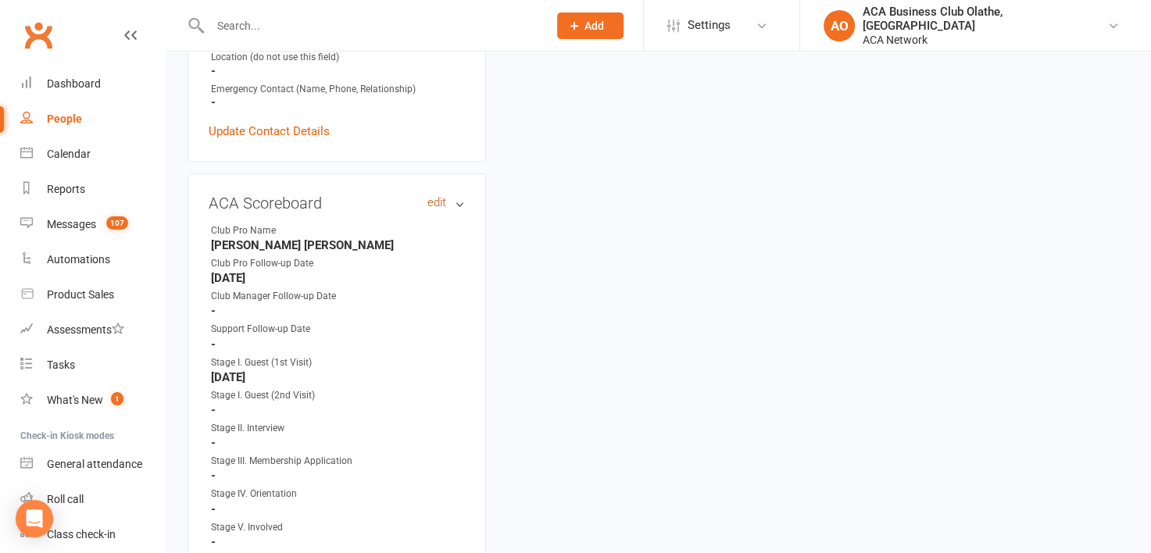
click at [436, 196] on link "edit" at bounding box center [436, 202] width 19 height 13
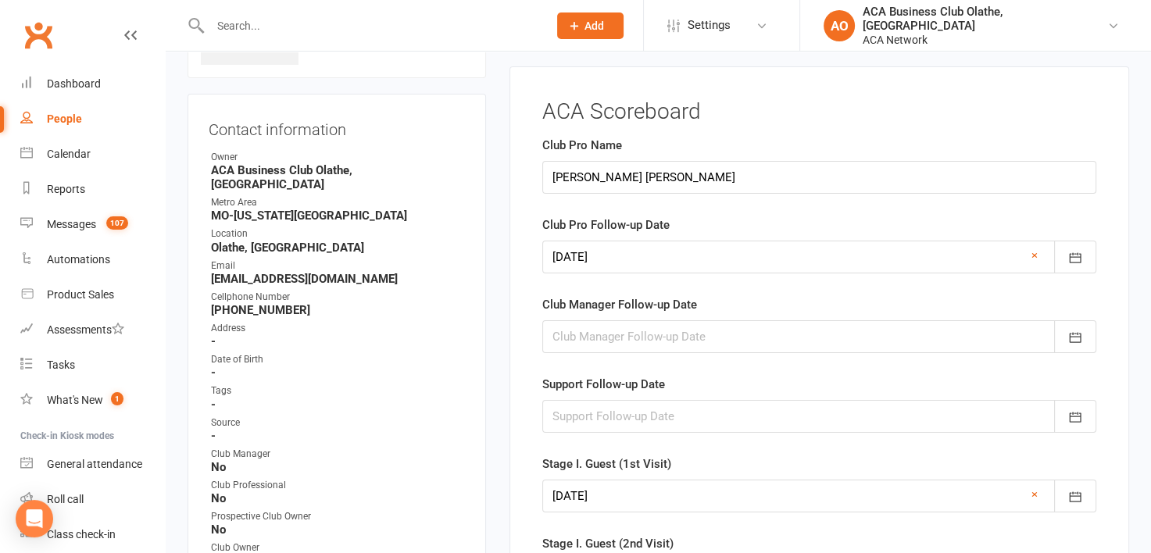
scroll to position [106, 0]
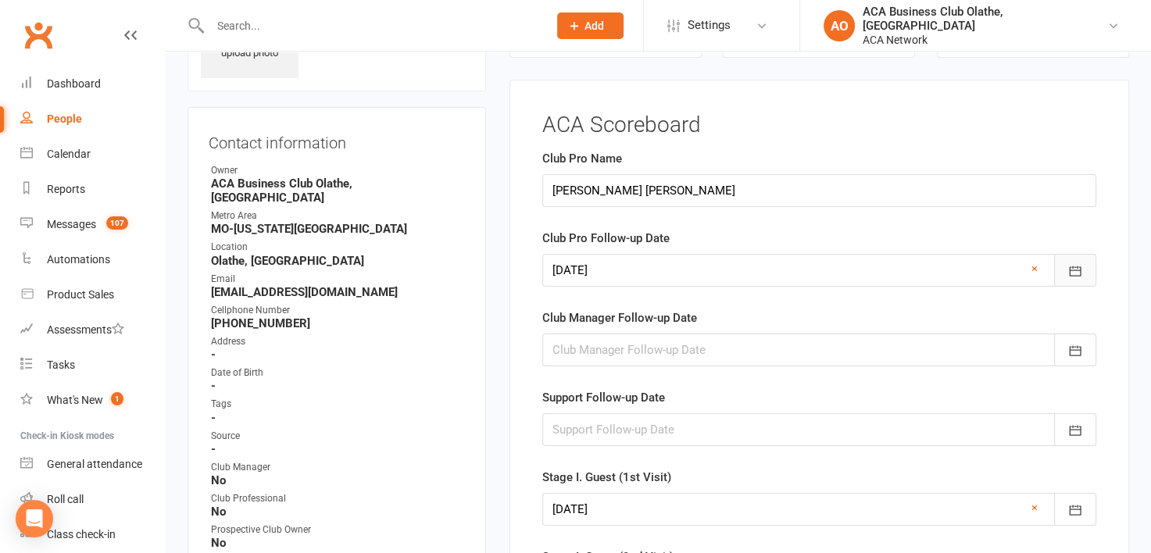
click at [1081, 268] on icon "button" at bounding box center [1075, 271] width 16 height 16
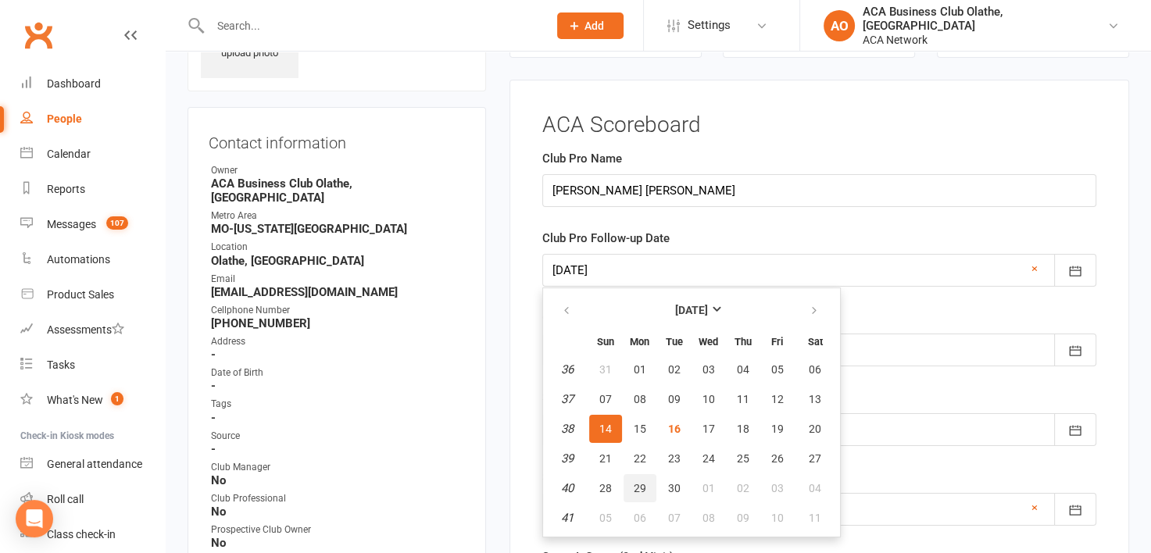
click at [638, 482] on span "29" at bounding box center [640, 488] width 13 height 13
type input "[DATE]"
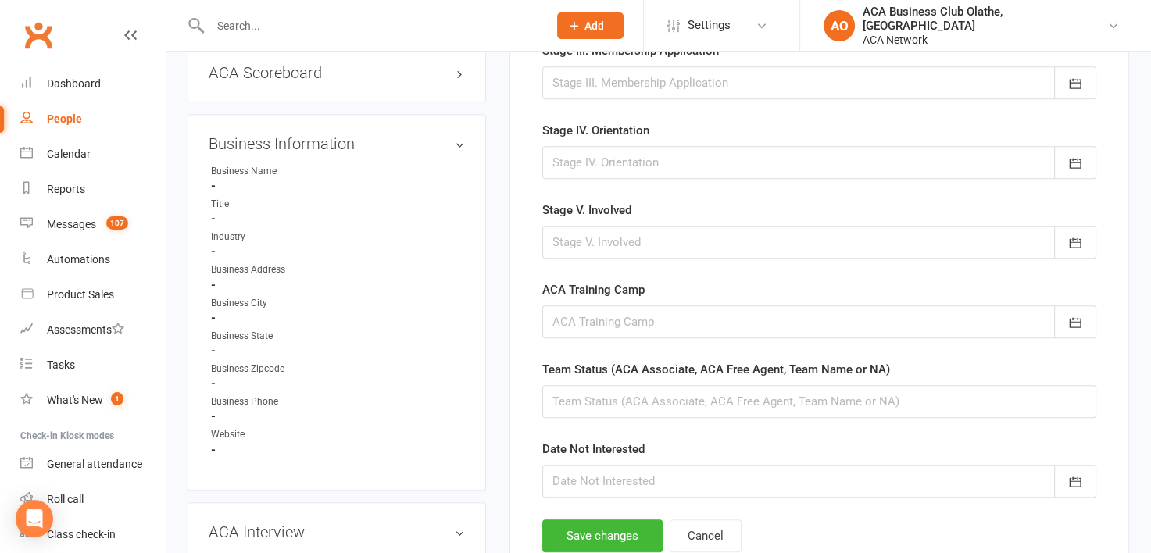
scroll to position [956, 0]
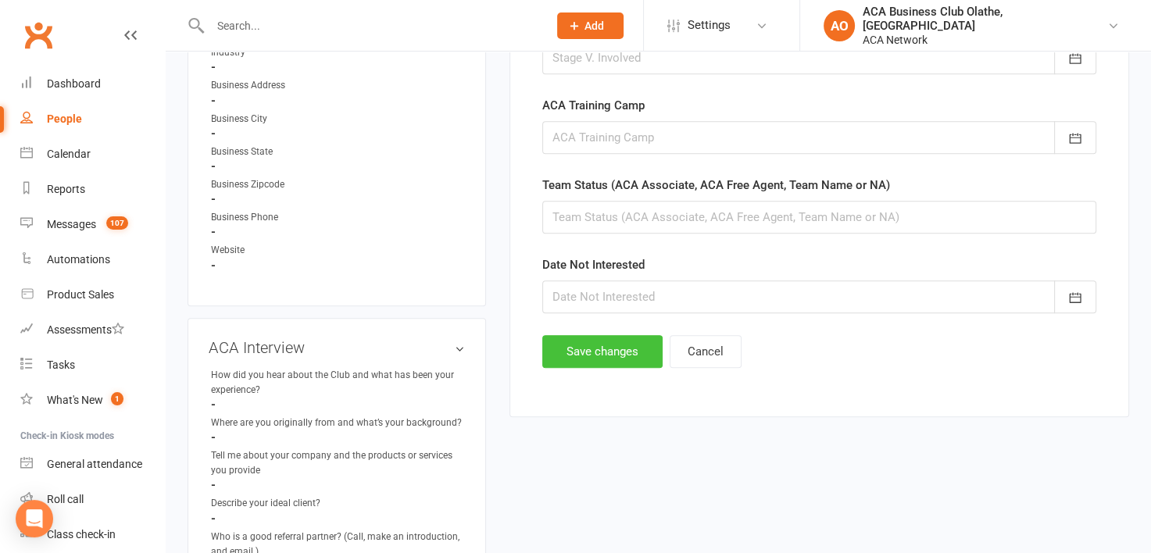
click at [566, 339] on button "Save changes" at bounding box center [602, 351] width 120 height 33
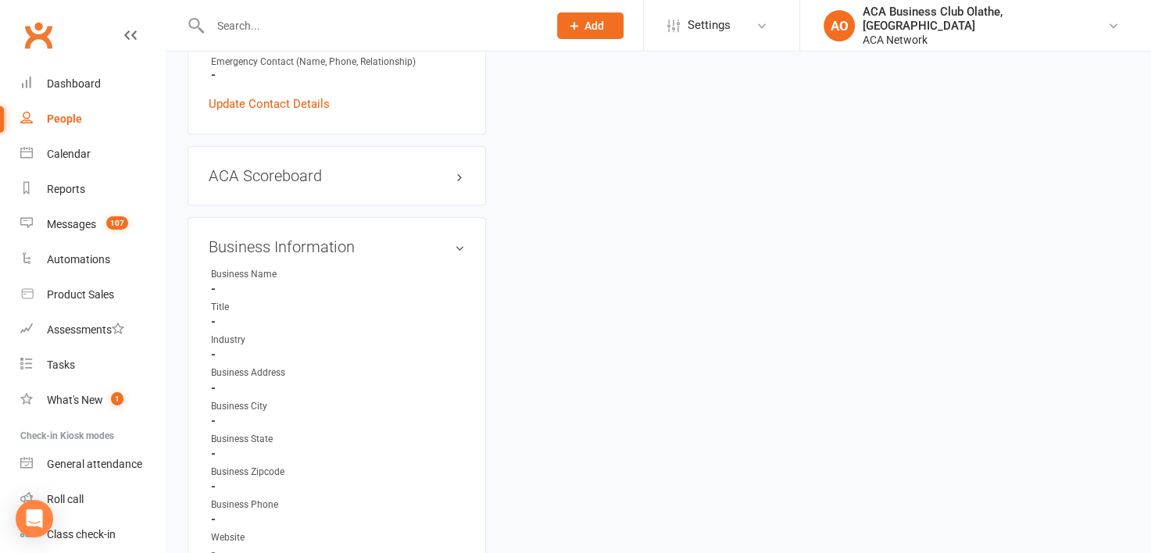
scroll to position [681, 0]
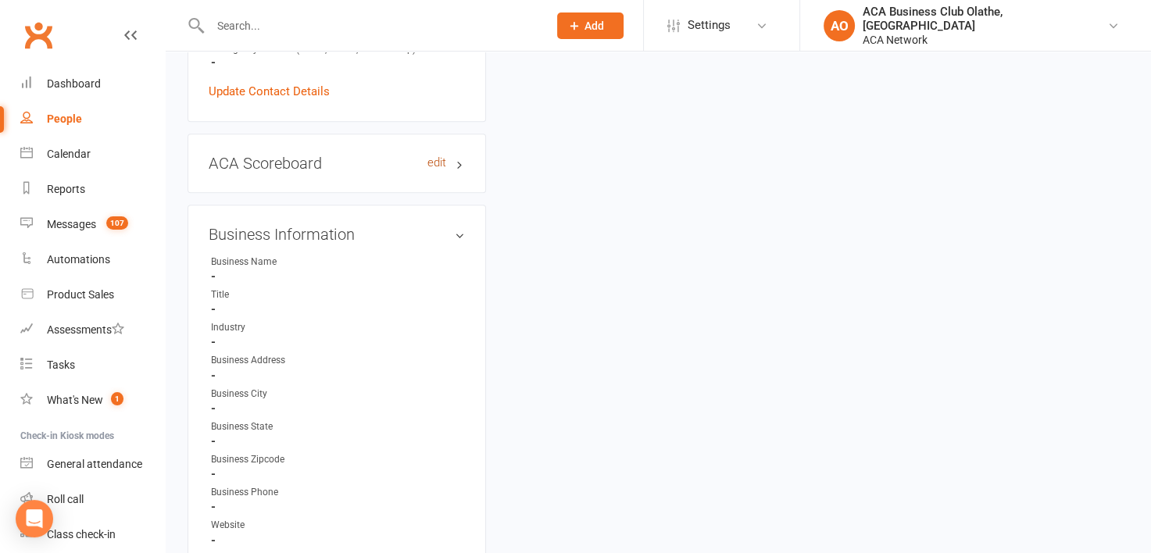
click at [438, 156] on link "edit" at bounding box center [436, 162] width 19 height 13
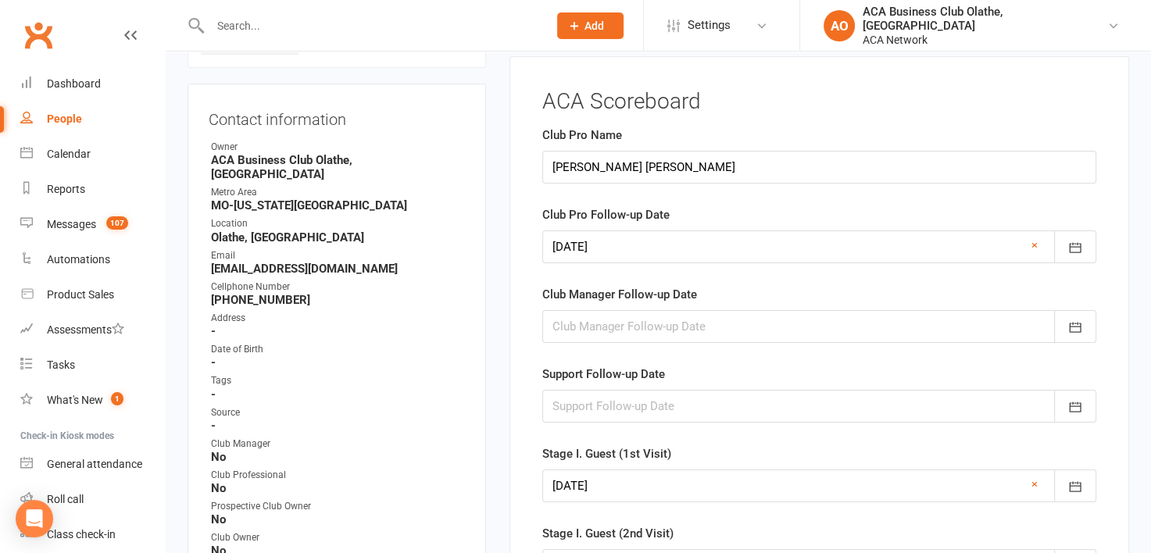
scroll to position [106, 0]
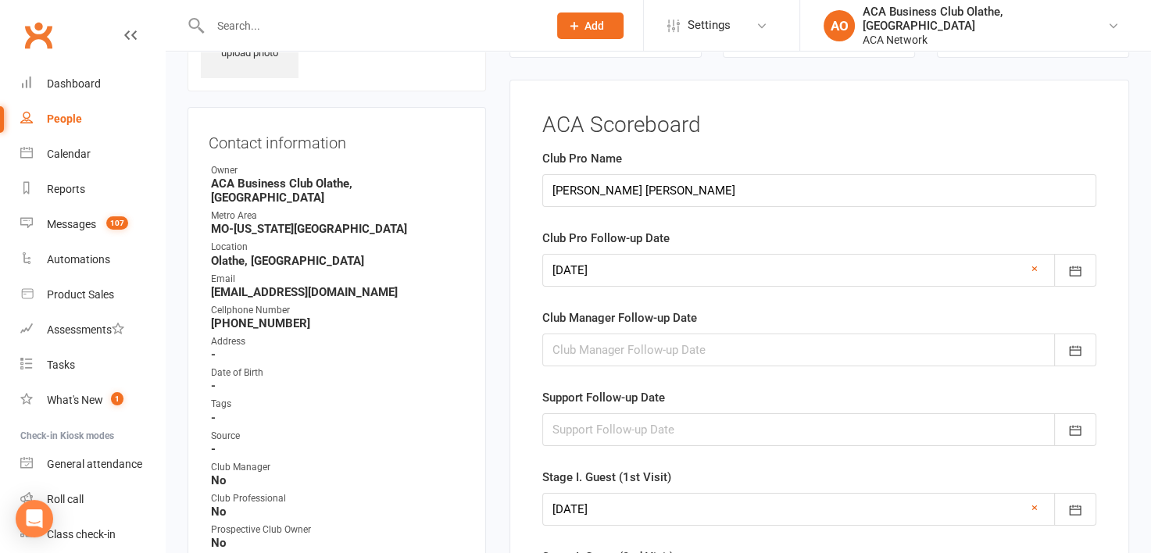
click at [334, 26] on input "text" at bounding box center [370, 26] width 331 height 22
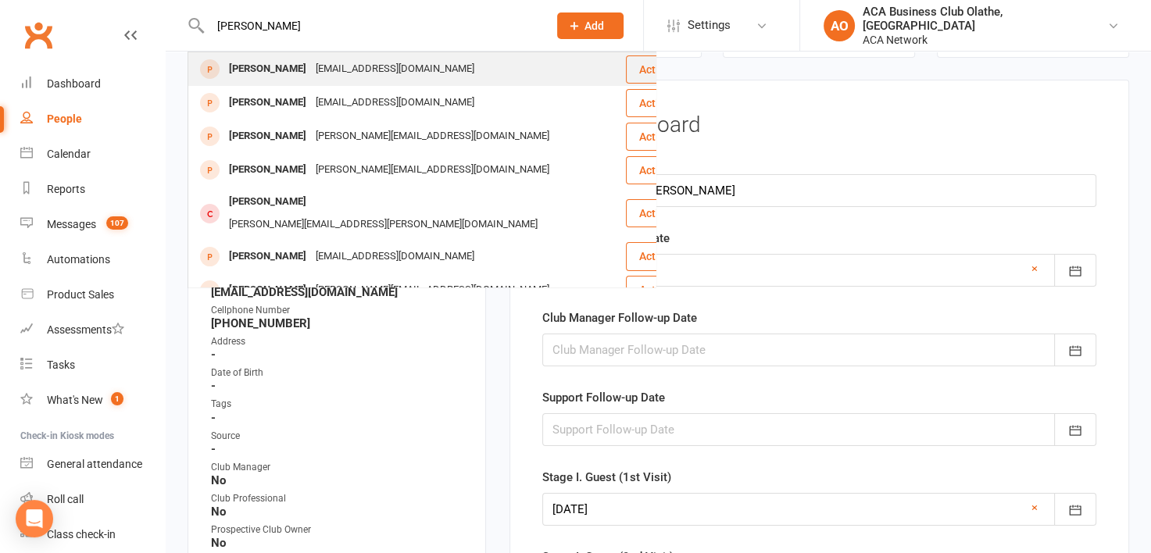
type input "[PERSON_NAME]"
click at [347, 67] on div "[EMAIL_ADDRESS][DOMAIN_NAME]" at bounding box center [395, 69] width 168 height 23
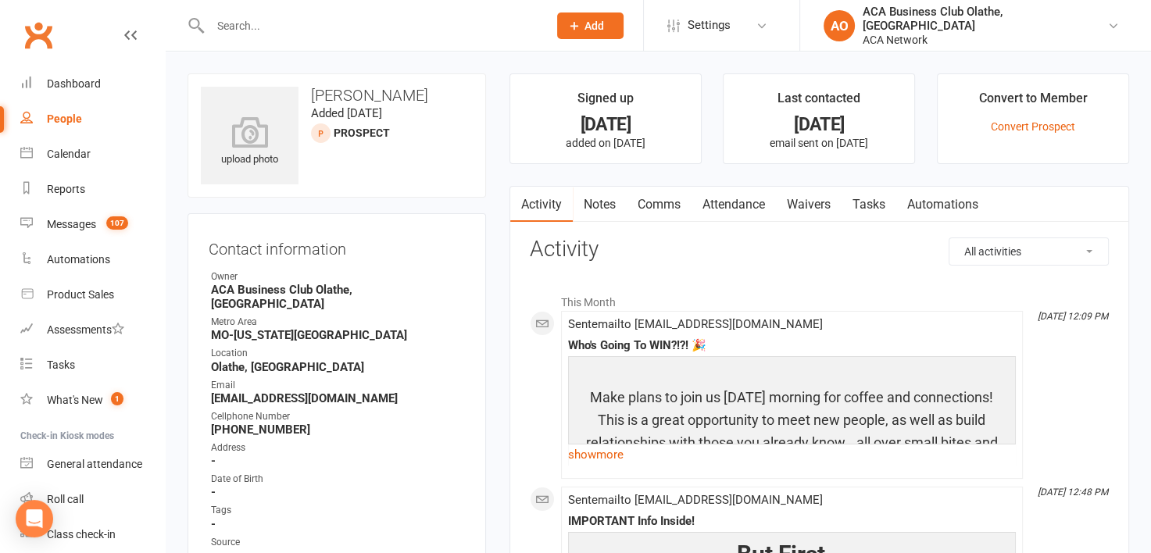
click at [601, 198] on link "Notes" at bounding box center [600, 205] width 54 height 36
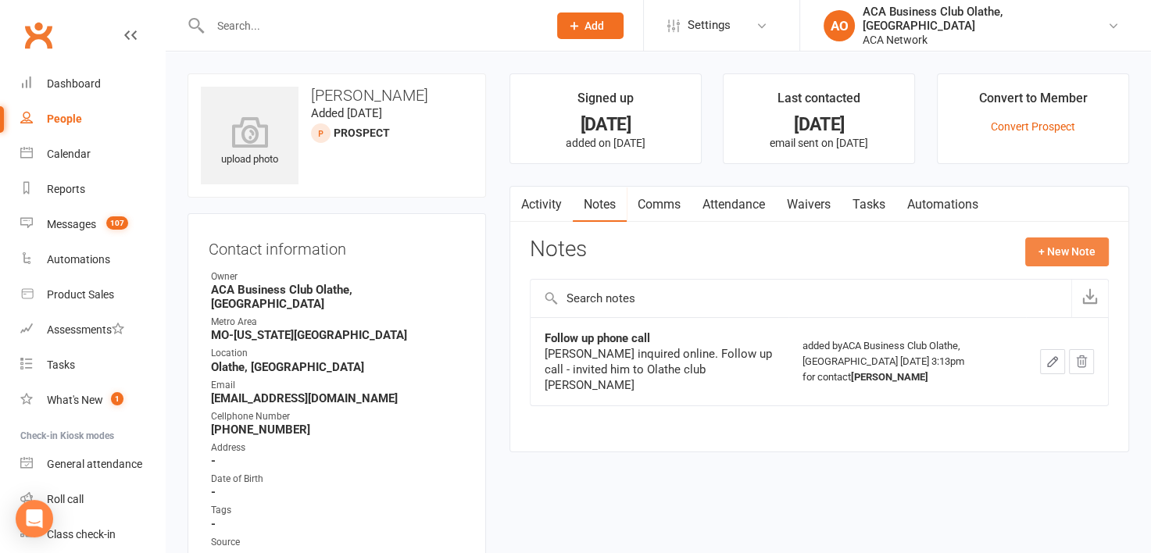
click at [1073, 253] on button "+ New Note" at bounding box center [1067, 252] width 84 height 28
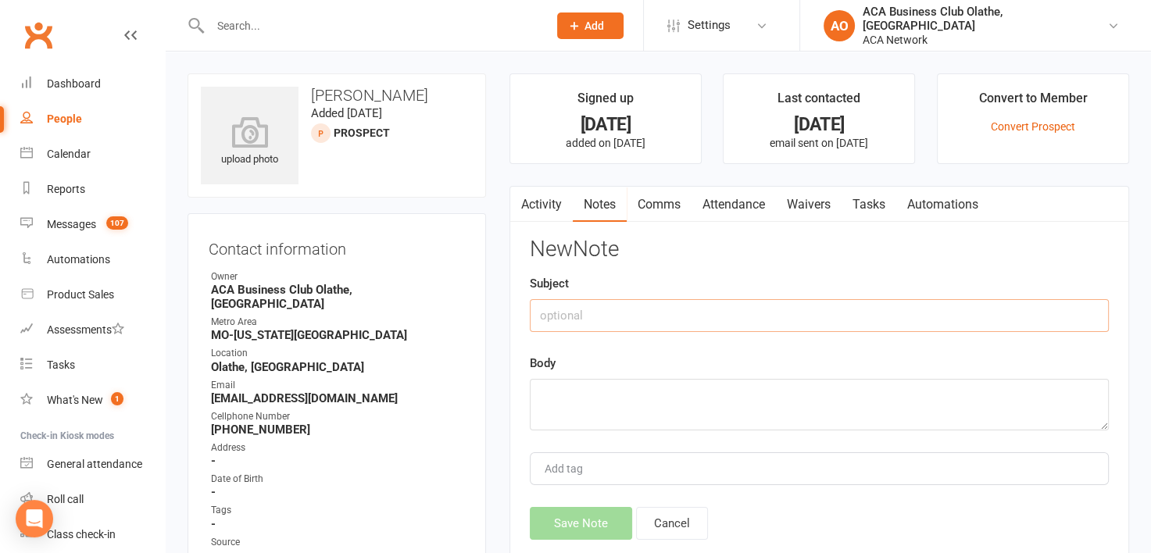
click at [578, 313] on input "text" at bounding box center [819, 315] width 579 height 33
type input "Follow up email"
click at [548, 392] on textarea at bounding box center [819, 405] width 579 height 52
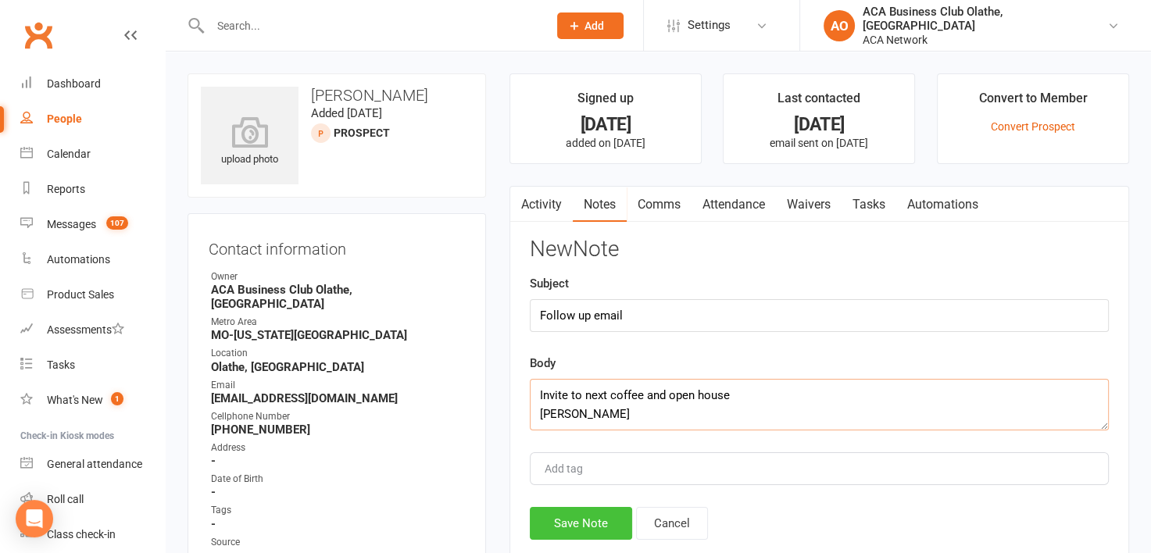
type textarea "Invite to next coffee and open house [PERSON_NAME]"
click at [577, 524] on button "Save Note" at bounding box center [581, 523] width 102 height 33
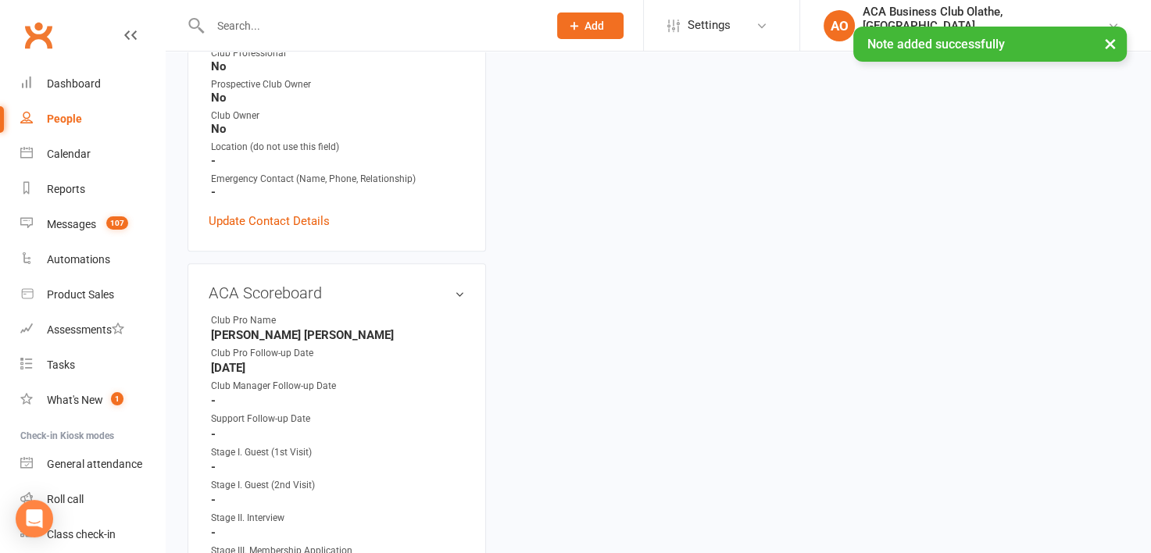
scroll to position [594, 0]
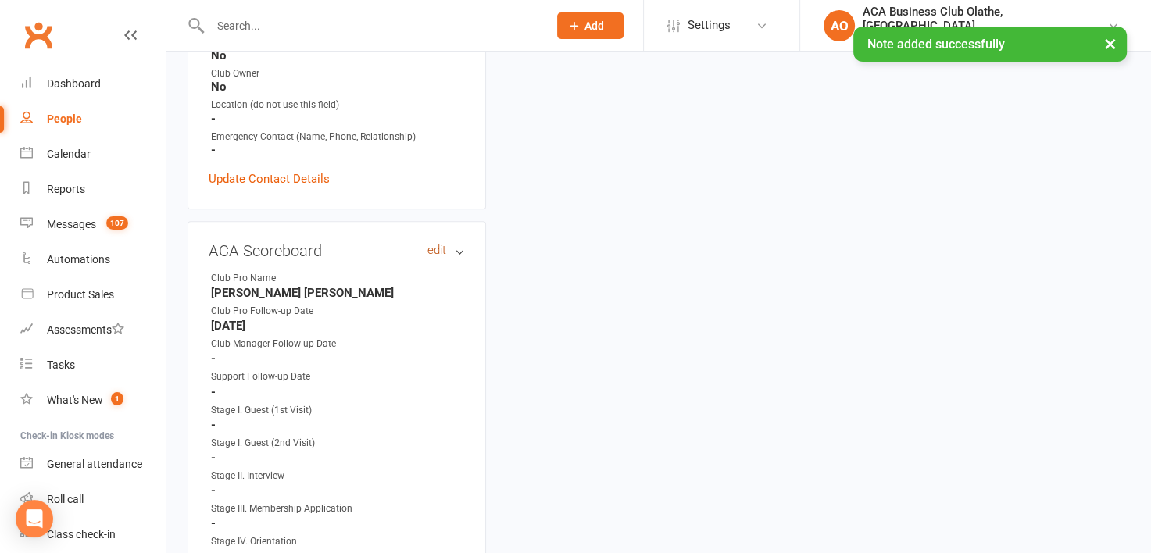
click at [434, 244] on link "edit" at bounding box center [436, 250] width 19 height 13
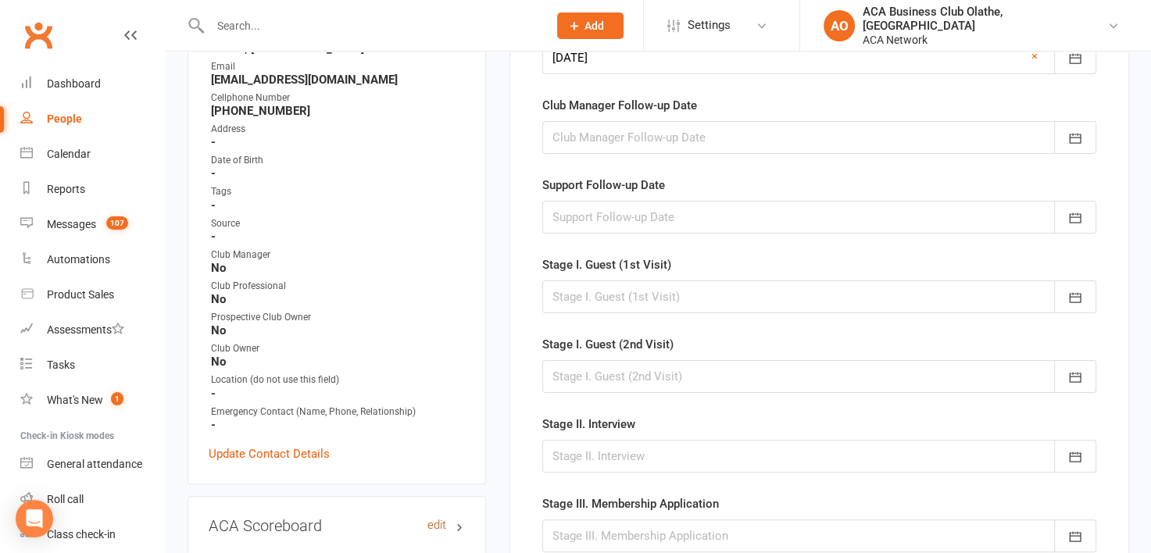
scroll to position [107, 0]
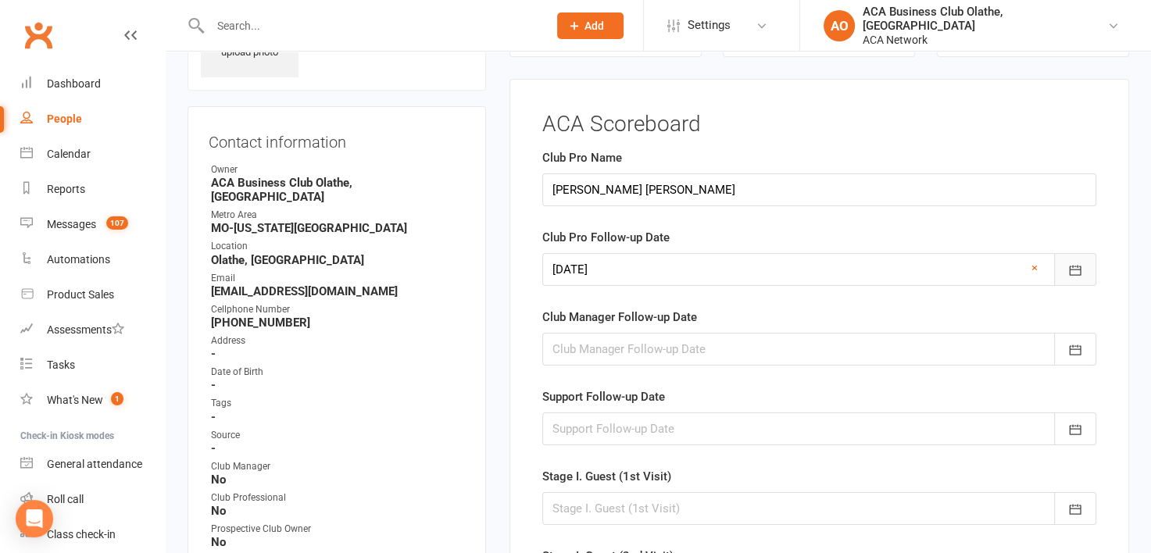
click at [1075, 269] on icon "button" at bounding box center [1075, 271] width 16 height 16
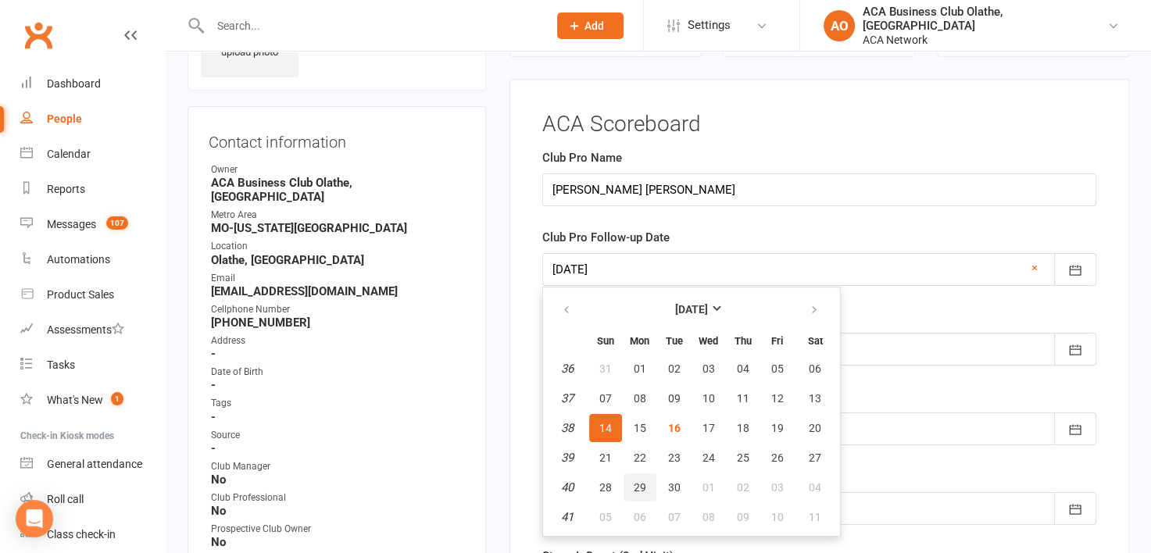
click at [641, 481] on span "29" at bounding box center [640, 487] width 13 height 13
type input "[DATE]"
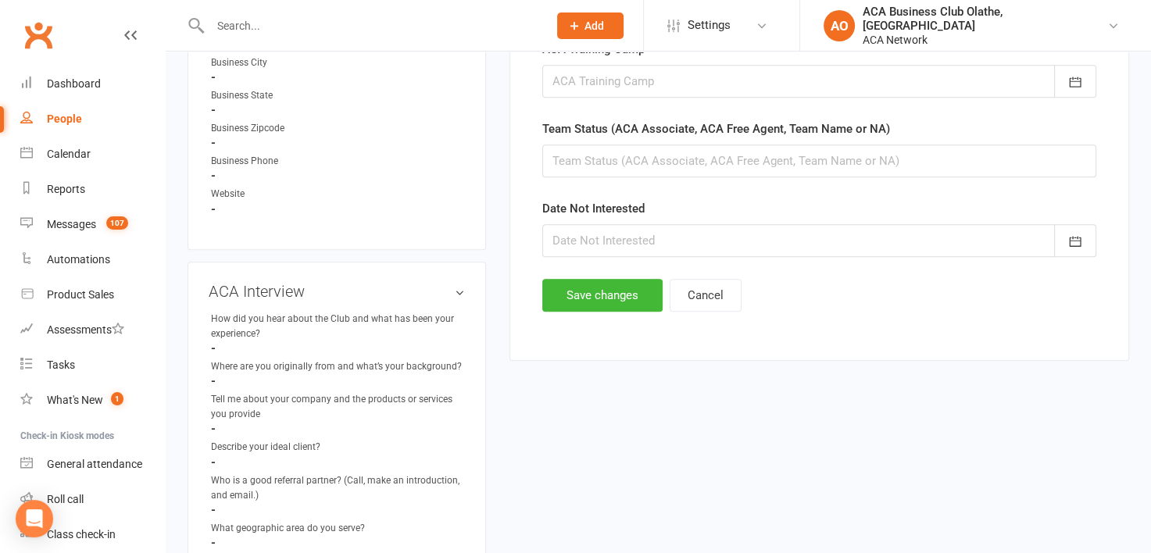
scroll to position [1026, 0]
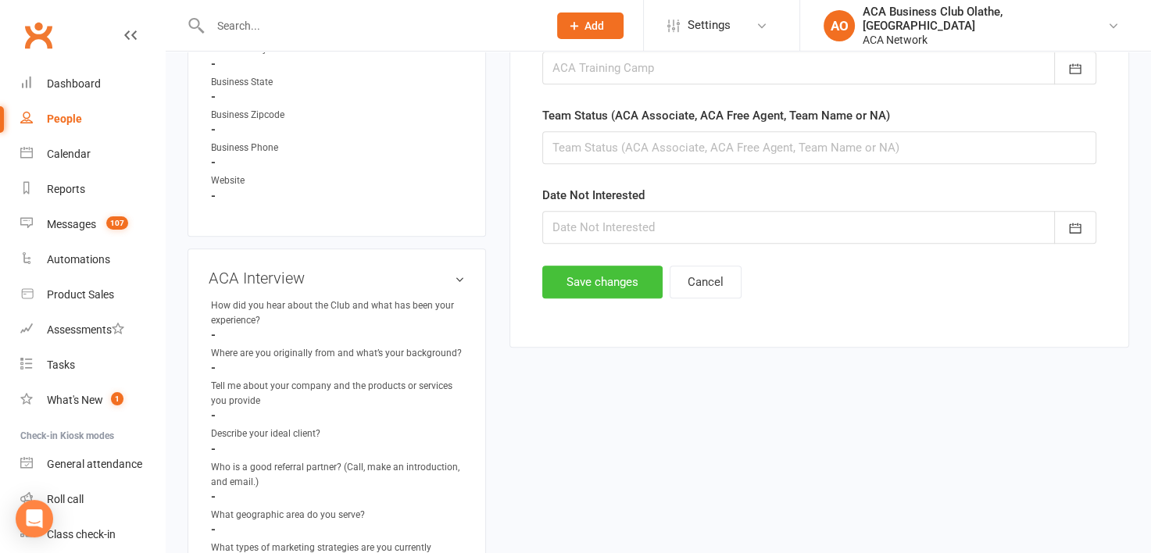
click at [580, 274] on button "Save changes" at bounding box center [602, 282] width 120 height 33
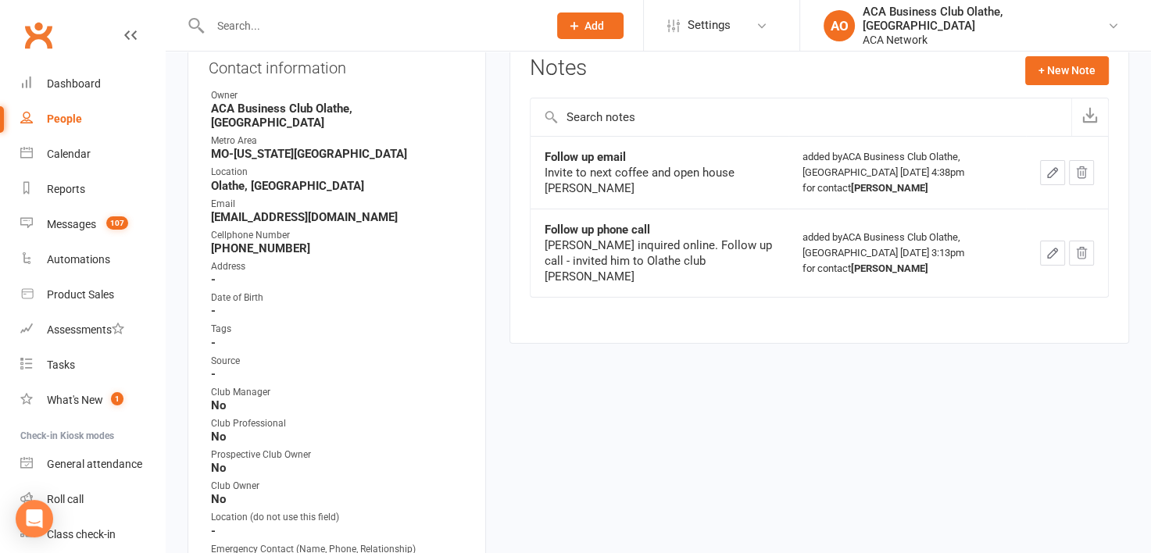
scroll to position [0, 0]
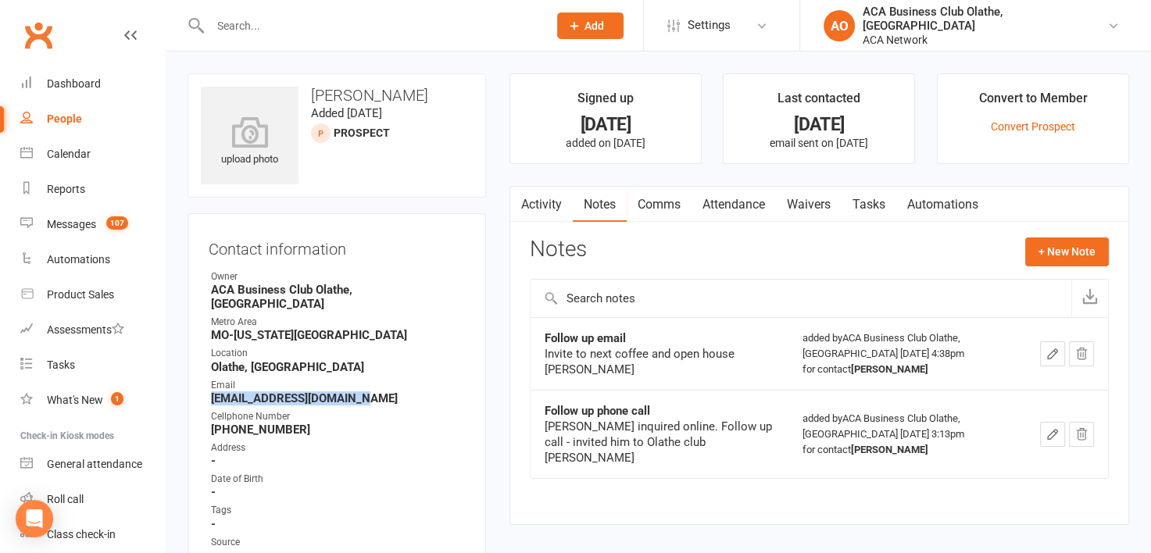
drag, startPoint x: 372, startPoint y: 384, endPoint x: 190, endPoint y: 381, distance: 182.1
click at [190, 381] on div "Contact information Owner ACA Business Club [GEOGRAPHIC_DATA], [GEOGRAPHIC_DATA…" at bounding box center [337, 508] width 298 height 590
copy strong "[EMAIL_ADDRESS][DOMAIN_NAME]"
